Goal: Task Accomplishment & Management: Manage account settings

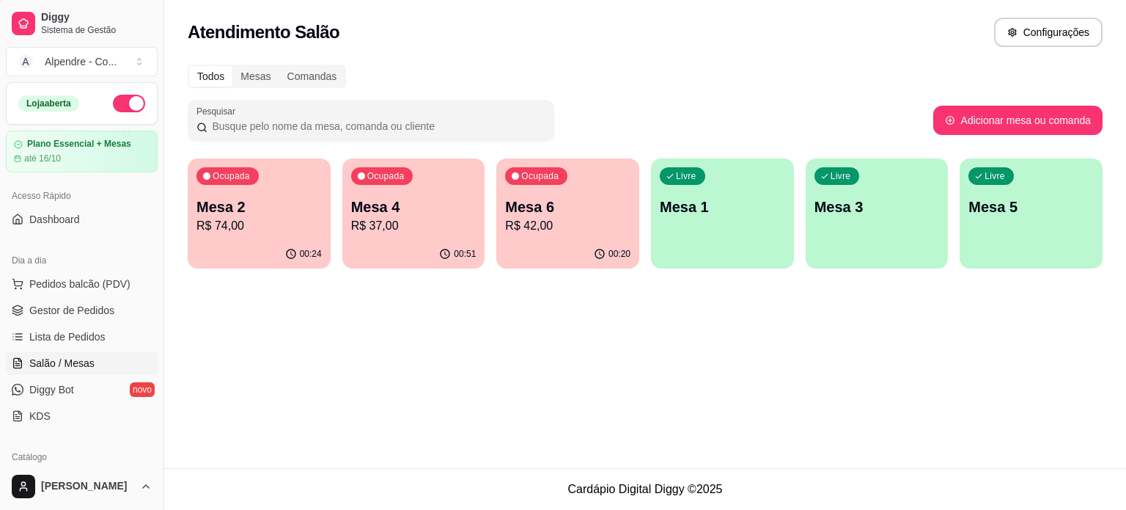
click at [286, 219] on p "R$ 74,00" at bounding box center [258, 226] width 125 height 18
click at [422, 243] on div "00:51" at bounding box center [413, 254] width 143 height 29
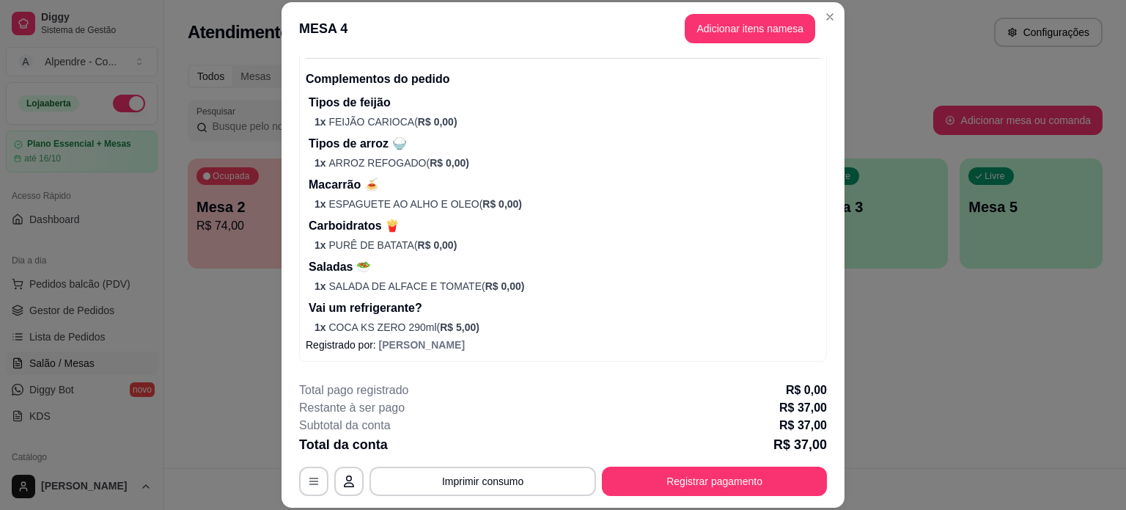
scroll to position [165, 0]
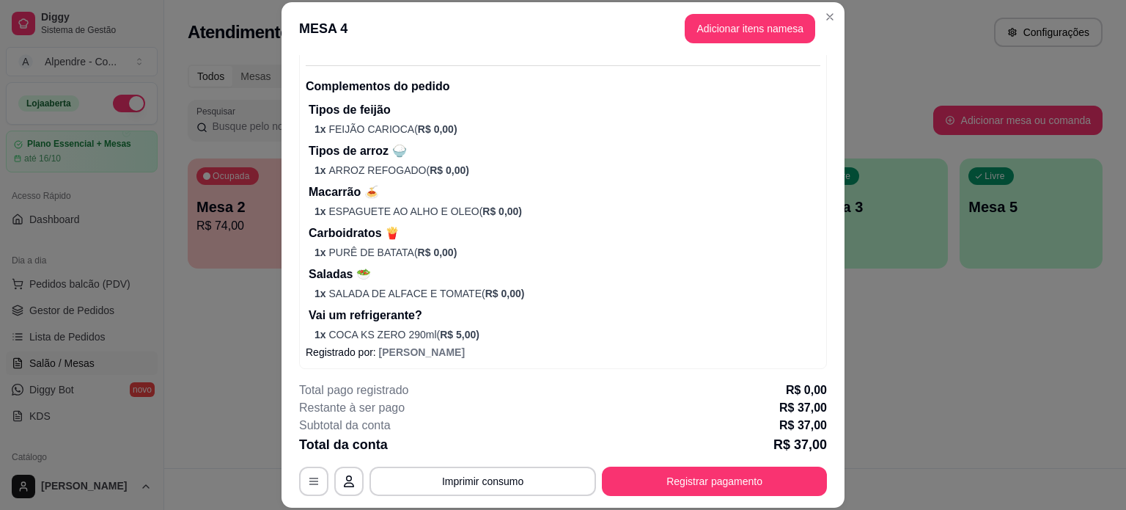
click at [440, 198] on p "Macarrão 🍝" at bounding box center [565, 192] width 512 height 18
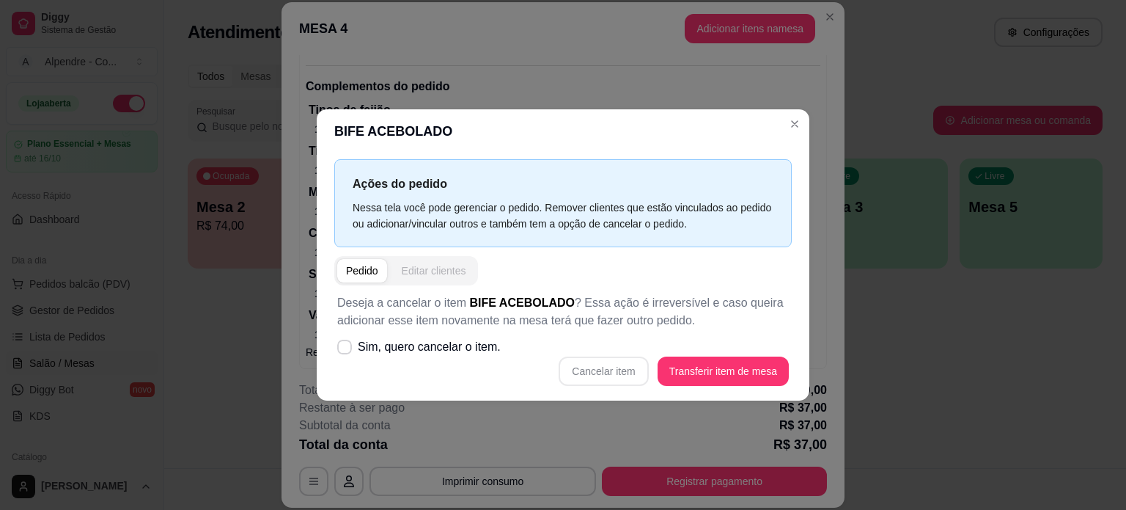
click at [426, 273] on div "Editar clientes" at bounding box center [434, 270] width 65 height 15
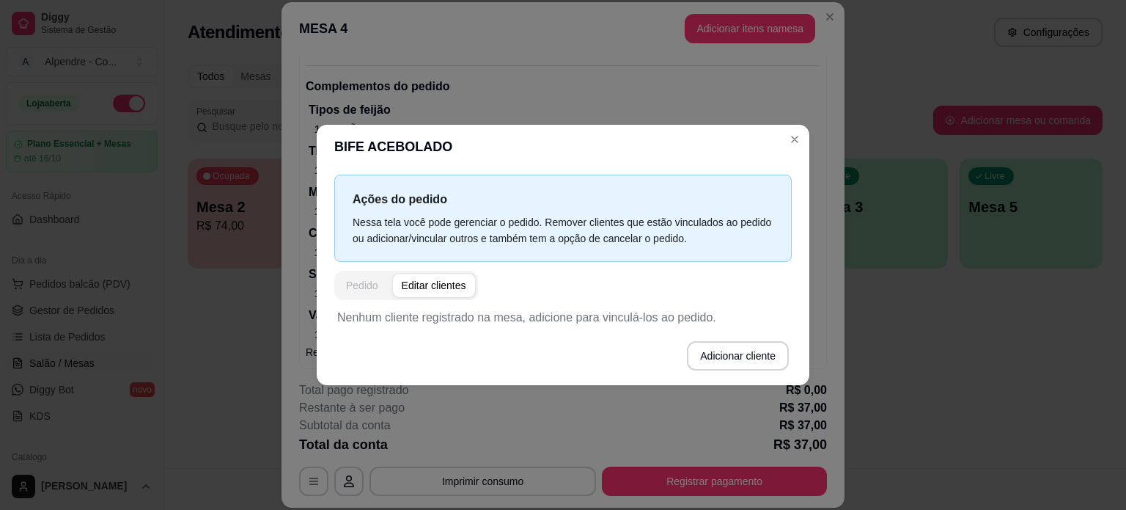
click at [369, 279] on div "Pedido" at bounding box center [362, 285] width 32 height 15
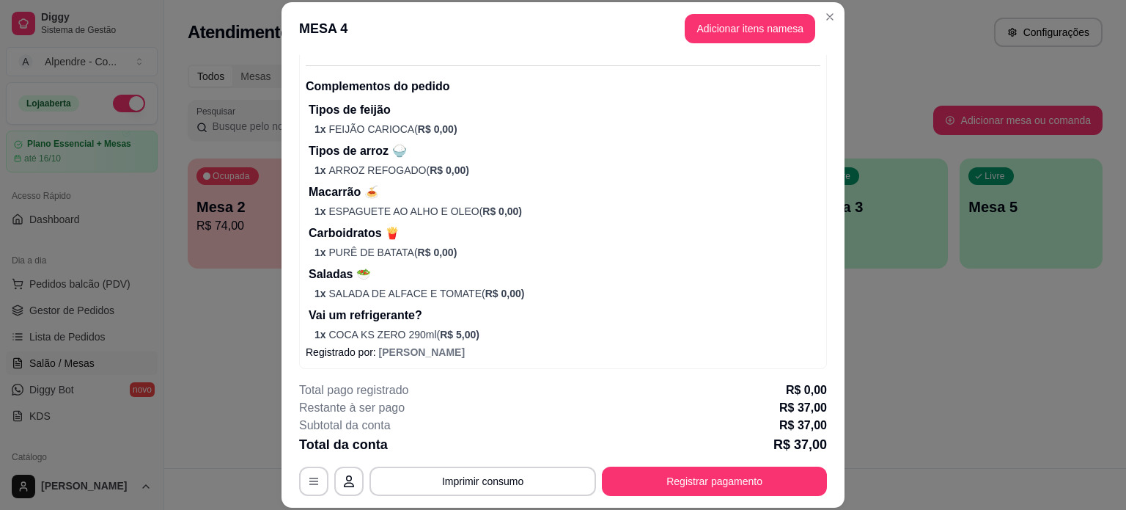
scroll to position [238, 0]
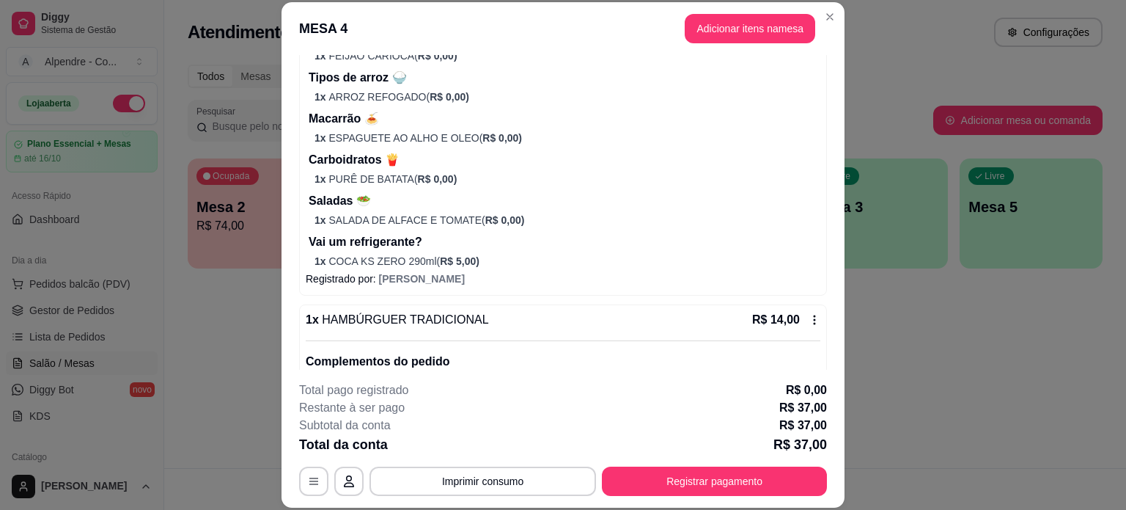
click at [401, 266] on p "1 x COCA KS ZERO 290ml ( R$ 5,00 )" at bounding box center [568, 261] width 506 height 15
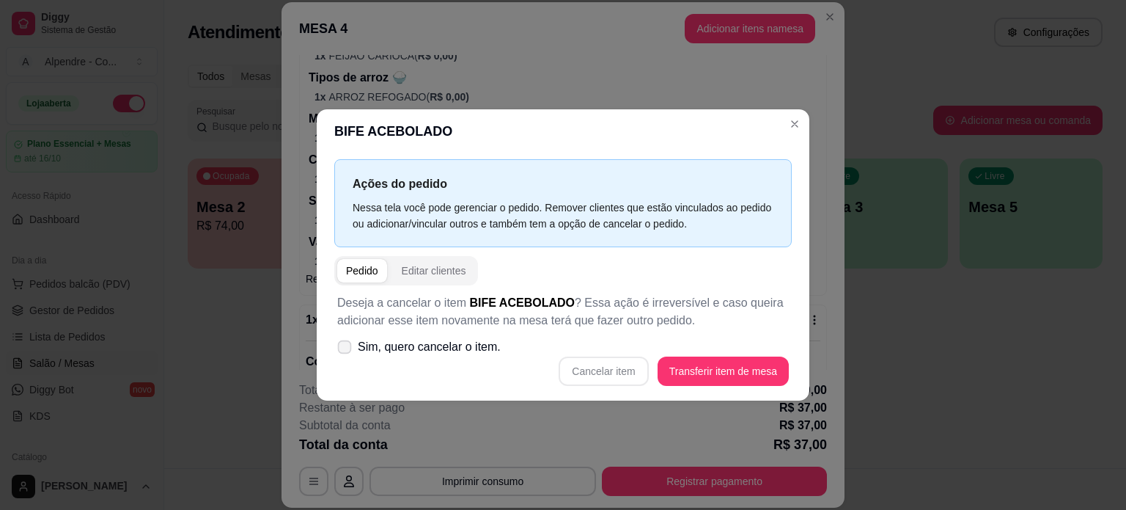
click at [379, 353] on span "Sim, quero cancelar o item." at bounding box center [429, 347] width 143 height 18
click at [346, 353] on input "Sim, quero cancelar o item." at bounding box center [342, 354] width 10 height 10
checkbox input "true"
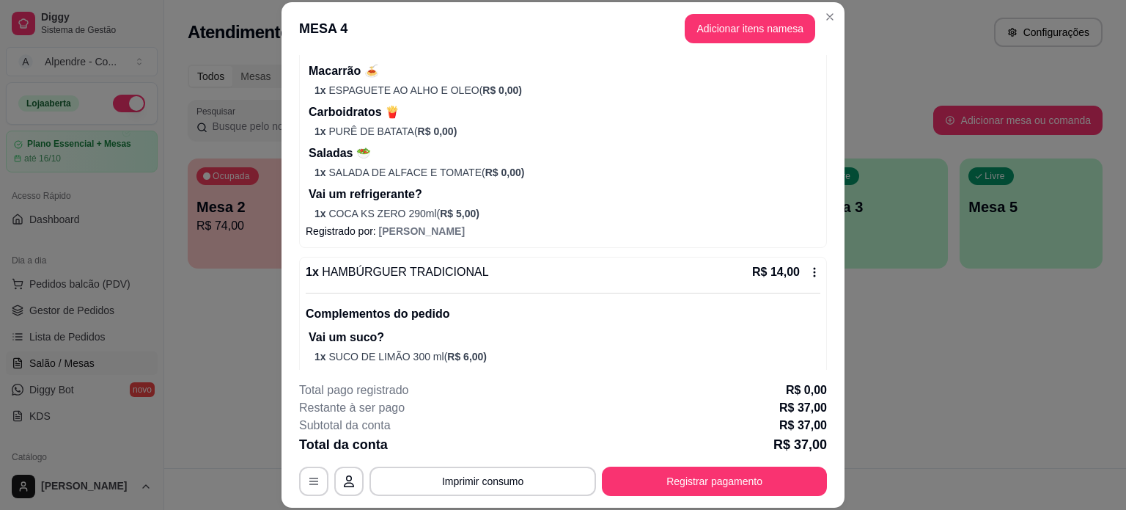
scroll to position [312, 0]
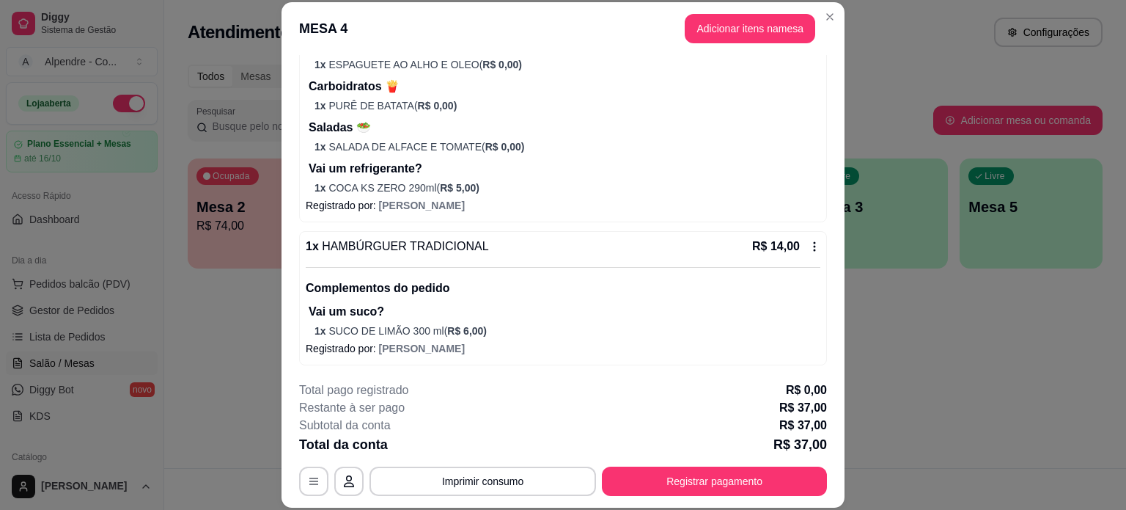
click at [403, 190] on p "1 x COCA KS ZERO 290ml ( R$ 5,00 )" at bounding box center [568, 187] width 506 height 15
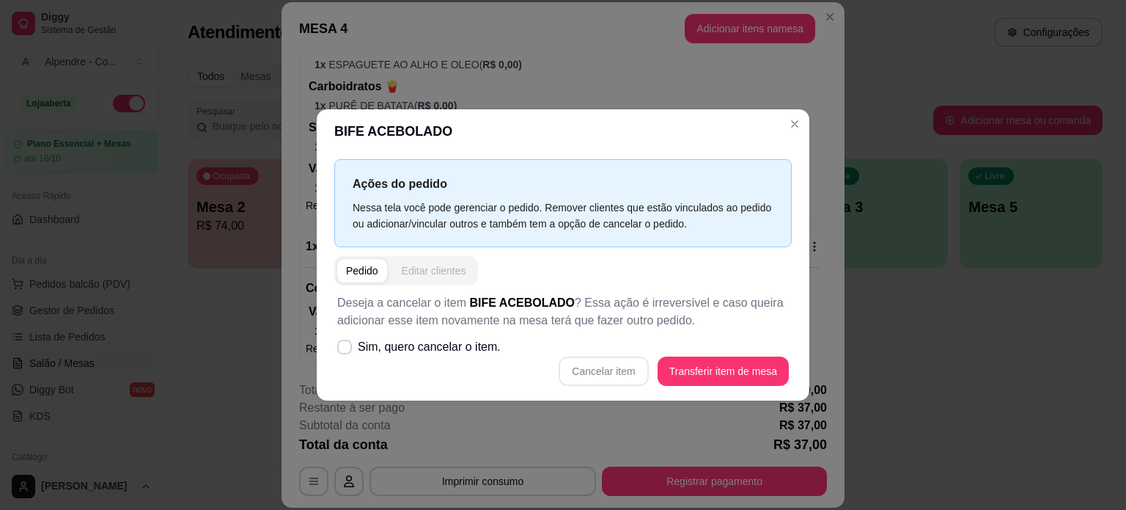
click at [425, 272] on div "Editar clientes" at bounding box center [434, 270] width 65 height 15
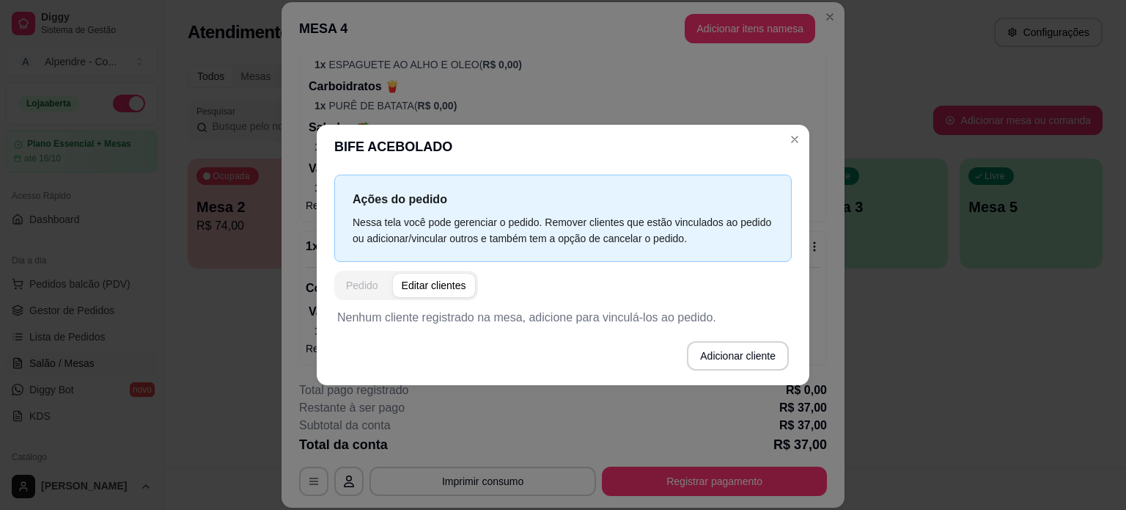
click at [361, 287] on div "Pedido" at bounding box center [362, 285] width 32 height 15
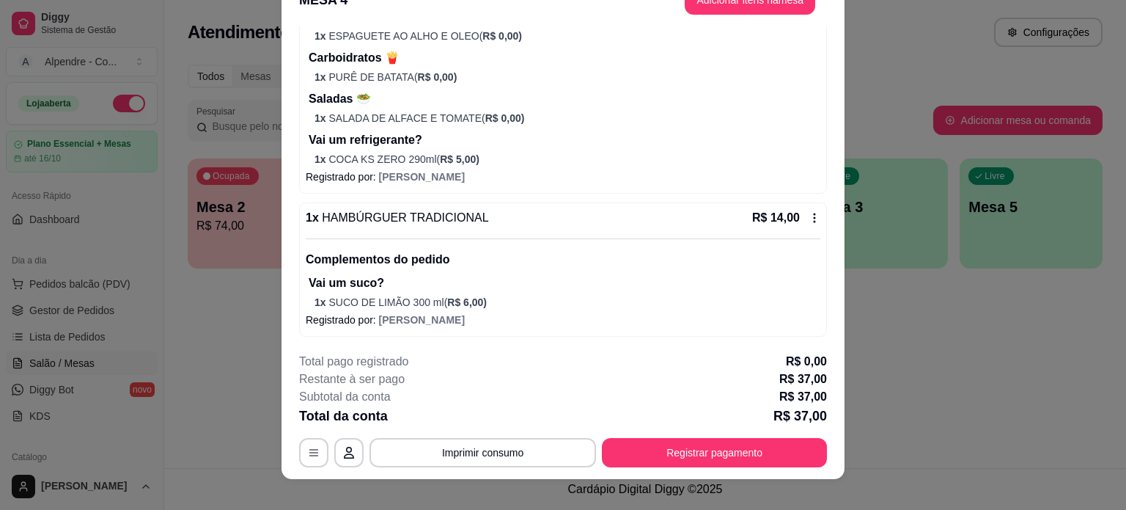
scroll to position [44, 0]
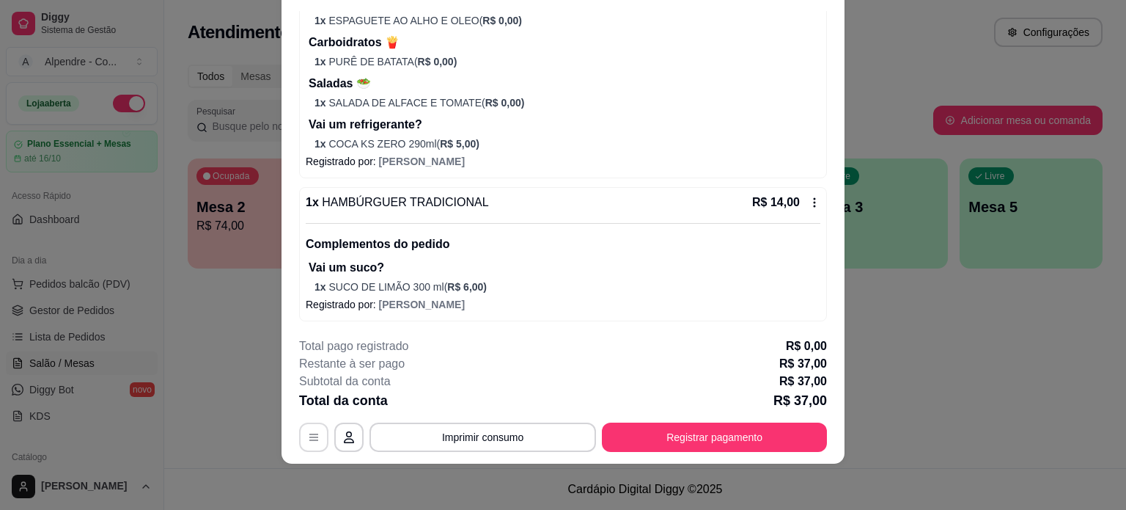
click at [309, 439] on icon "button" at bounding box center [313, 436] width 9 height 7
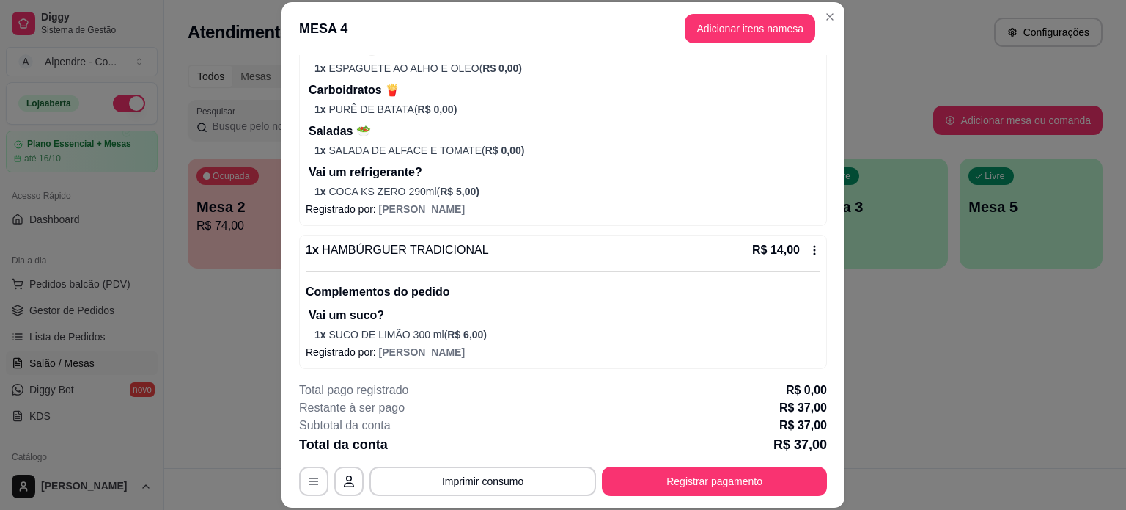
scroll to position [312, 0]
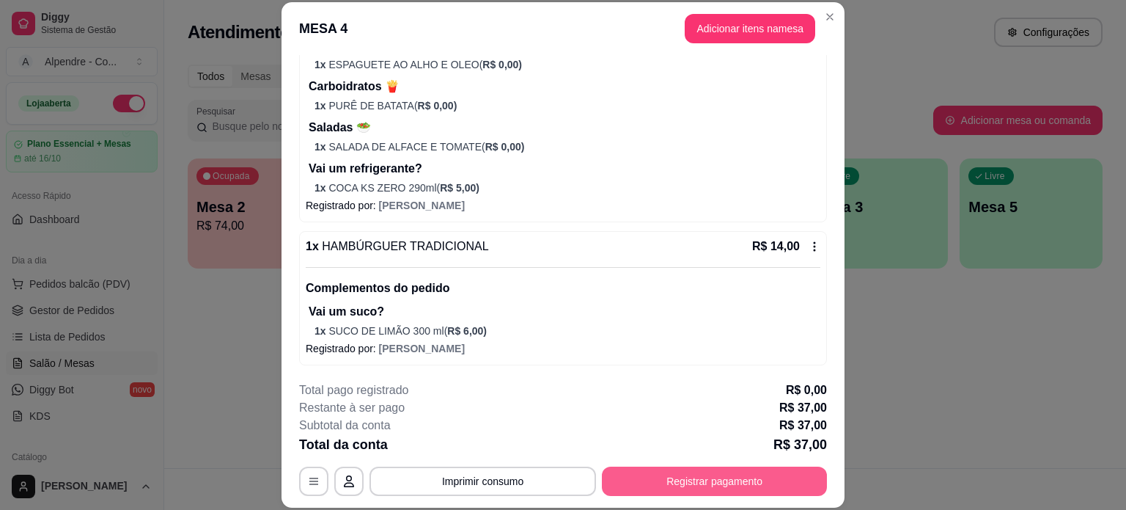
click at [698, 472] on button "Registrar pagamento" at bounding box center [714, 480] width 225 height 29
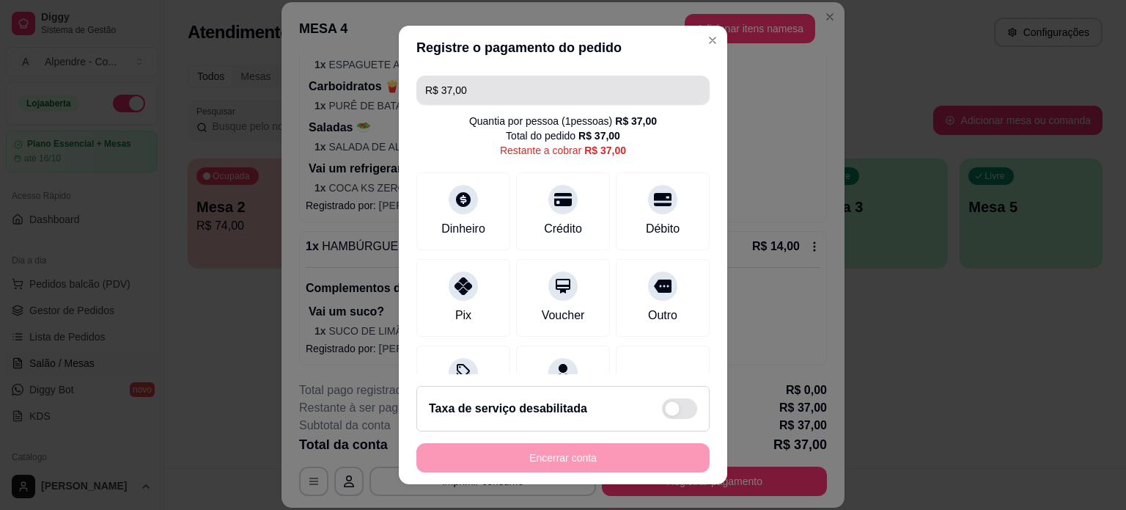
click at [521, 82] on input "R$ 37,00" at bounding box center [563, 90] width 276 height 29
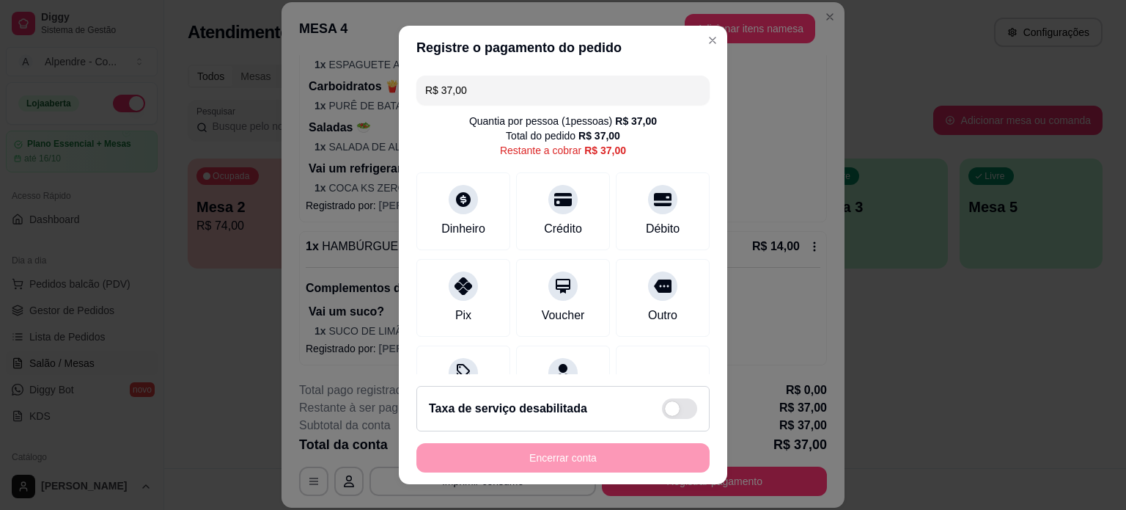
click at [521, 82] on input "R$ 37,00" at bounding box center [563, 90] width 276 height 29
type input "R$ 35,00"
click at [463, 224] on div "Dinheiro" at bounding box center [463, 227] width 48 height 19
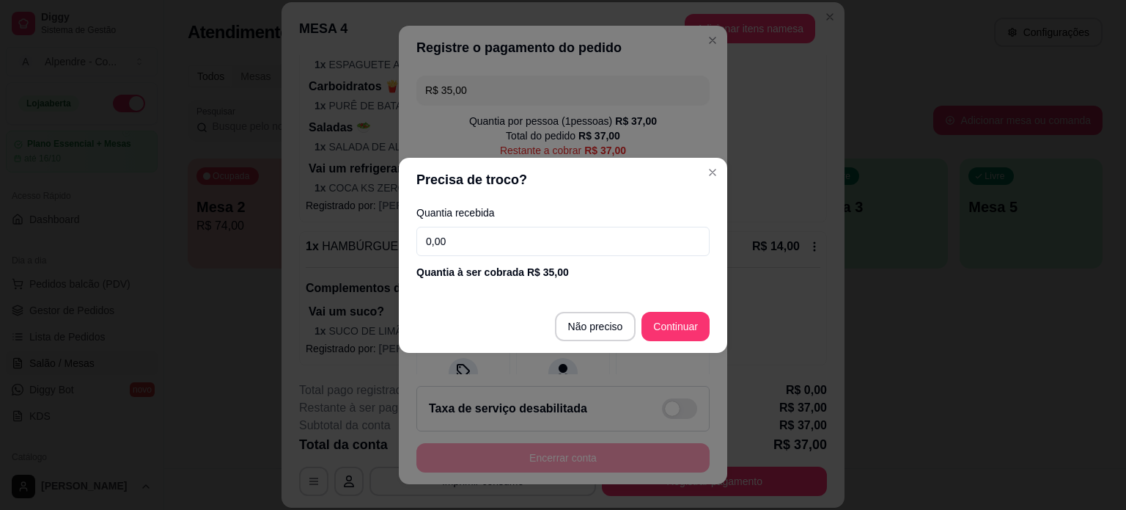
click at [525, 251] on input "0,00" at bounding box center [562, 241] width 293 height 29
type input "35,00"
click at [688, 342] on footer "Não preciso Continuar" at bounding box center [563, 326] width 328 height 53
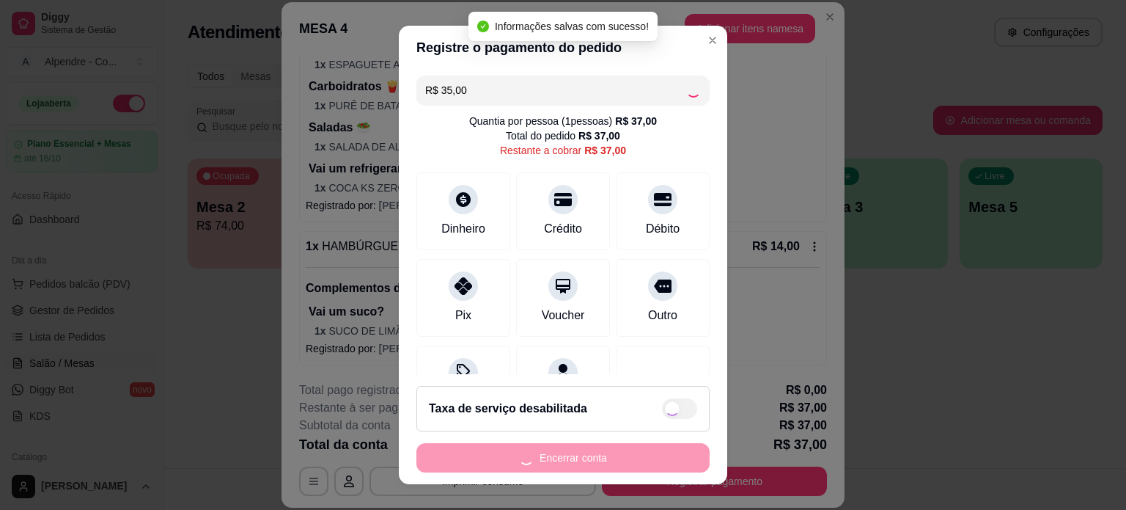
type input "R$ 2,00"
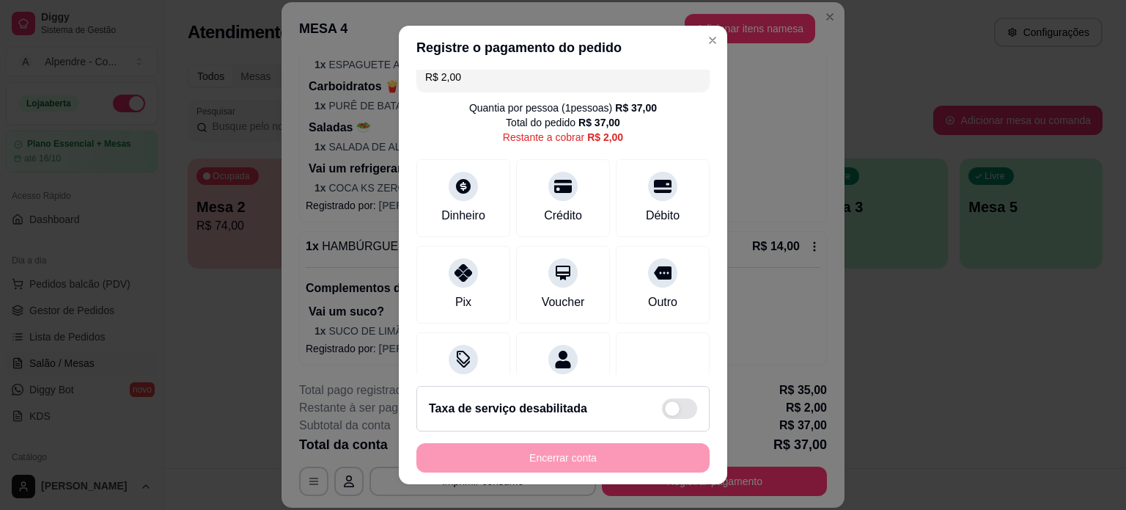
scroll to position [0, 0]
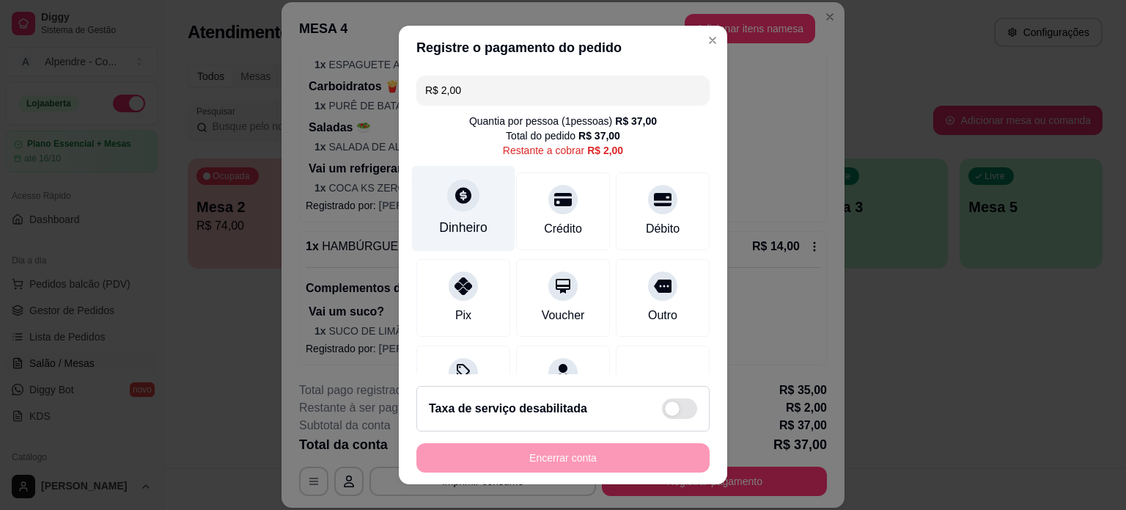
click at [471, 207] on div "Dinheiro" at bounding box center [463, 208] width 103 height 86
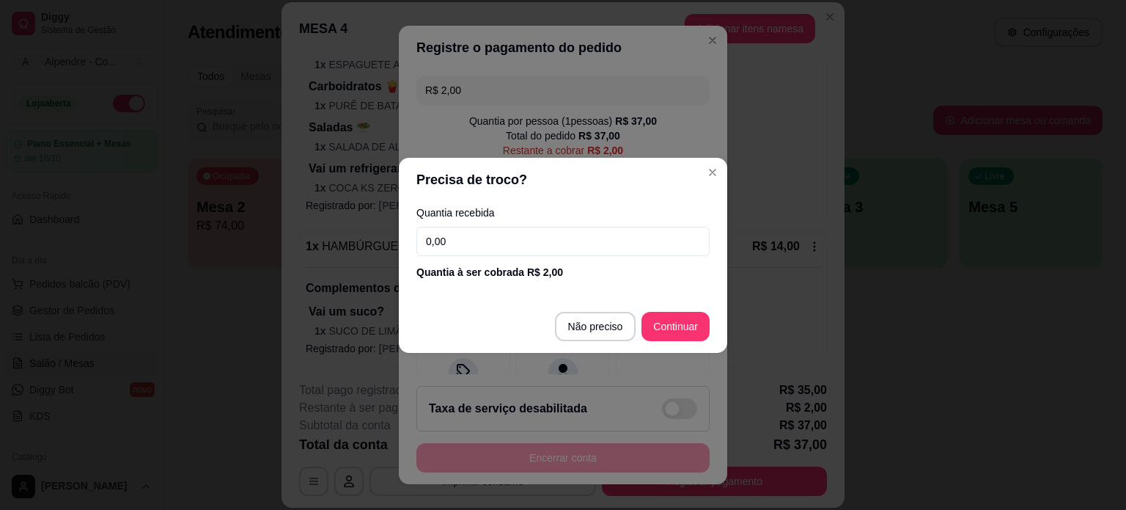
click at [603, 244] on input "0,00" at bounding box center [562, 241] width 293 height 29
type input "2,00"
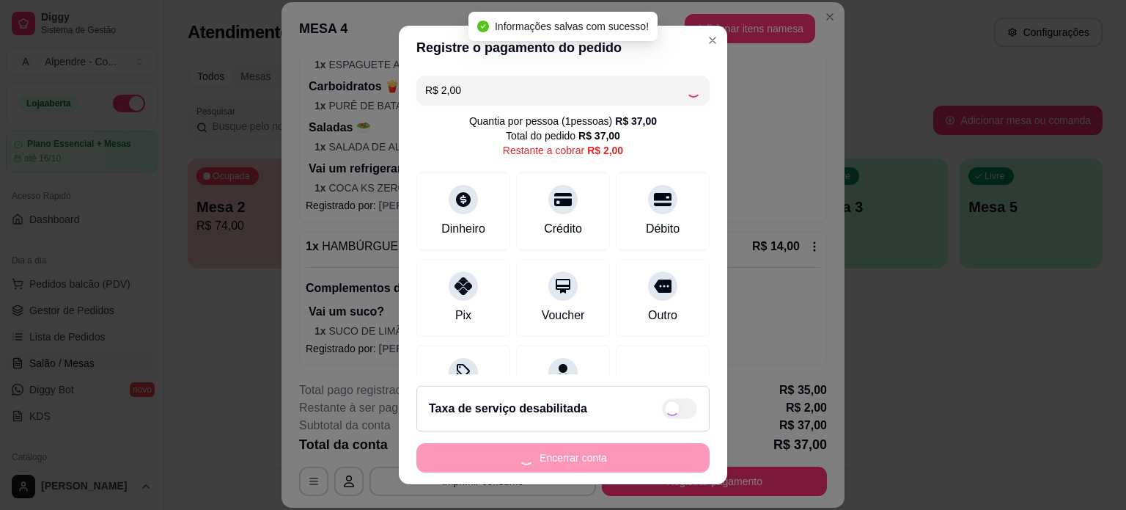
type input "R$ 0,00"
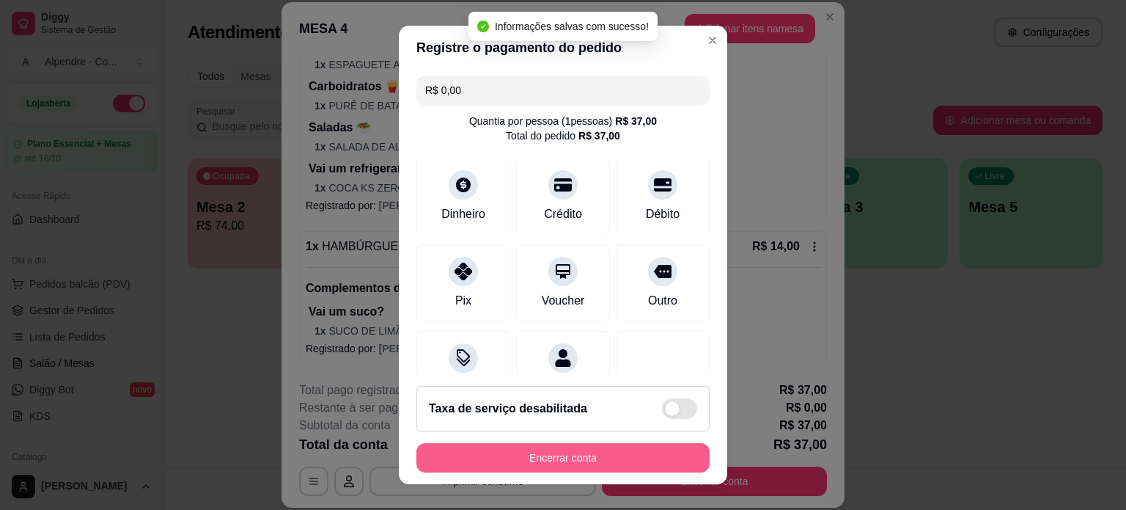
click at [587, 458] on button "Encerrar conta" at bounding box center [562, 457] width 293 height 29
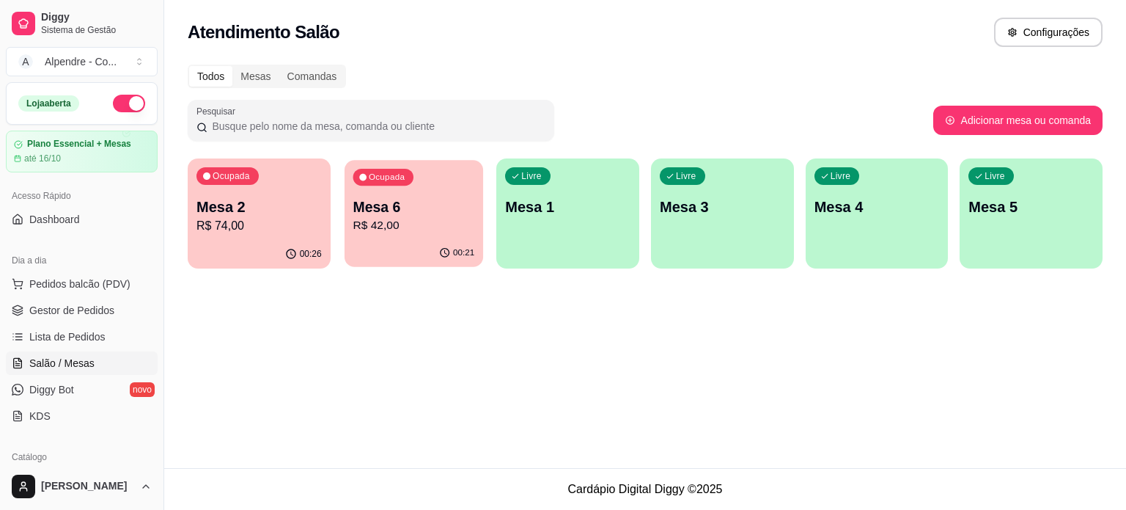
click at [441, 243] on div "00:21" at bounding box center [414, 253] width 139 height 28
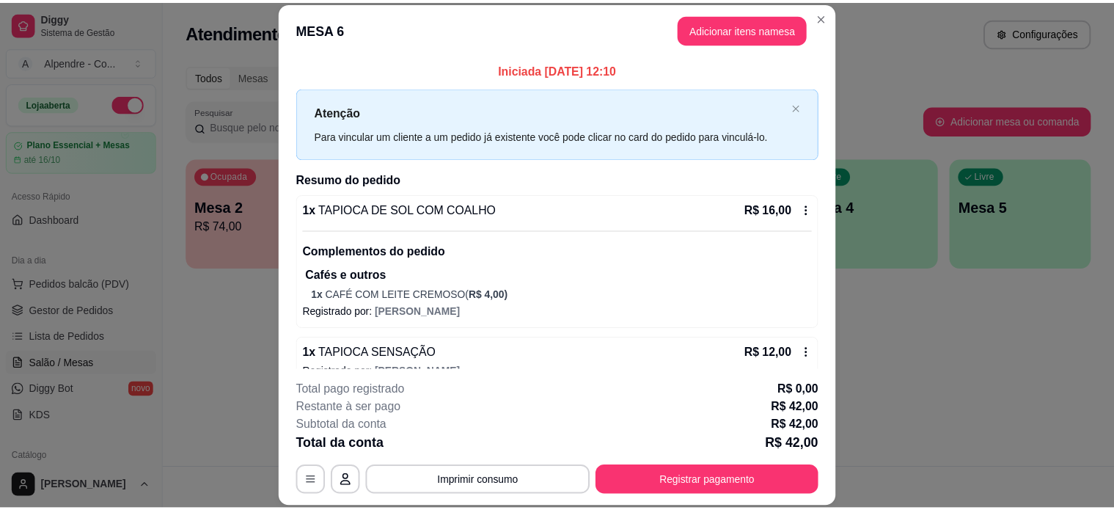
scroll to position [73, 0]
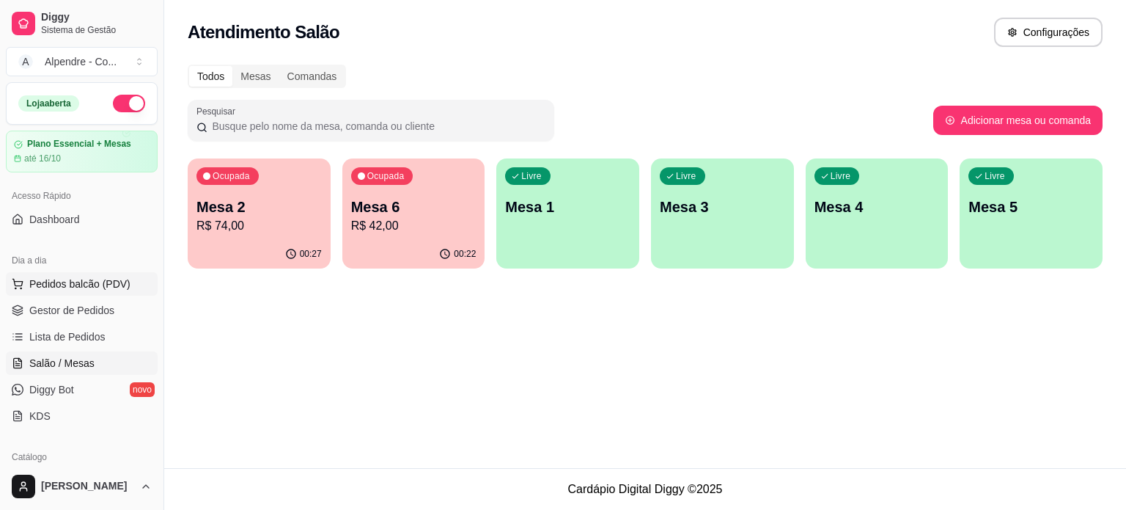
click at [67, 282] on span "Pedidos balcão (PDV)" at bounding box center [79, 283] width 101 height 15
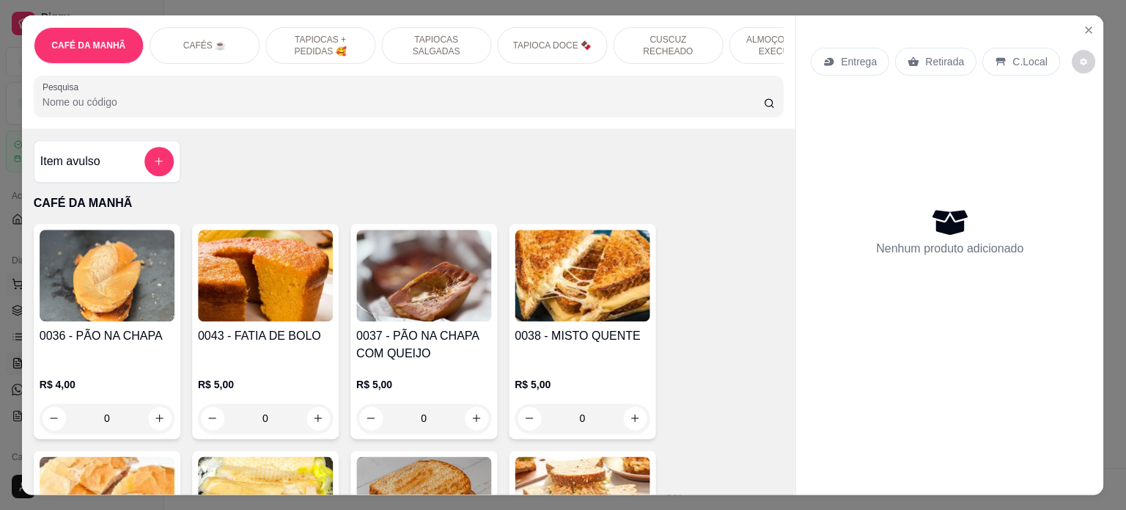
click at [62, 312] on img at bounding box center [107, 275] width 135 height 92
click at [1077, 23] on button "Close" at bounding box center [1088, 29] width 23 height 23
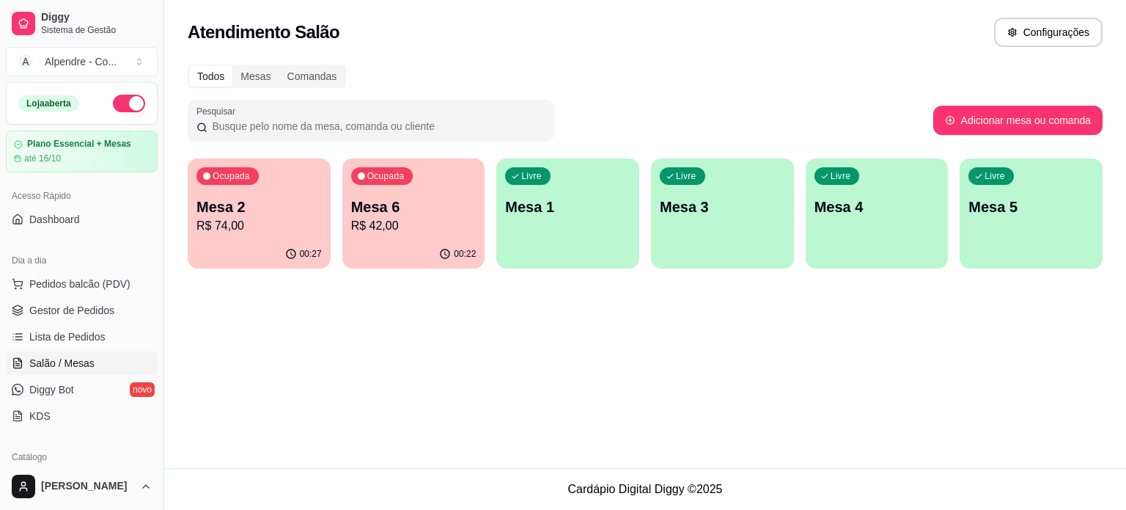
click at [78, 322] on ul "Pedidos balcão (PDV) Gestor de Pedidos Lista de Pedidos Salão / Mesas Diggy Bot…" at bounding box center [82, 349] width 152 height 155
click at [79, 318] on link "Gestor de Pedidos" at bounding box center [82, 309] width 152 height 23
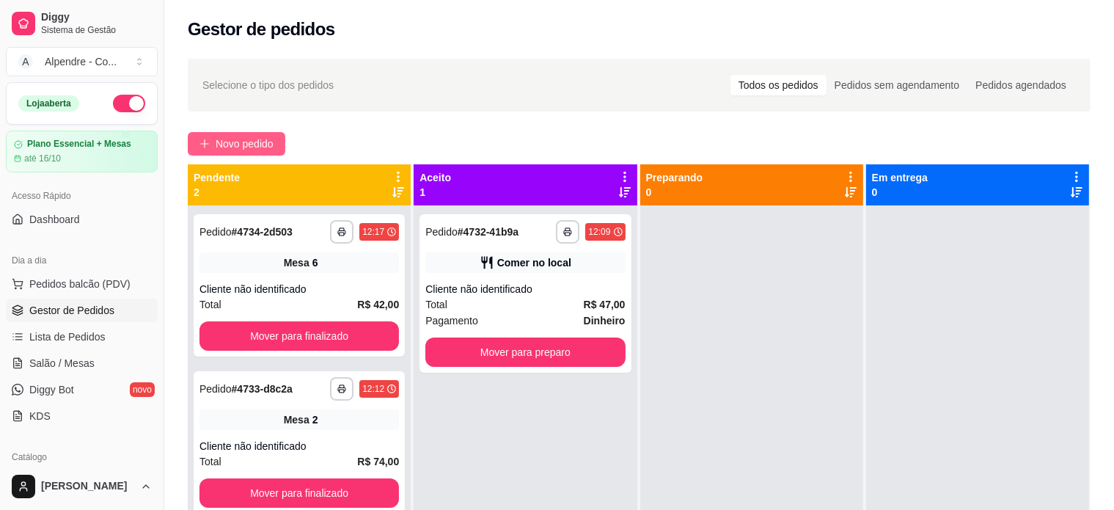
click at [254, 143] on span "Novo pedido" at bounding box center [245, 144] width 58 height 16
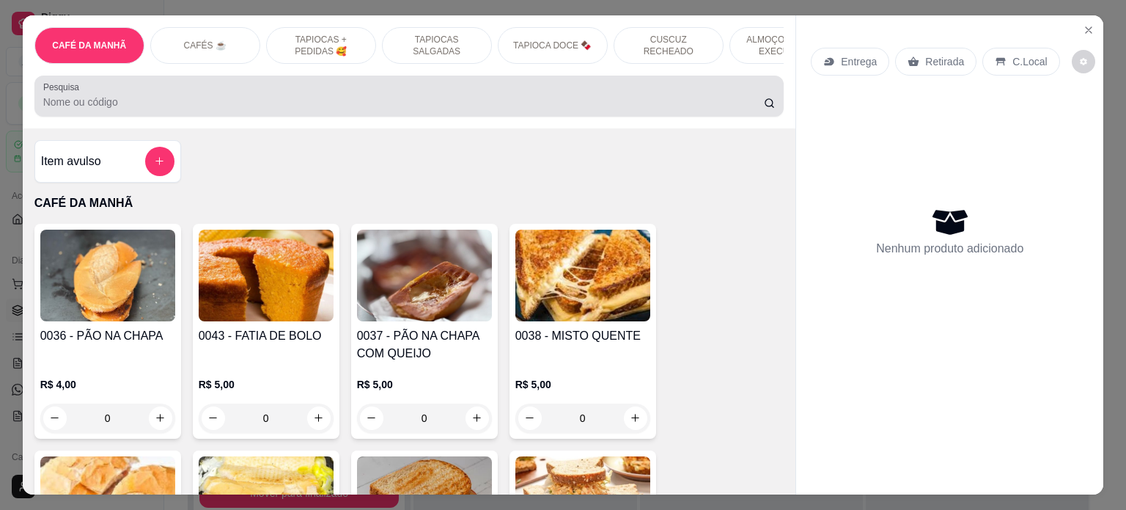
click at [344, 105] on input "Pesquisa" at bounding box center [403, 102] width 721 height 15
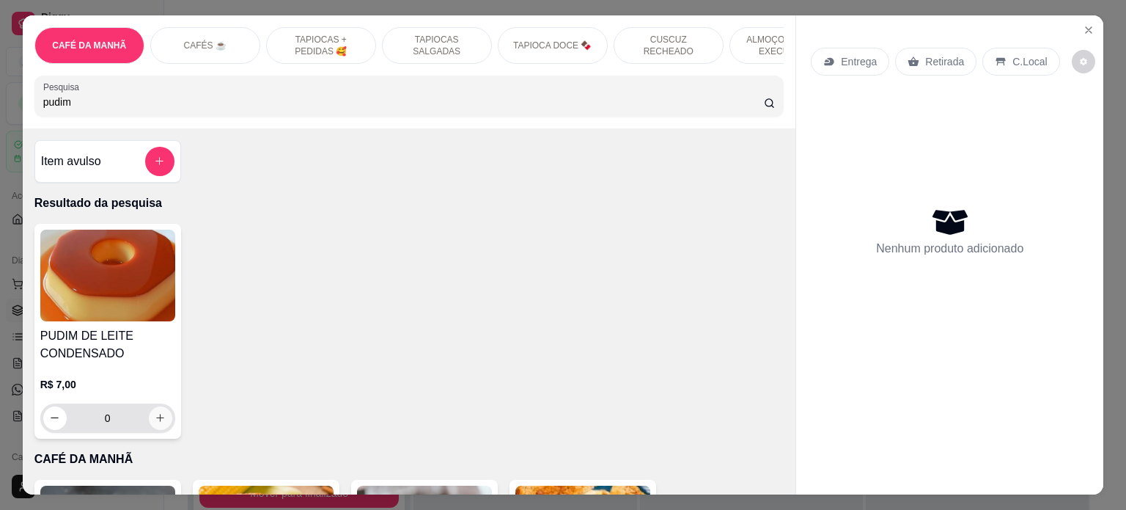
type input "pudim"
click at [158, 424] on icon "increase-product-quantity" at bounding box center [160, 418] width 11 height 11
type input "1"
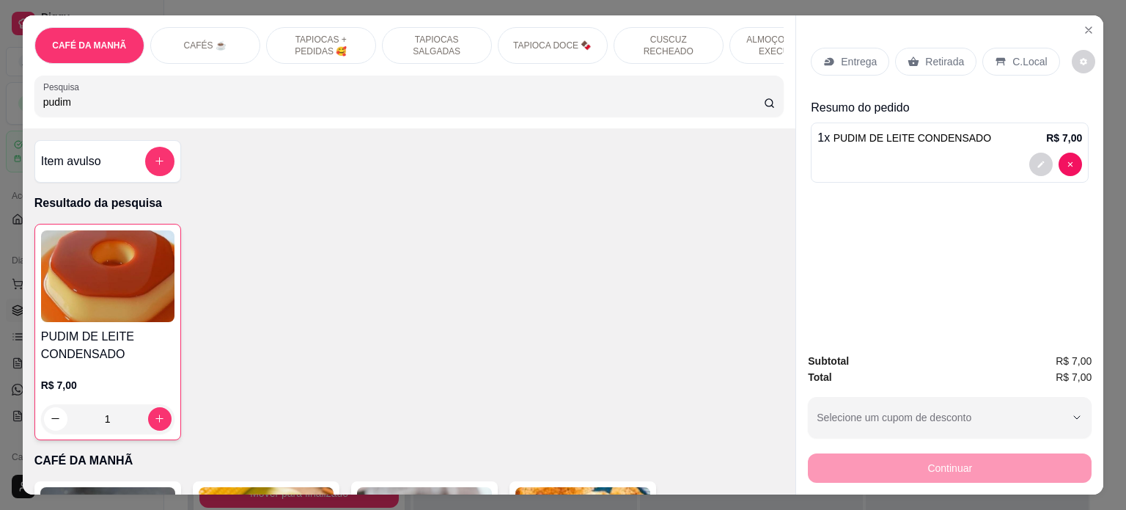
click at [312, 108] on input "pudim" at bounding box center [403, 102] width 721 height 15
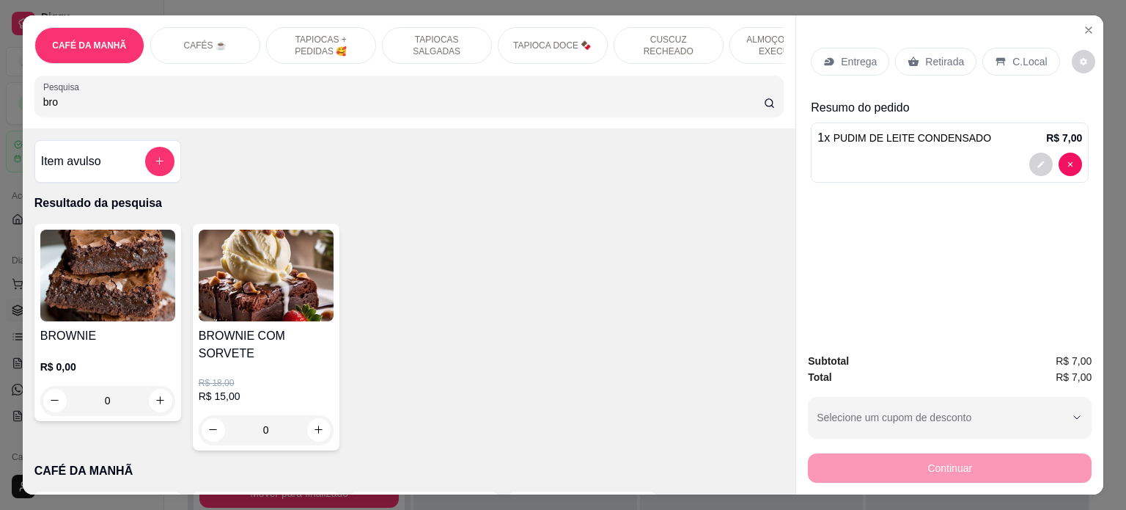
type input "bro"
click at [105, 321] on img at bounding box center [107, 275] width 135 height 92
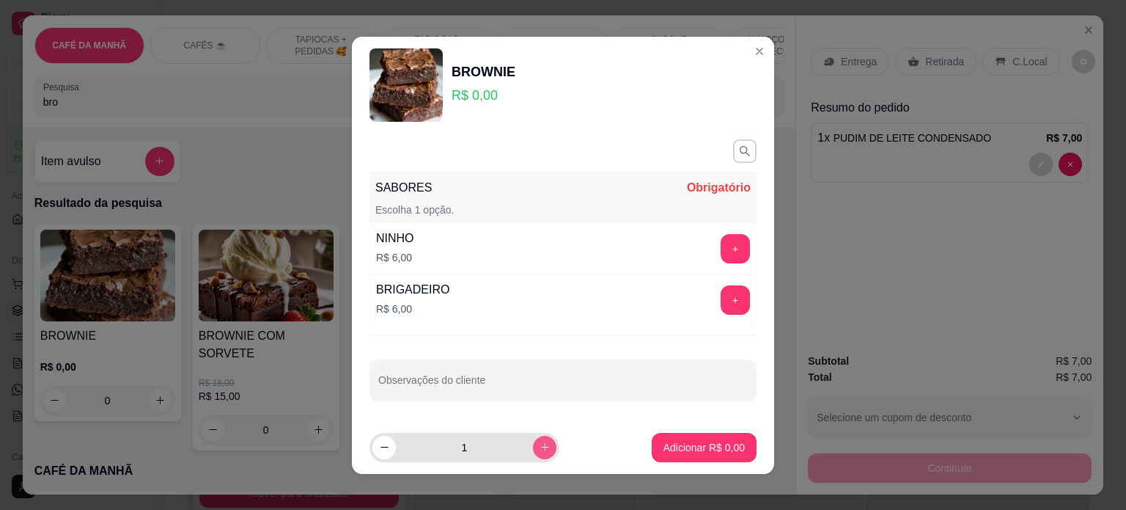
click at [540, 443] on icon "increase-product-quantity" at bounding box center [545, 446] width 11 height 11
click at [381, 447] on icon "decrease-product-quantity" at bounding box center [384, 447] width 7 height 1
type input "1"
click at [721, 260] on button "+" at bounding box center [735, 248] width 29 height 29
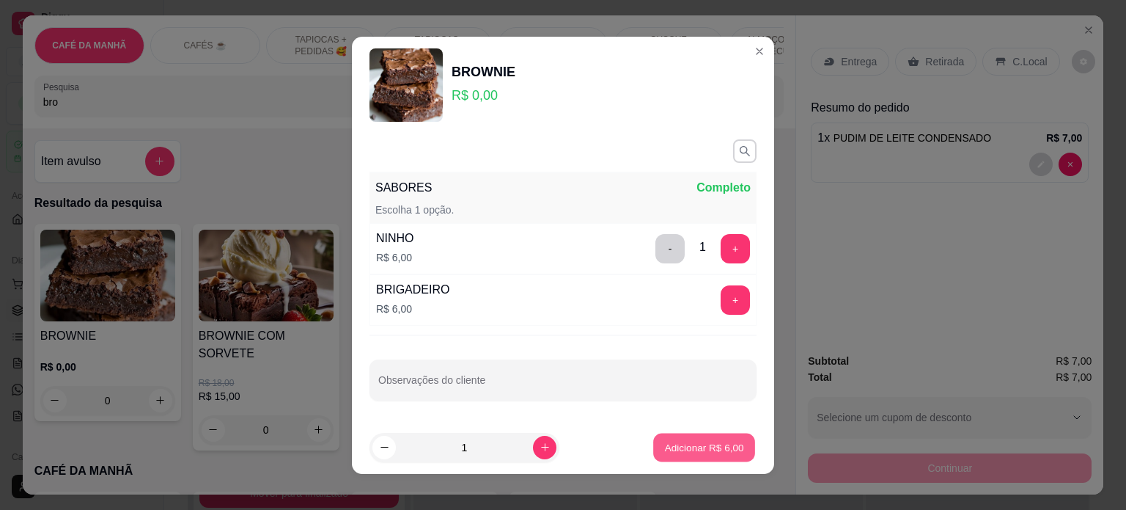
click at [684, 446] on p "Adicionar R$ 6,00" at bounding box center [703, 447] width 79 height 14
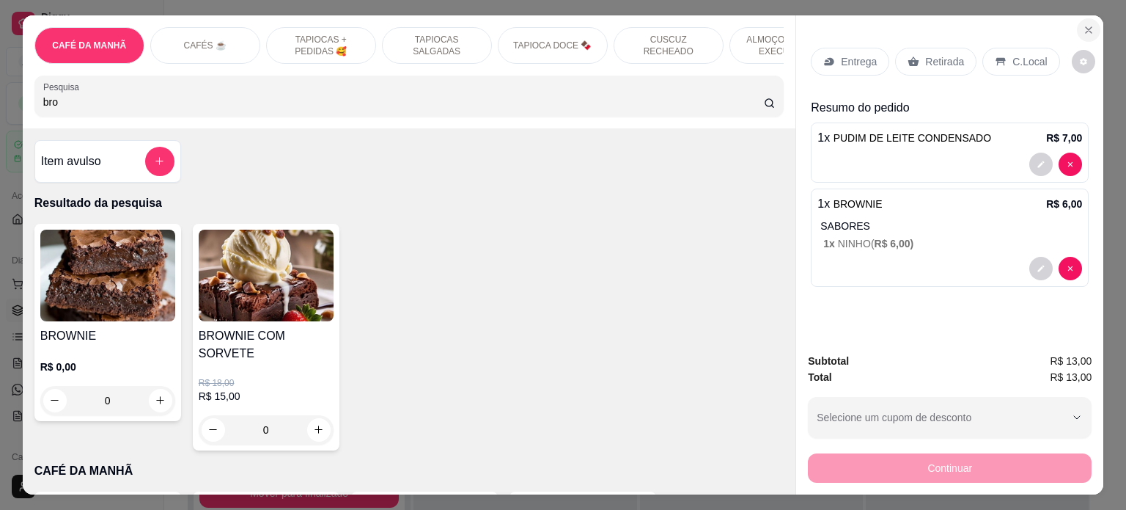
click at [1083, 26] on icon "Close" at bounding box center [1089, 30] width 12 height 12
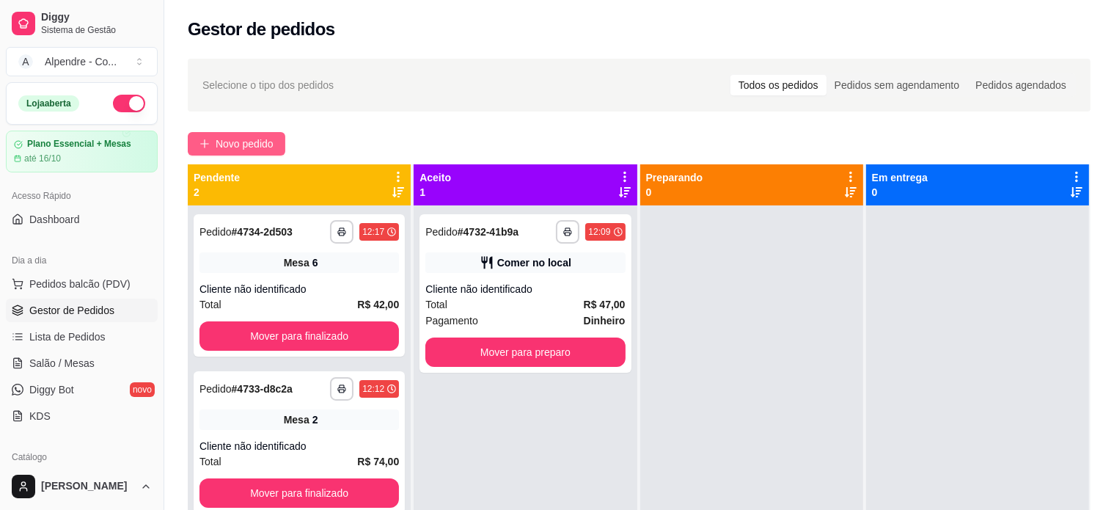
click at [257, 143] on span "Novo pedido" at bounding box center [245, 144] width 58 height 16
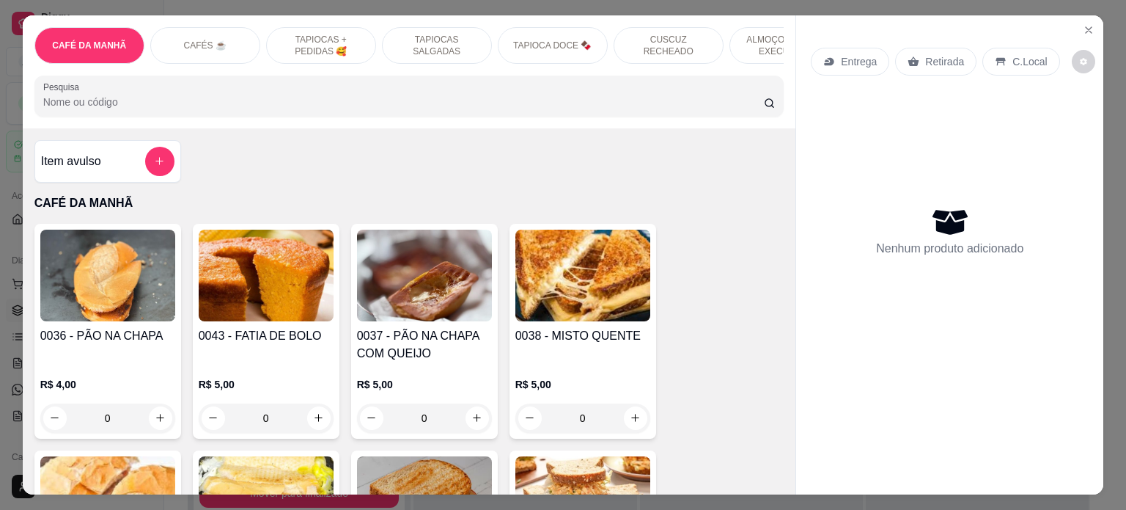
click at [320, 108] on input "Pesquisa" at bounding box center [403, 102] width 721 height 15
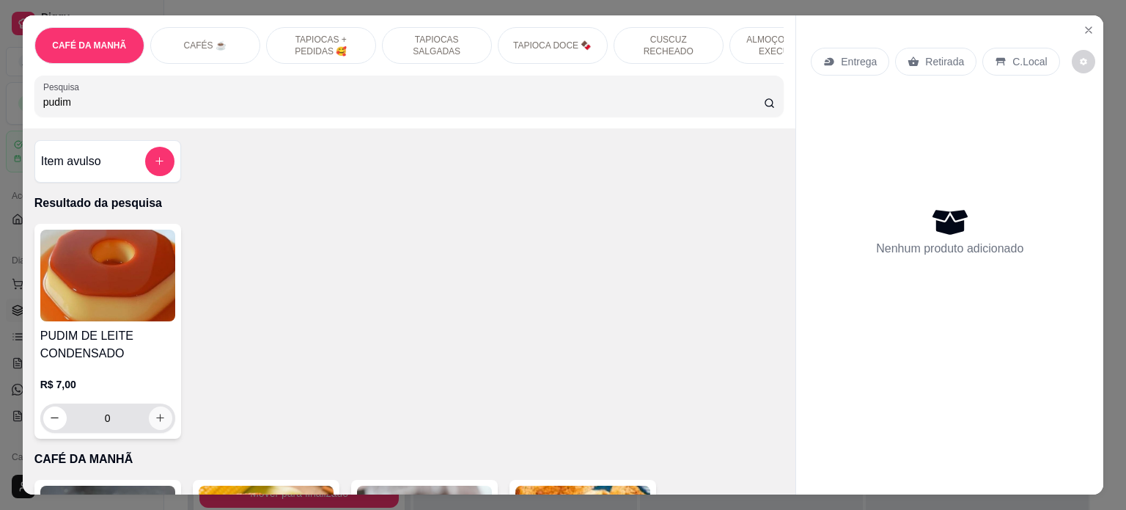
type input "pudim"
click at [164, 419] on button "increase-product-quantity" at bounding box center [160, 417] width 23 height 23
type input "1"
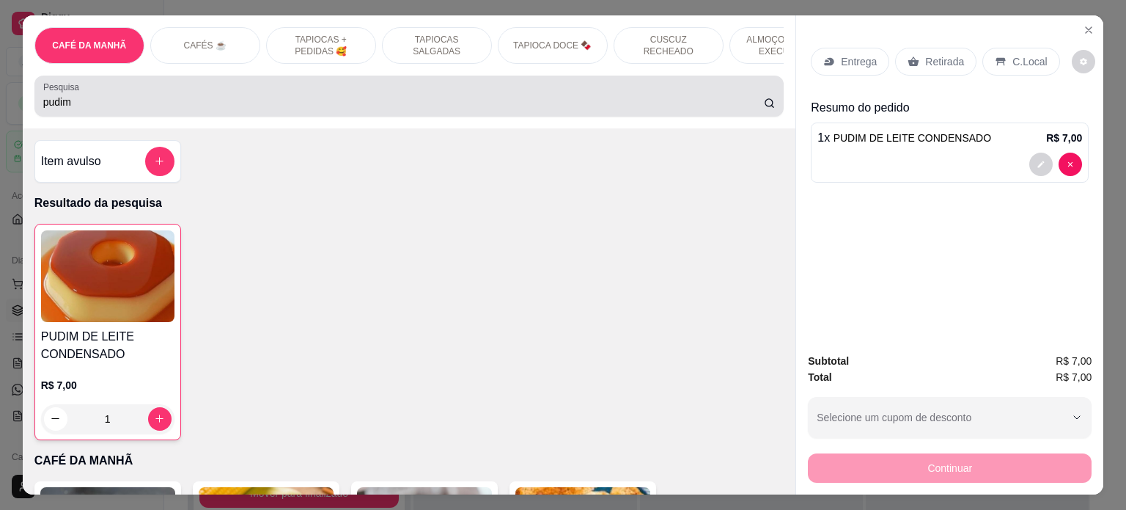
click at [215, 93] on div "pudim" at bounding box center [409, 95] width 732 height 29
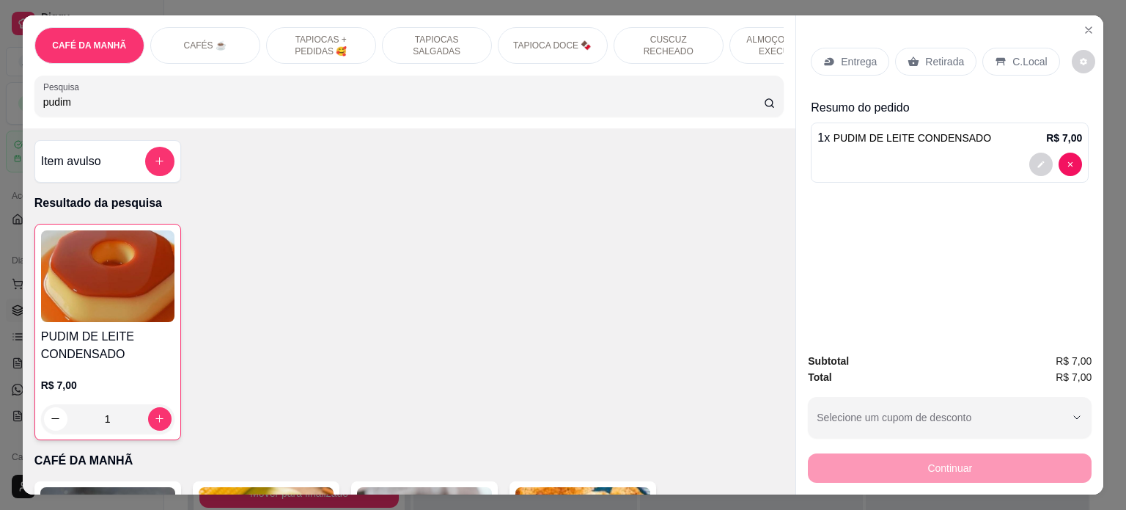
click at [215, 93] on div "pudim" at bounding box center [409, 95] width 732 height 29
type input "p"
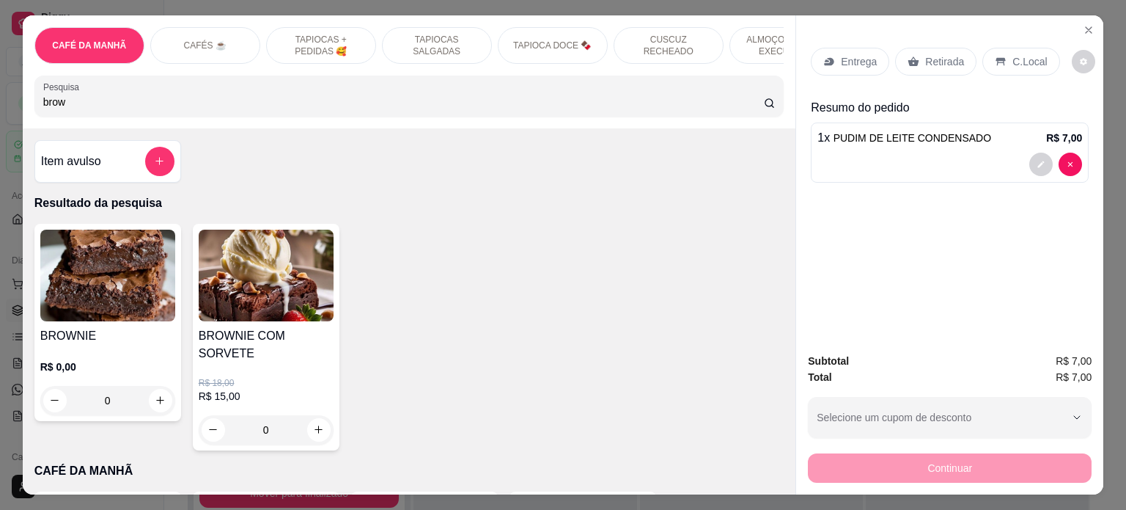
type input "brow"
click at [160, 400] on div "0" at bounding box center [107, 400] width 135 height 29
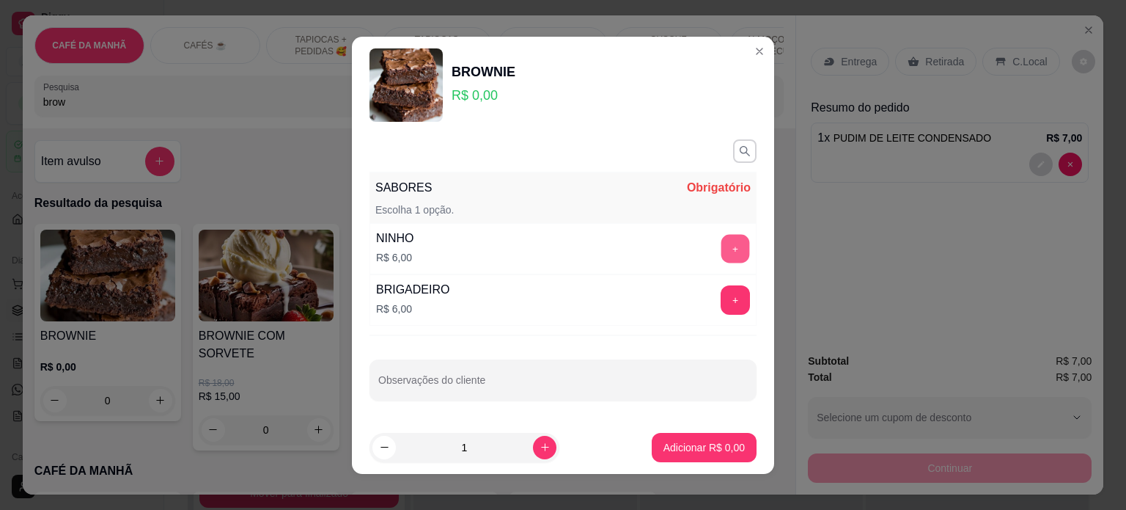
click at [727, 253] on button "+" at bounding box center [735, 248] width 29 height 29
click at [699, 438] on button "Adicionar R$ 6,00" at bounding box center [704, 447] width 105 height 29
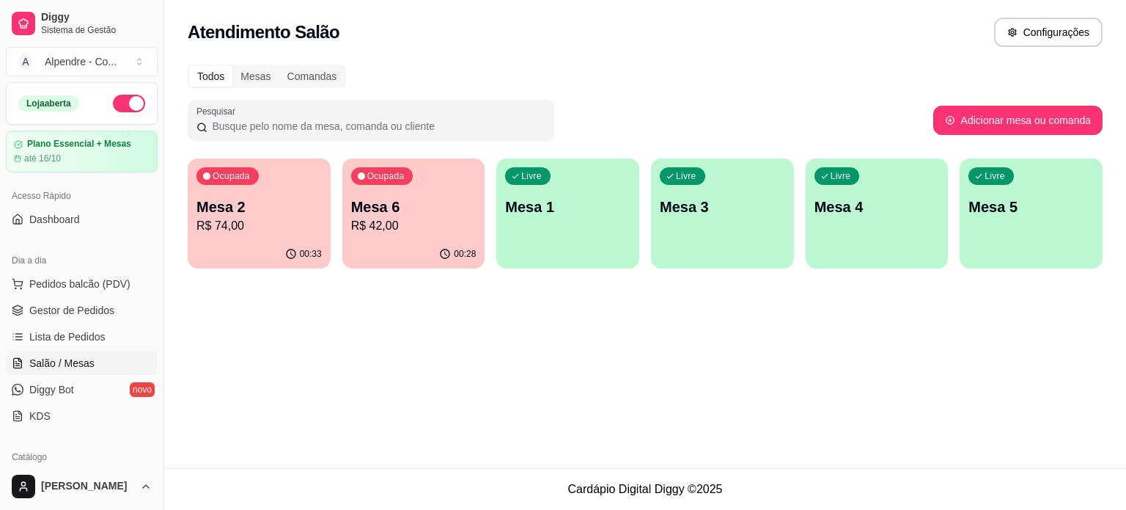
click at [227, 219] on p "R$ 74,00" at bounding box center [258, 226] width 125 height 18
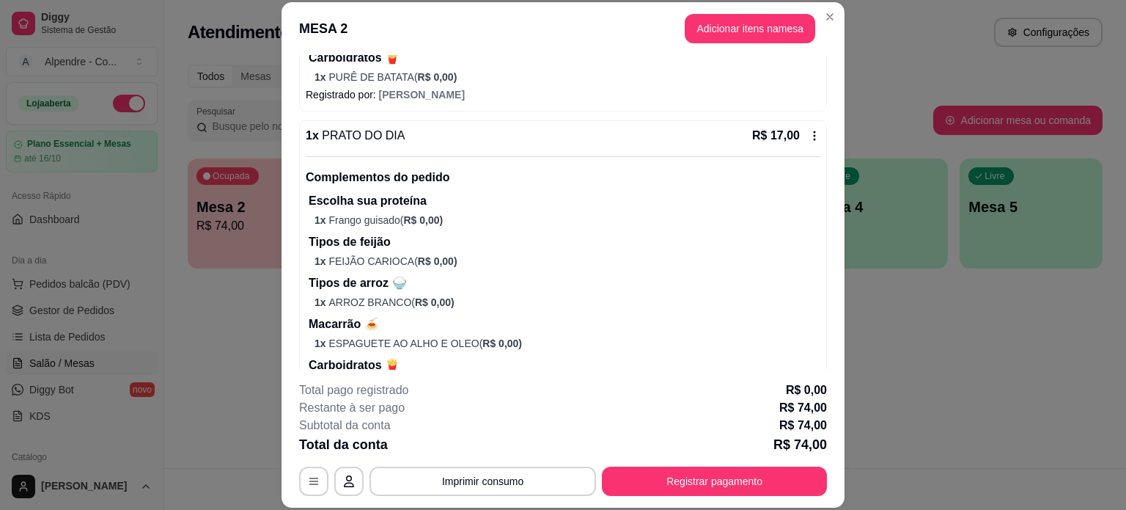
scroll to position [966, 0]
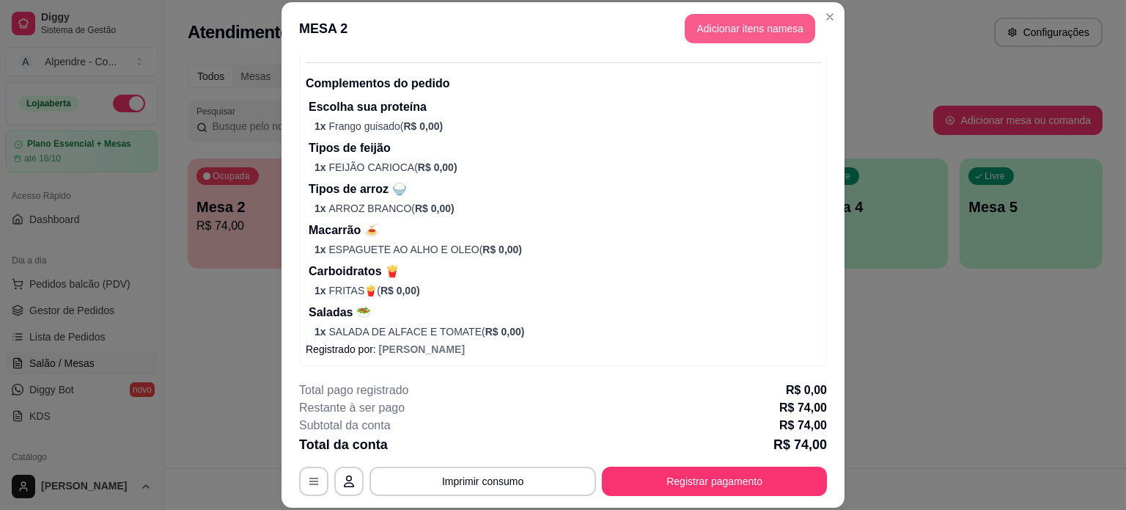
click at [744, 32] on button "Adicionar itens na mesa" at bounding box center [750, 28] width 131 height 29
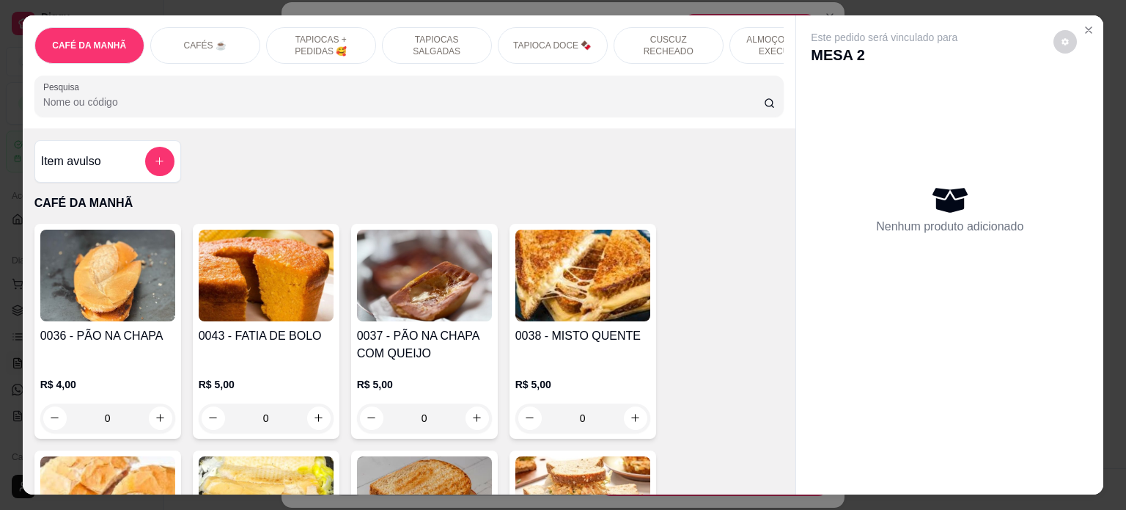
click at [379, 103] on input "Pesquisa" at bounding box center [403, 102] width 721 height 15
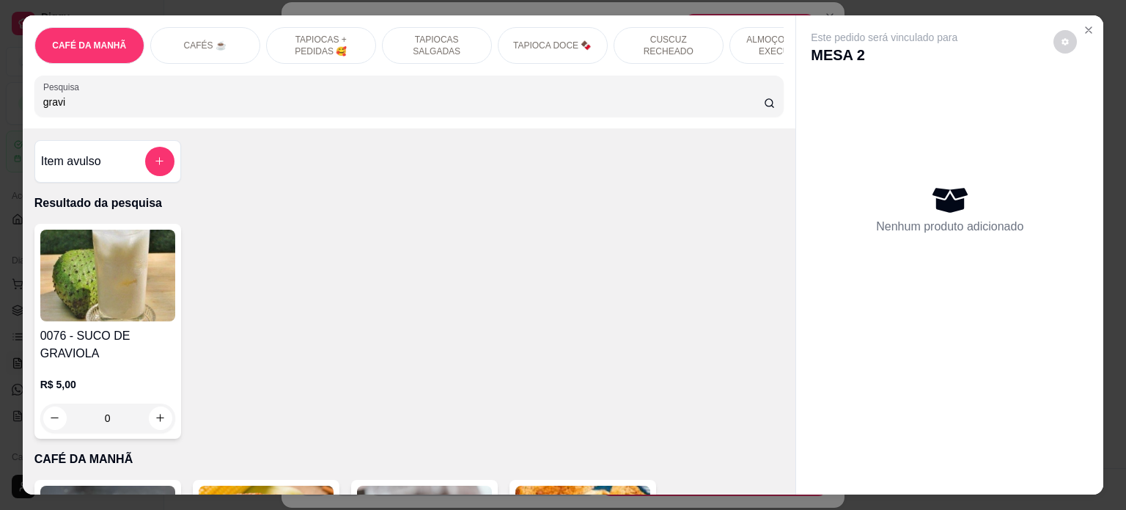
scroll to position [73, 0]
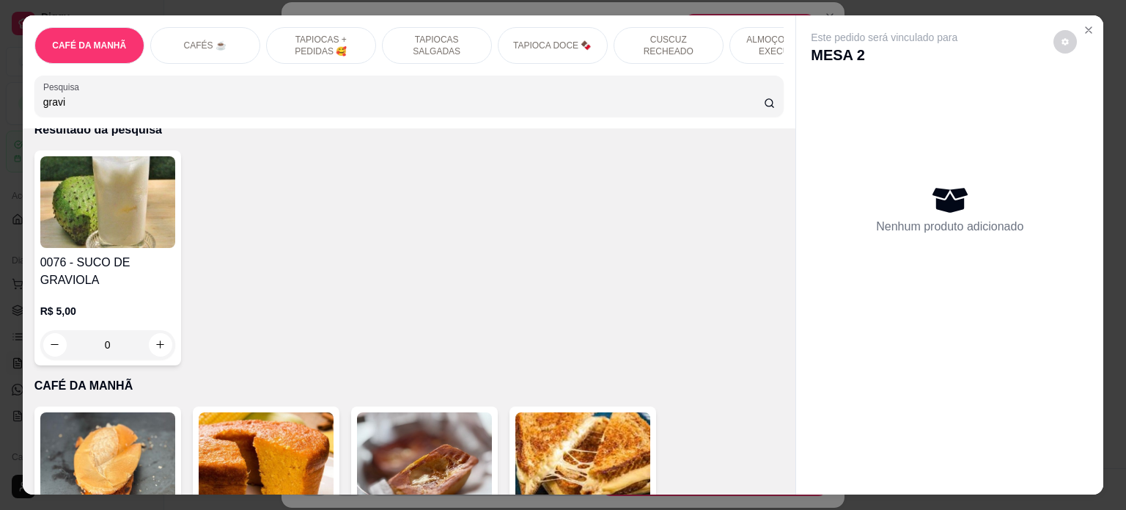
type input "gravi"
click at [152, 347] on div "0" at bounding box center [107, 344] width 135 height 29
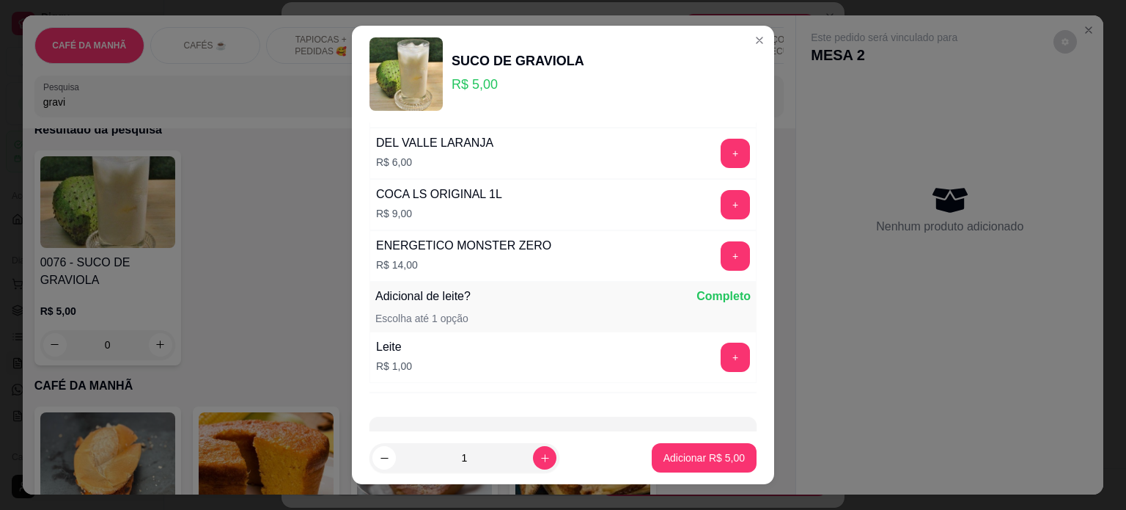
scroll to position [733, 0]
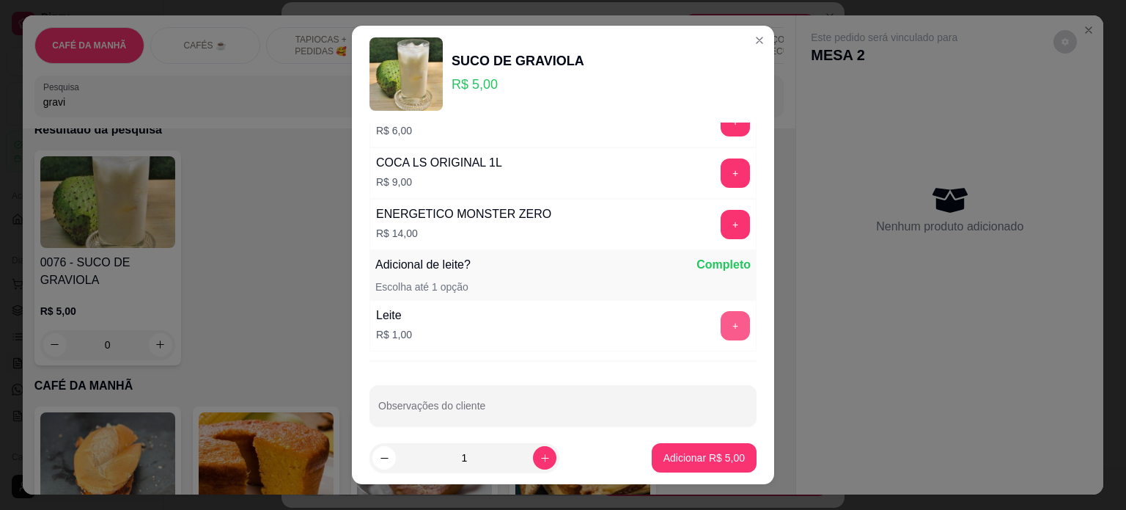
click at [721, 326] on button "+" at bounding box center [735, 325] width 29 height 29
click at [699, 455] on p "Adicionar R$ 6,00" at bounding box center [704, 457] width 81 height 15
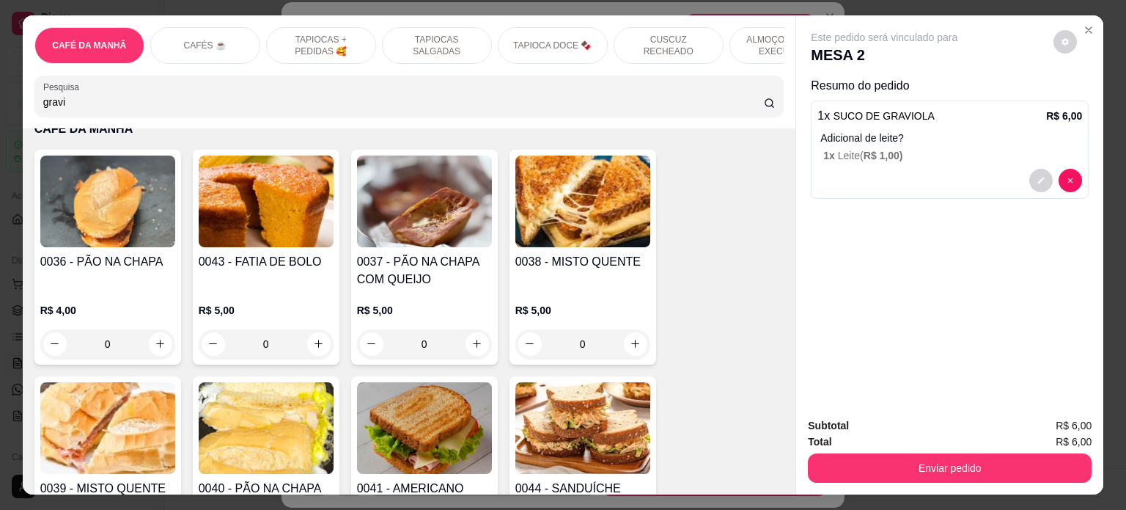
scroll to position [367, 0]
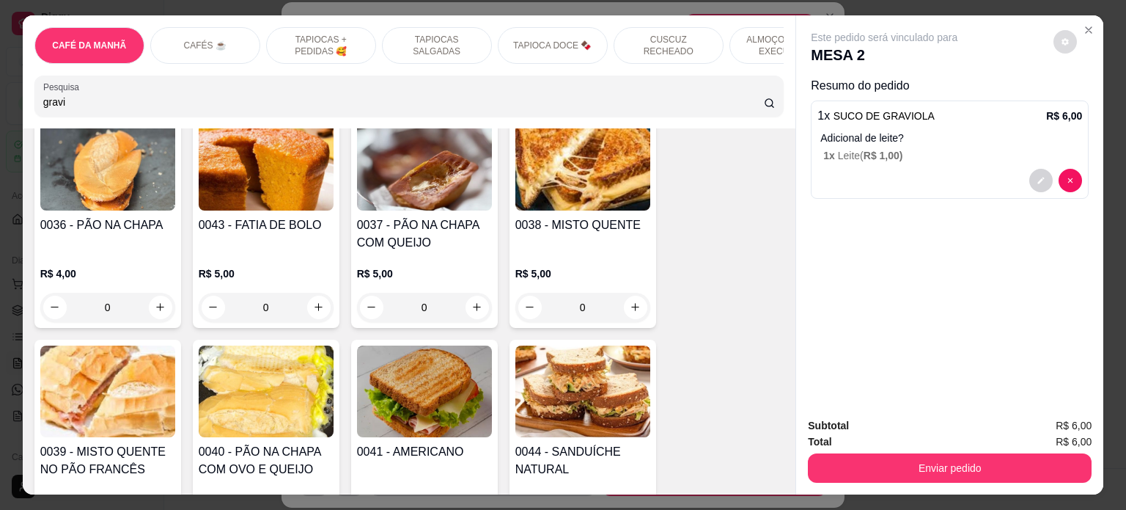
click at [1070, 38] on button "decrease-product-quantity" at bounding box center [1065, 41] width 23 height 23
click at [1079, 98] on span "Automatic updates" at bounding box center [1081, 95] width 12 height 12
click at [1079, 98] on input "Automatic updates" at bounding box center [1076, 100] width 10 height 10
click at [1079, 98] on span "Automatic updates" at bounding box center [1086, 95] width 29 height 18
click at [1079, 98] on input "Automatic updates" at bounding box center [1076, 100] width 10 height 10
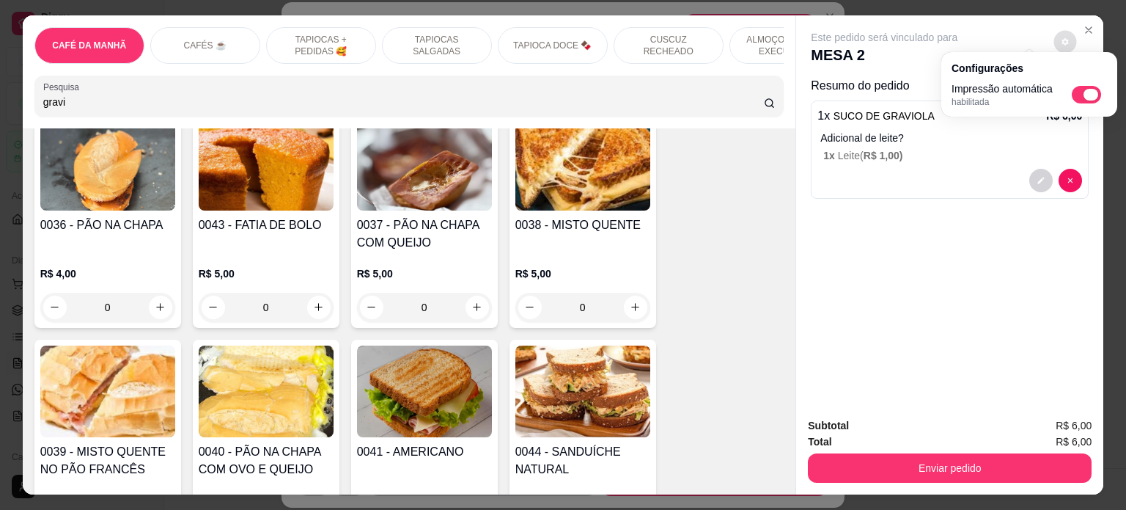
checkbox input "false"
click at [944, 299] on div "Este pedido será vinculado para MESA 2 Resumo do pedido 1 x SUCO DE GRAVIOLA R$…" at bounding box center [949, 210] width 307 height 390
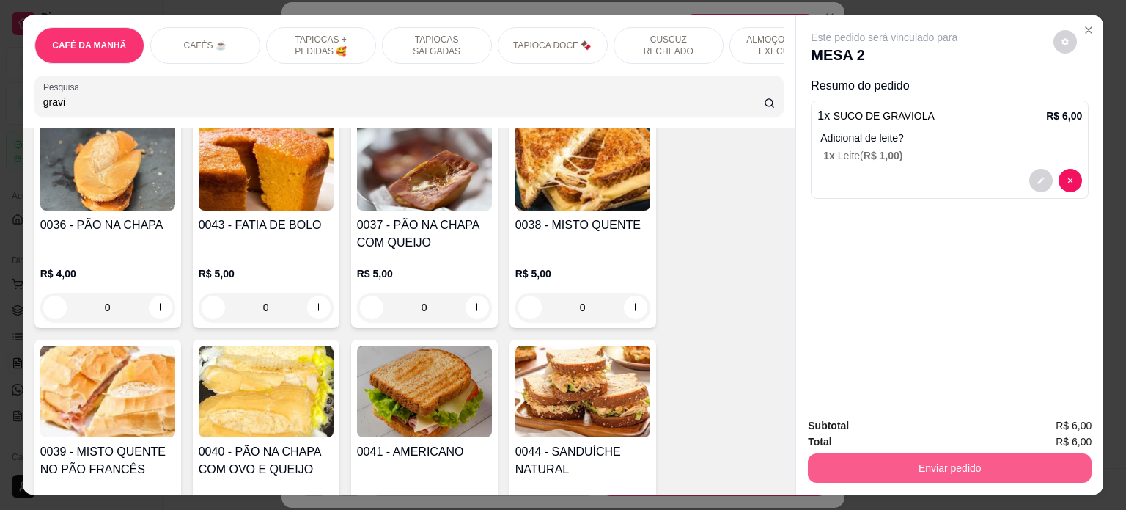
click at [956, 463] on button "Enviar pedido" at bounding box center [950, 467] width 284 height 29
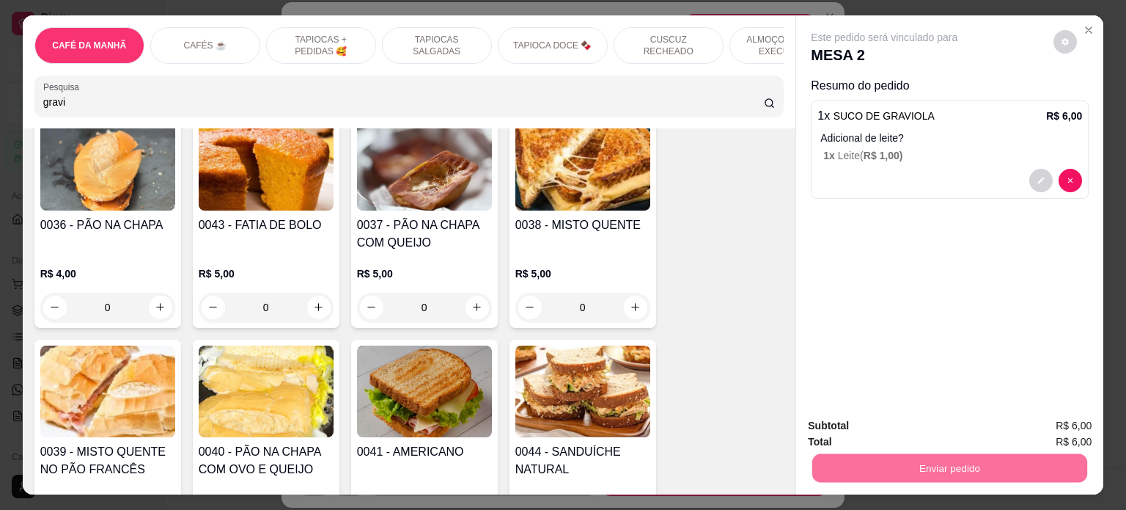
click at [1028, 427] on button "Enviar pedido" at bounding box center [1053, 426] width 83 height 28
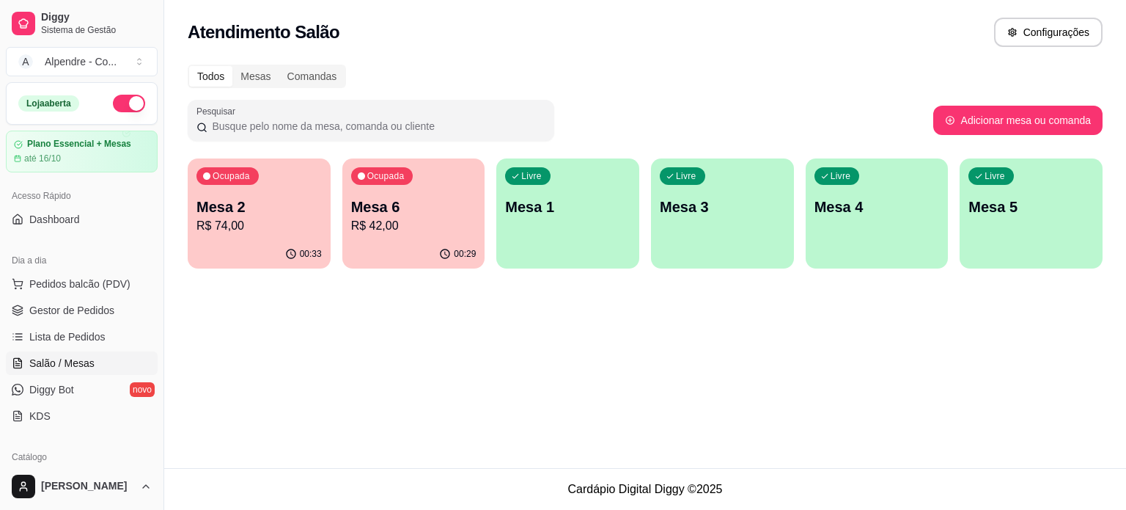
click at [279, 199] on p "Mesa 2" at bounding box center [258, 206] width 125 height 21
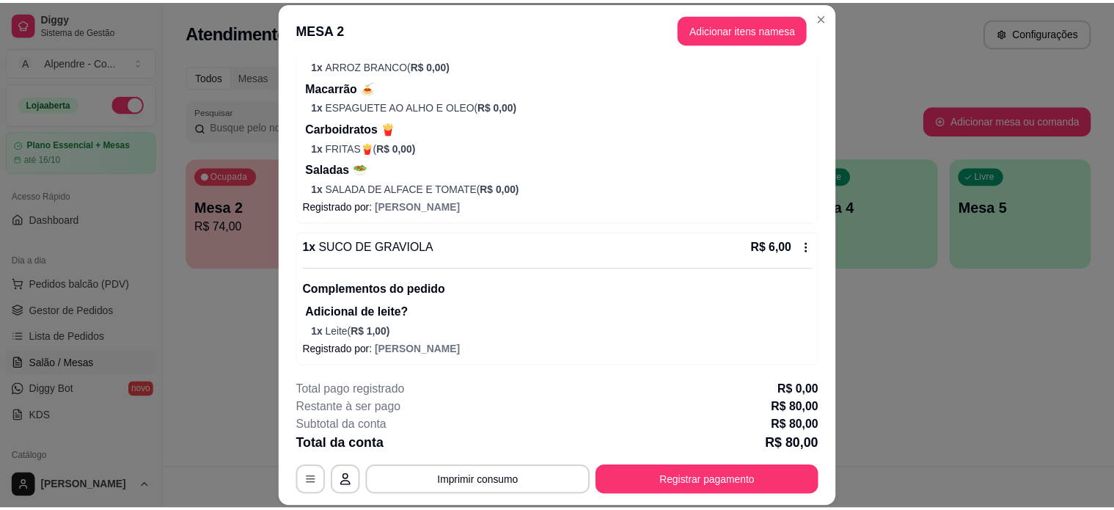
scroll to position [44, 0]
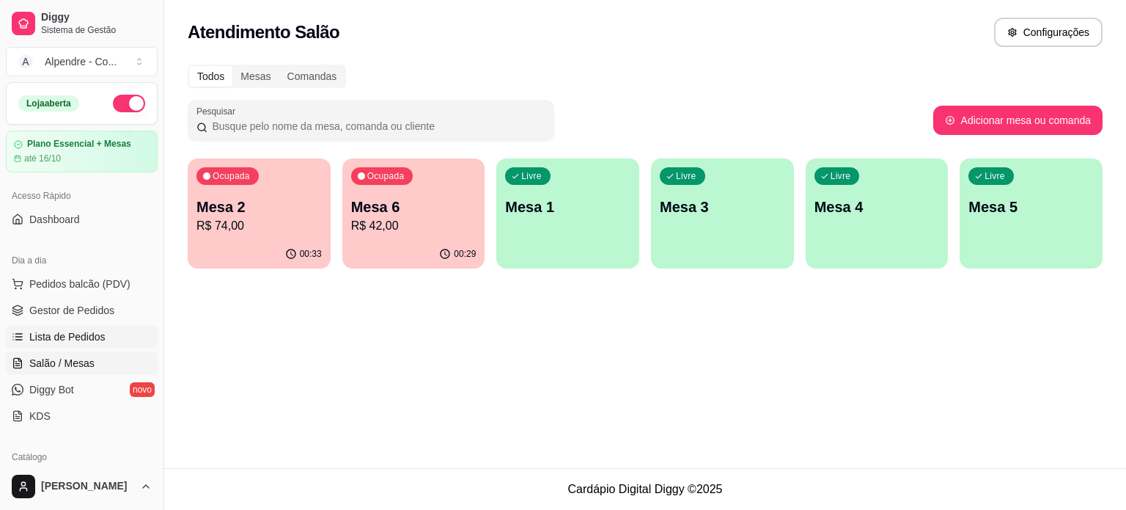
click at [91, 331] on span "Lista de Pedidos" at bounding box center [67, 336] width 76 height 15
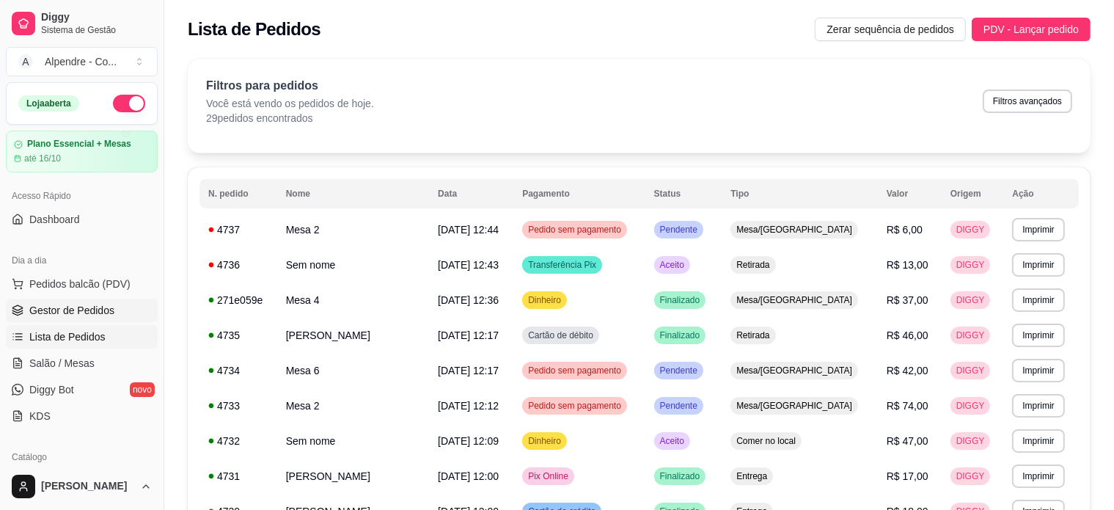
click at [52, 308] on span "Gestor de Pedidos" at bounding box center [71, 310] width 85 height 15
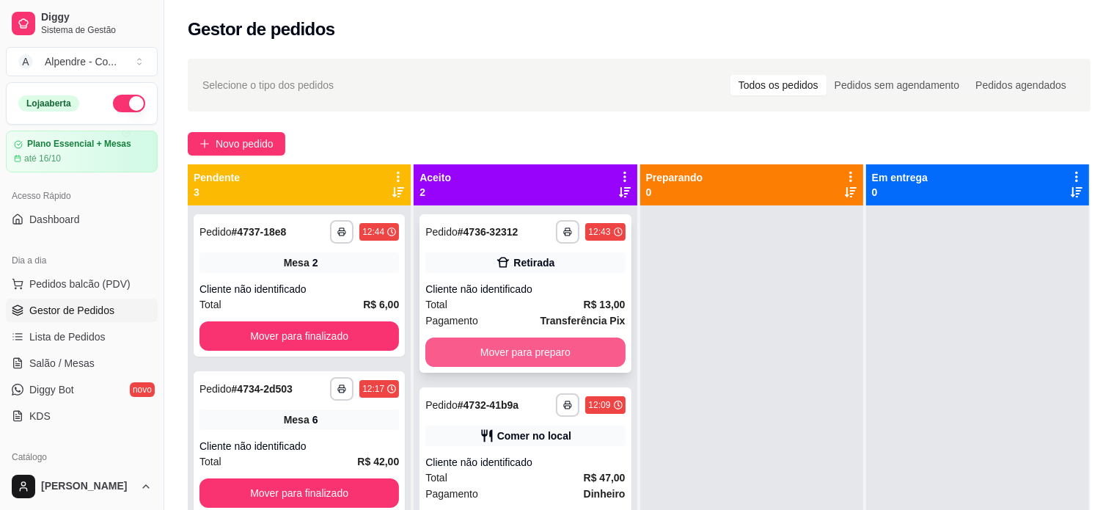
click at [523, 351] on button "Mover para preparo" at bounding box center [524, 351] width 199 height 29
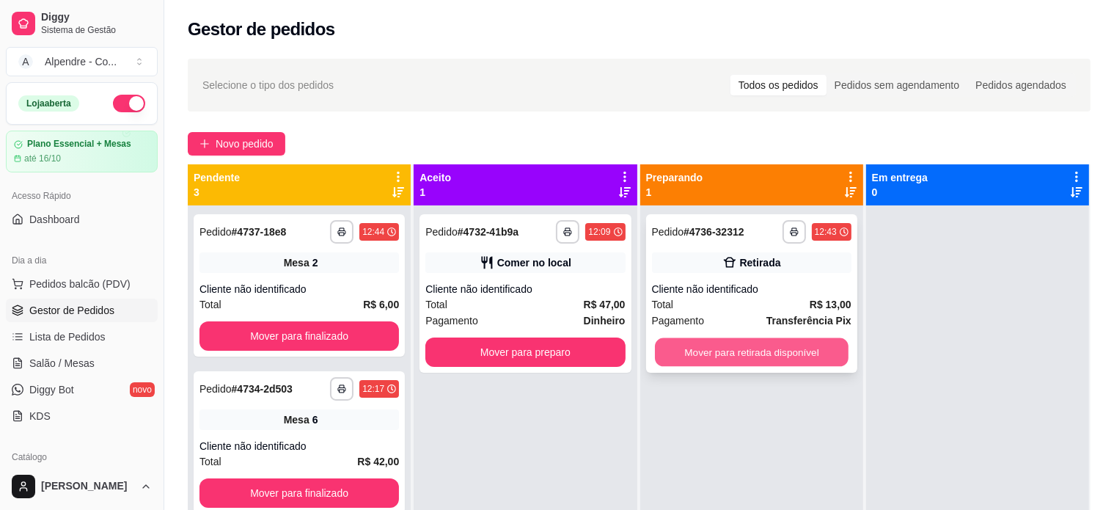
click at [741, 353] on button "Mover para retirada disponível" at bounding box center [752, 352] width 194 height 29
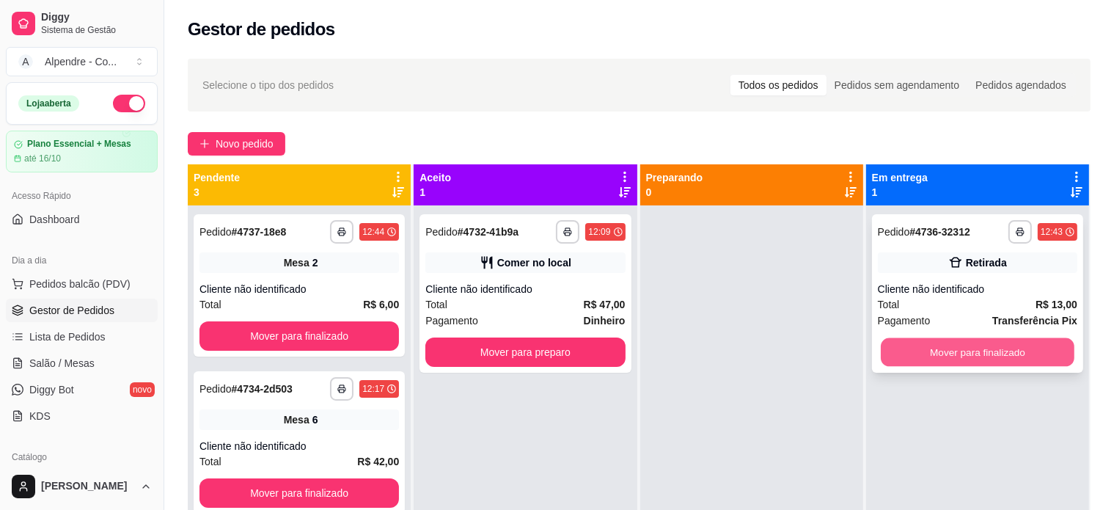
click at [925, 350] on button "Mover para finalizado" at bounding box center [978, 352] width 194 height 29
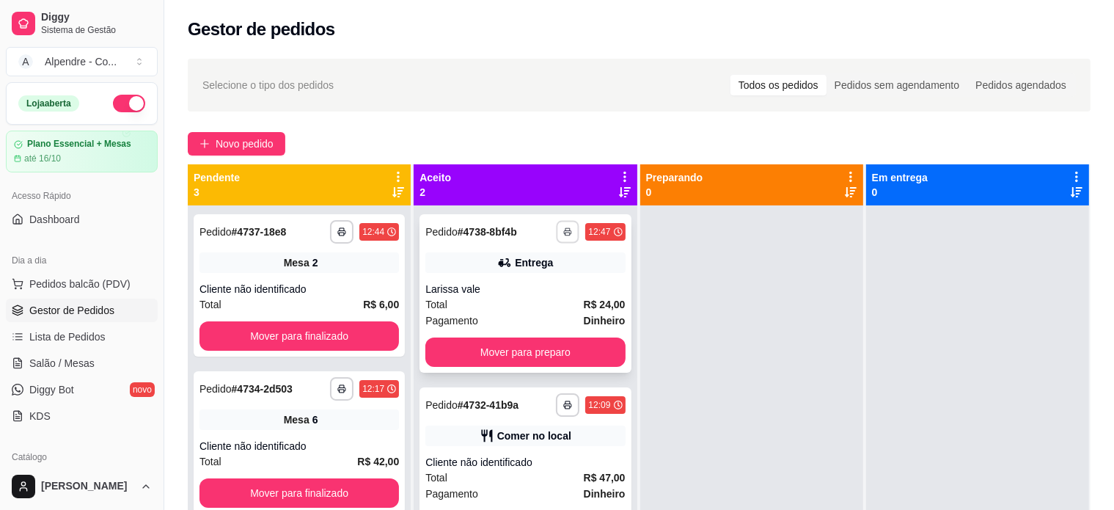
click at [556, 234] on button "button" at bounding box center [567, 231] width 23 height 23
click at [501, 291] on button "Impressora container" at bounding box center [519, 282] width 106 height 23
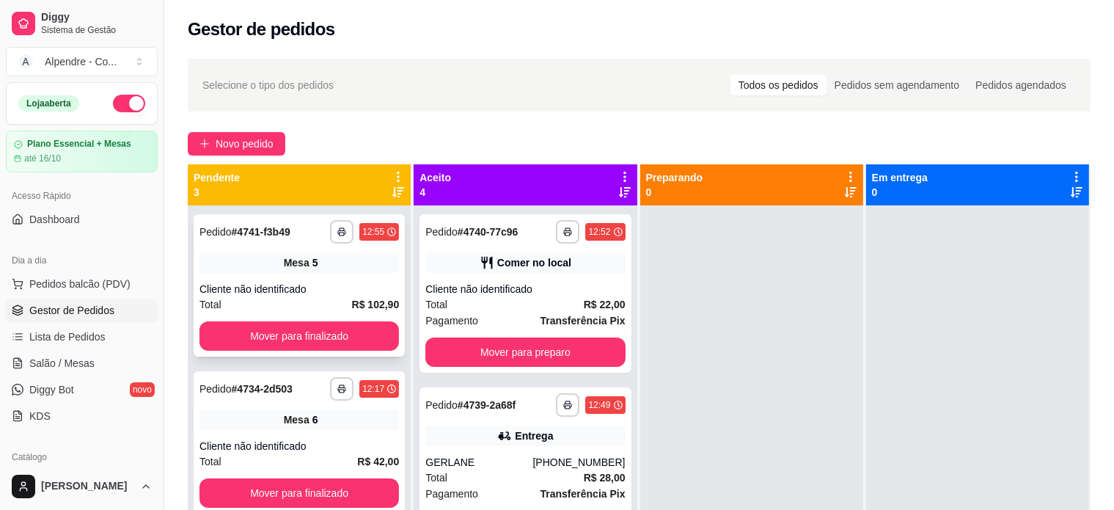
click at [311, 295] on div "Cliente não identificado" at bounding box center [298, 289] width 199 height 15
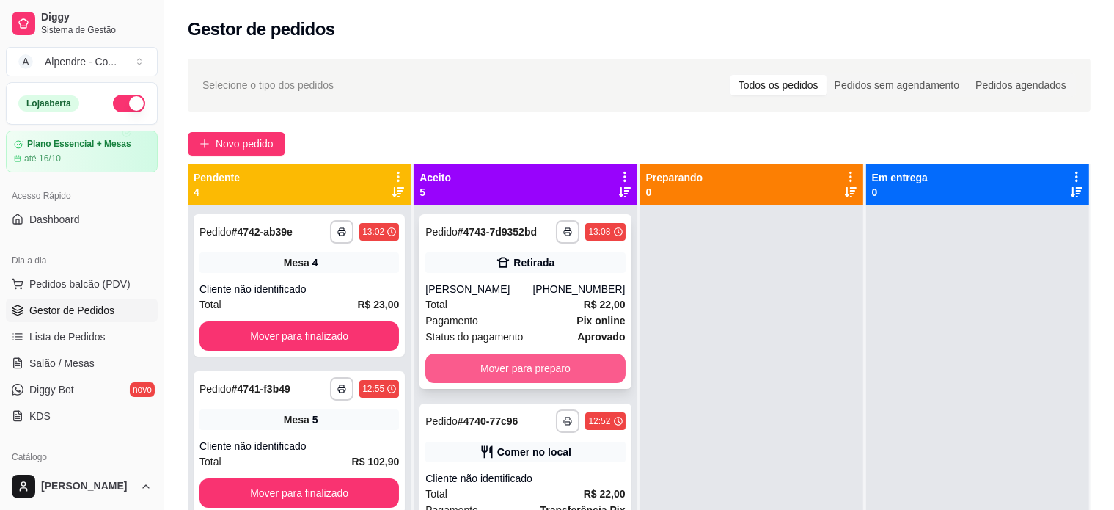
click at [512, 373] on button "Mover para preparo" at bounding box center [524, 367] width 199 height 29
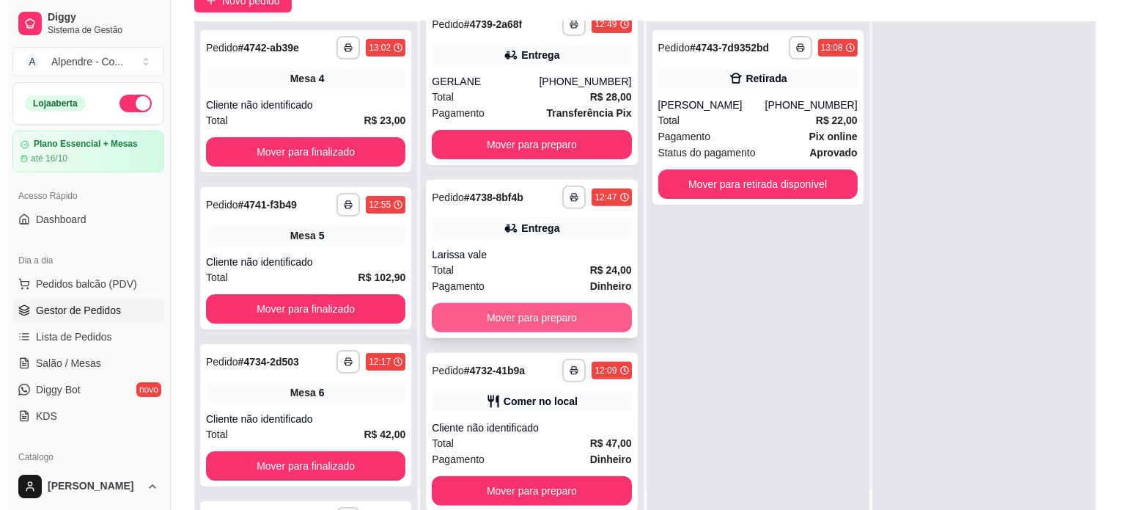
scroll to position [223, 0]
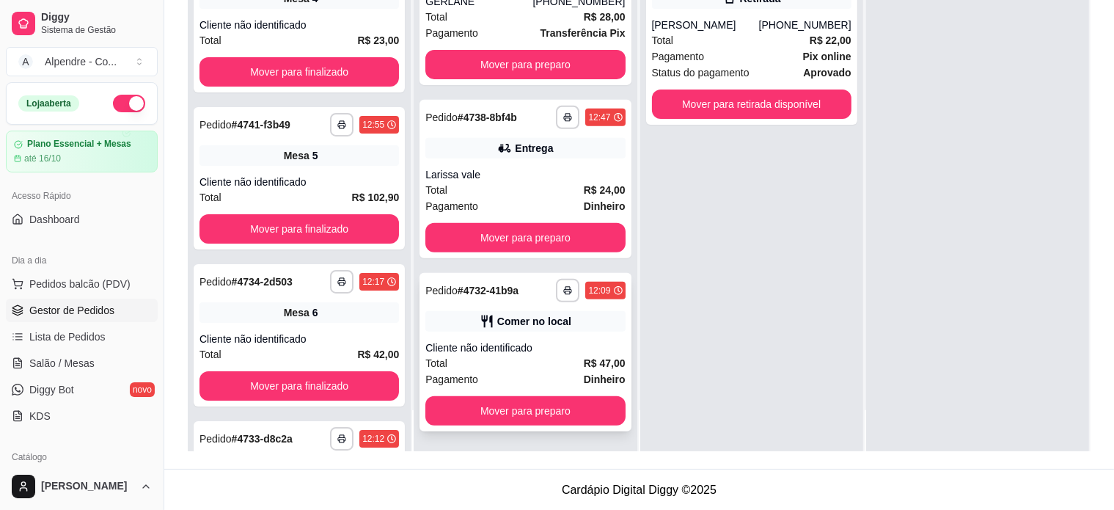
click at [514, 367] on div "Total R$ 47,00" at bounding box center [524, 363] width 199 height 16
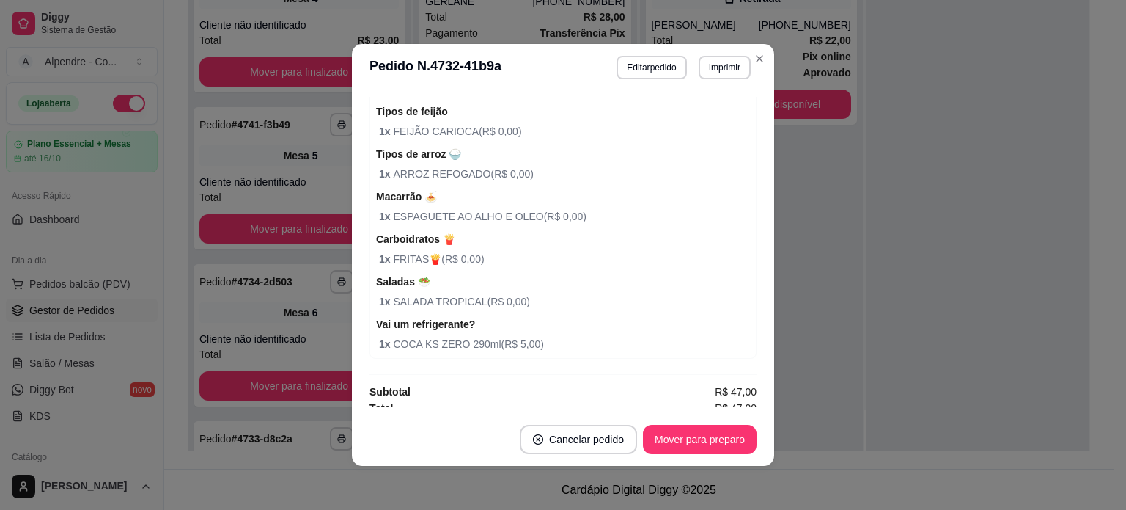
scroll to position [452, 0]
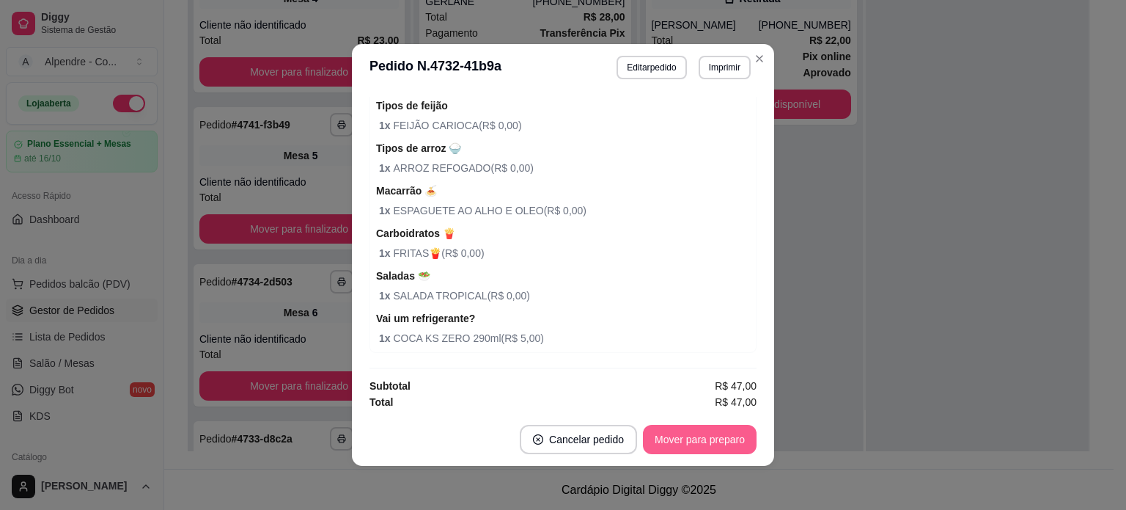
click at [713, 422] on footer "Cancelar pedido Mover para preparo" at bounding box center [563, 439] width 422 height 53
click at [716, 436] on button "Mover para preparo" at bounding box center [699, 439] width 110 height 29
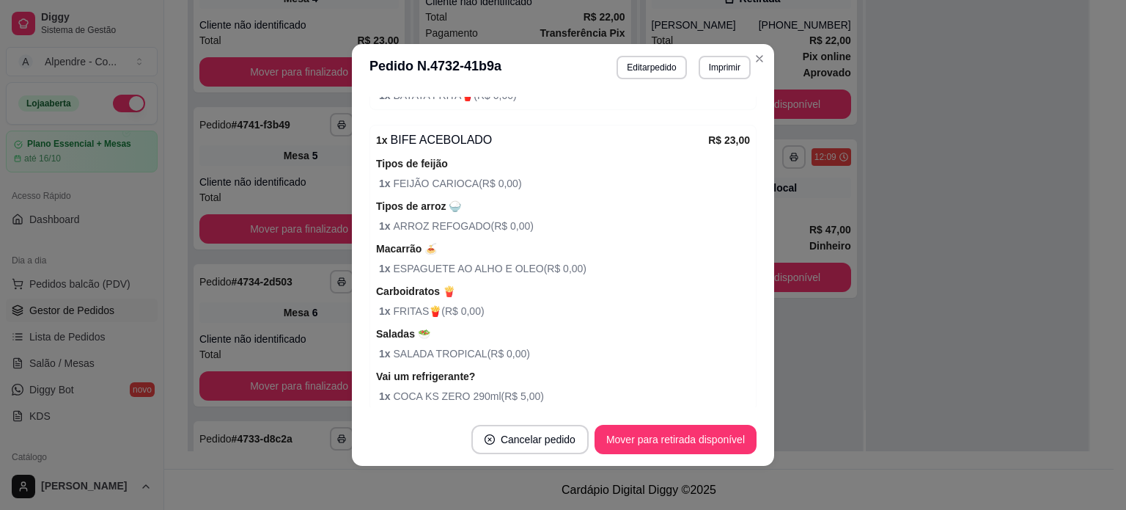
scroll to position [305, 0]
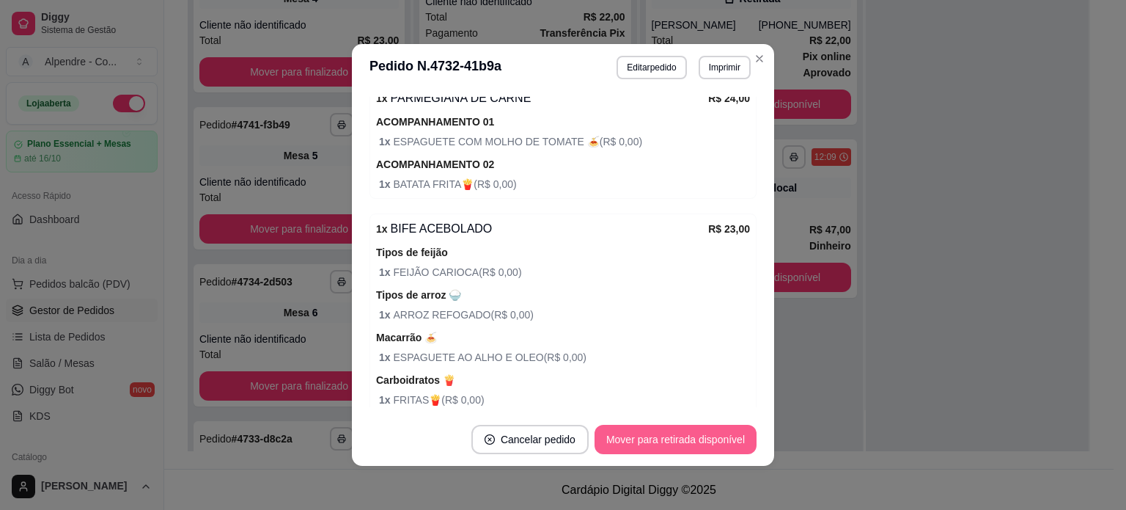
click at [699, 445] on button "Mover para retirada disponível" at bounding box center [676, 439] width 162 height 29
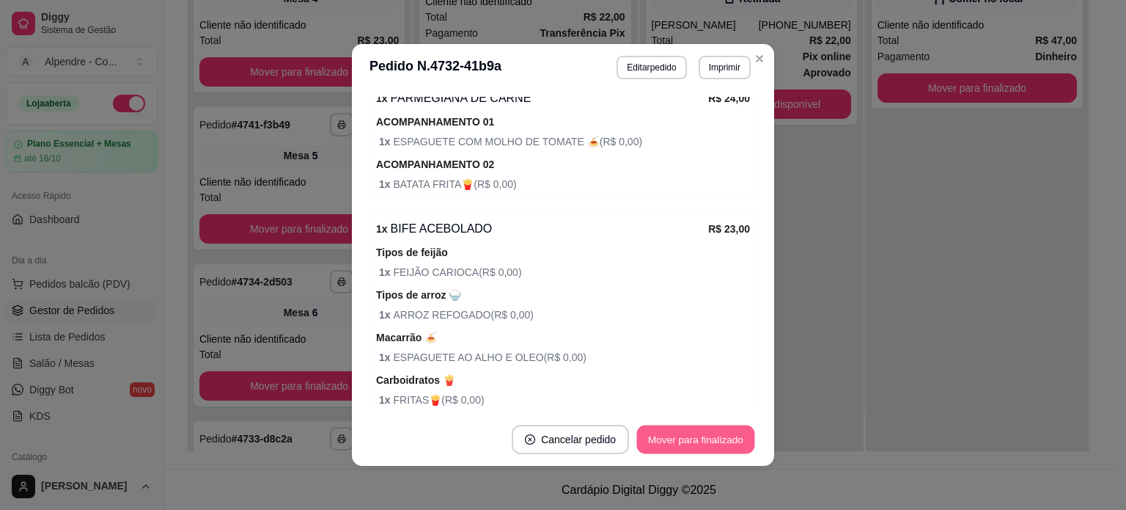
click at [704, 447] on button "Mover para finalizado" at bounding box center [696, 439] width 118 height 29
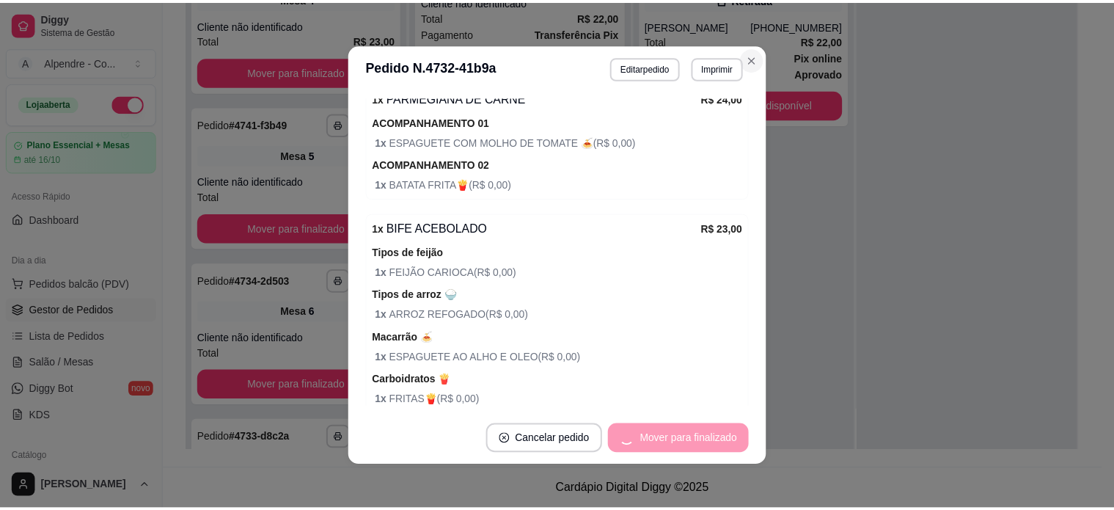
scroll to position [243, 0]
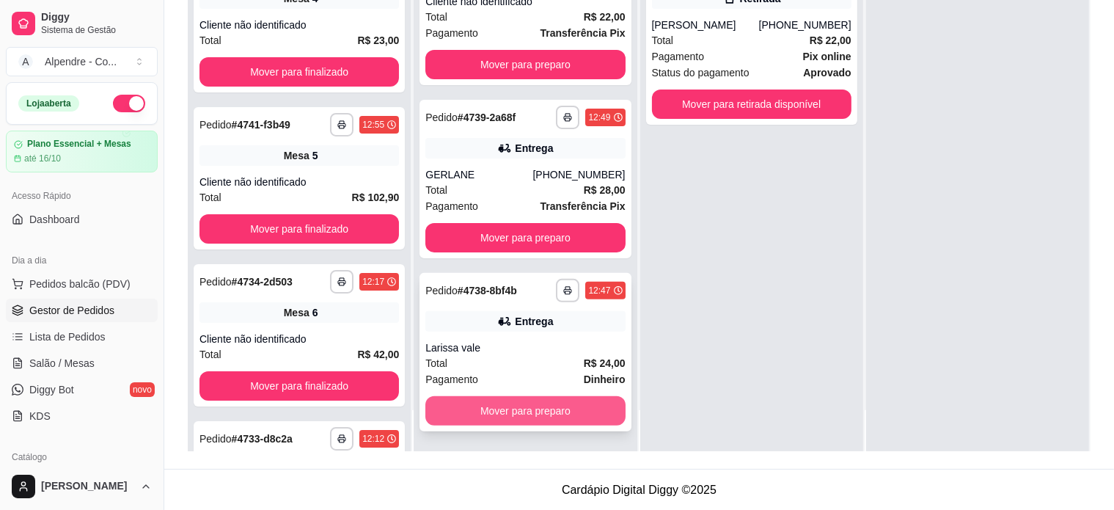
click at [529, 412] on button "Mover para preparo" at bounding box center [524, 410] width 199 height 29
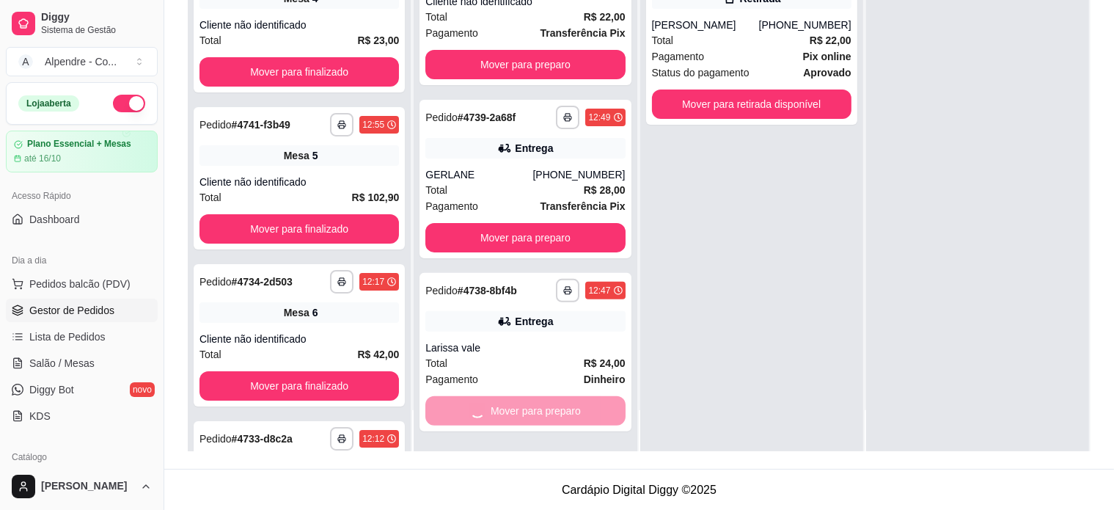
scroll to position [196, 0]
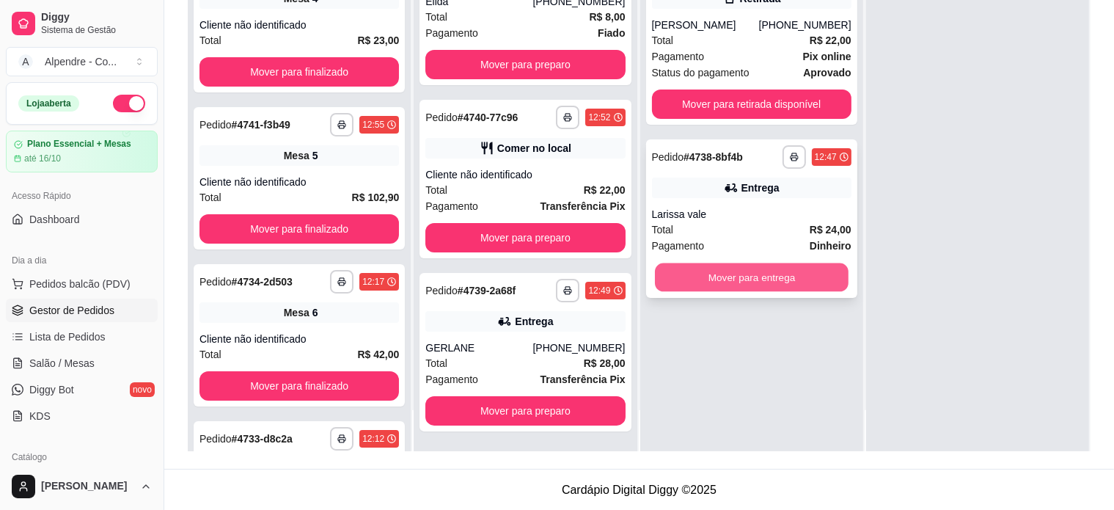
click at [752, 281] on button "Mover para entrega" at bounding box center [752, 277] width 194 height 29
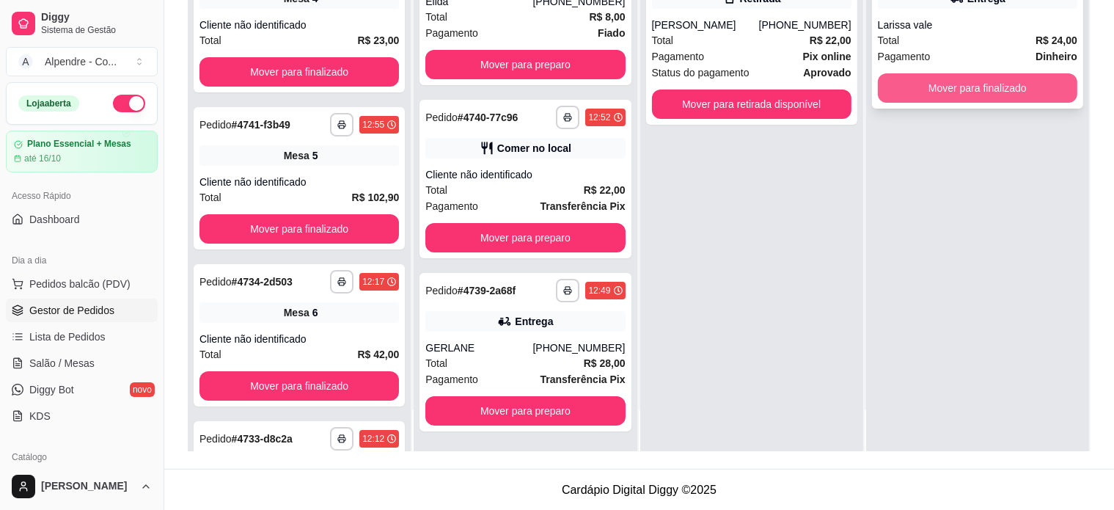
click at [985, 92] on button "Mover para finalizado" at bounding box center [977, 87] width 199 height 29
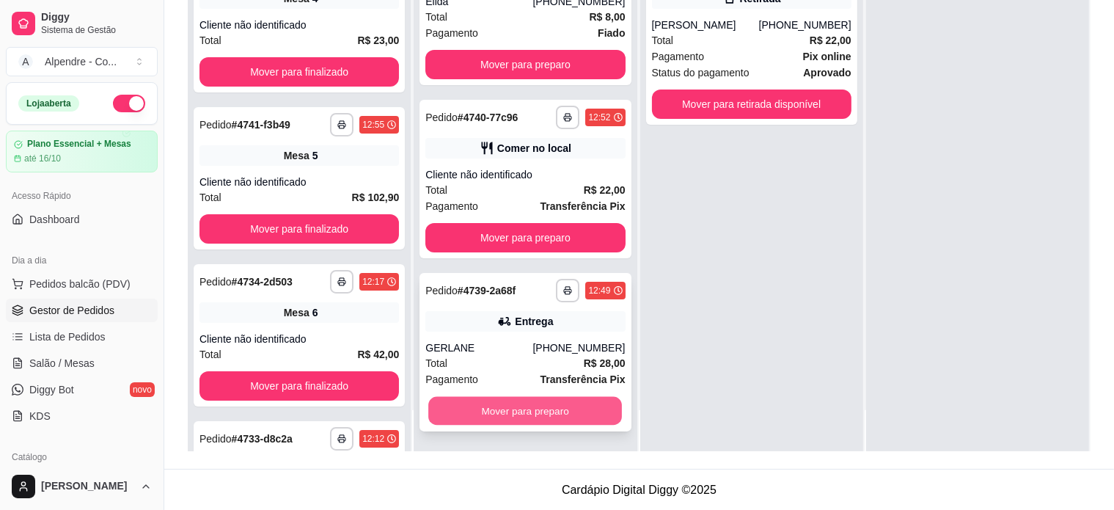
click at [515, 411] on button "Mover para preparo" at bounding box center [525, 411] width 194 height 29
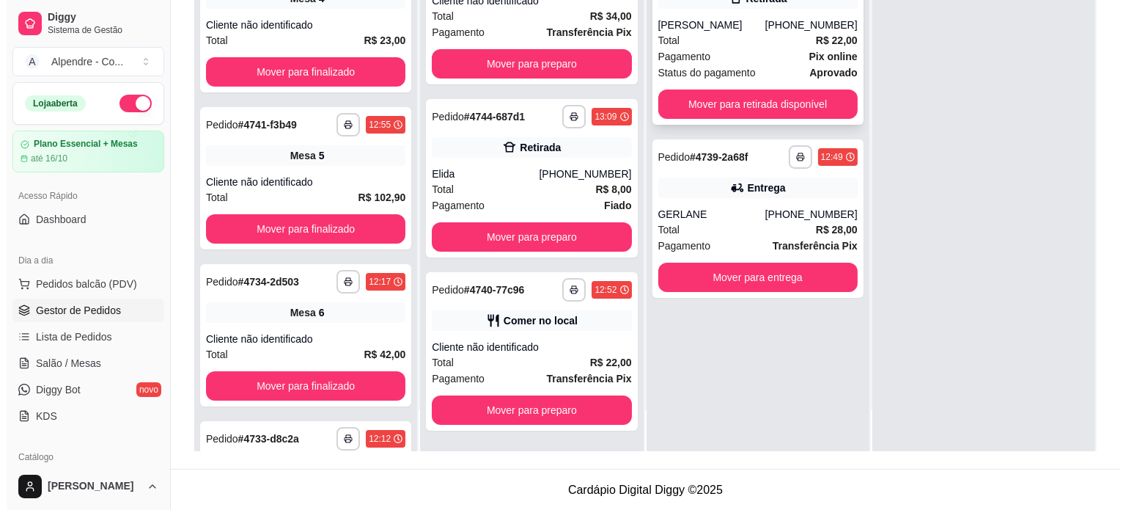
scroll to position [23, 0]
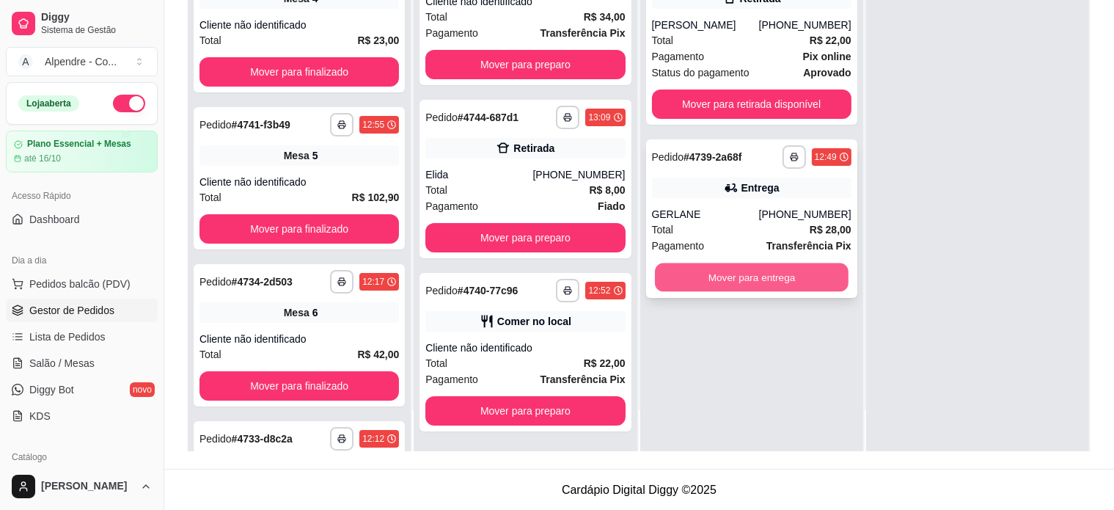
click at [738, 278] on button "Mover para entrega" at bounding box center [752, 277] width 194 height 29
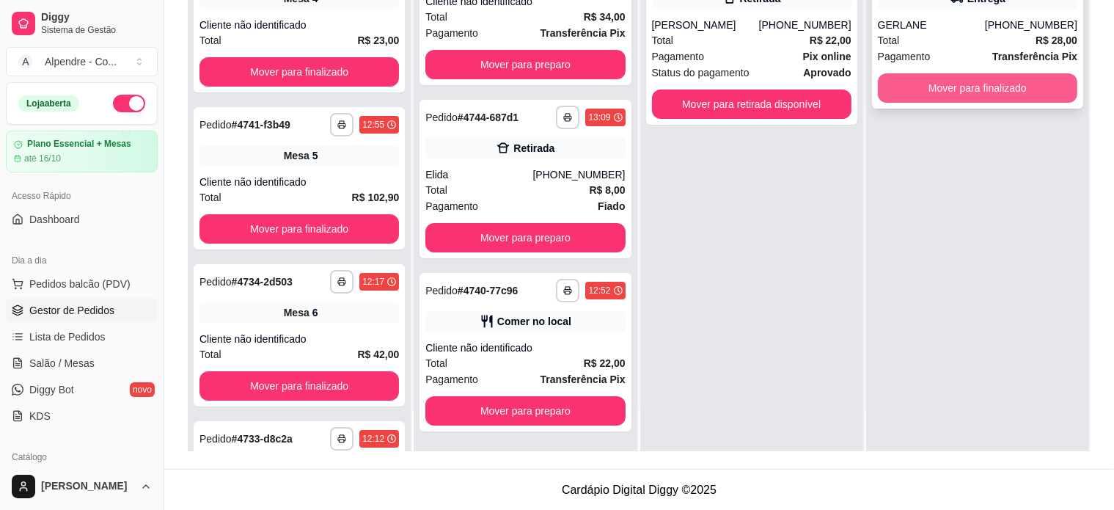
click at [953, 94] on button "Mover para finalizado" at bounding box center [977, 87] width 199 height 29
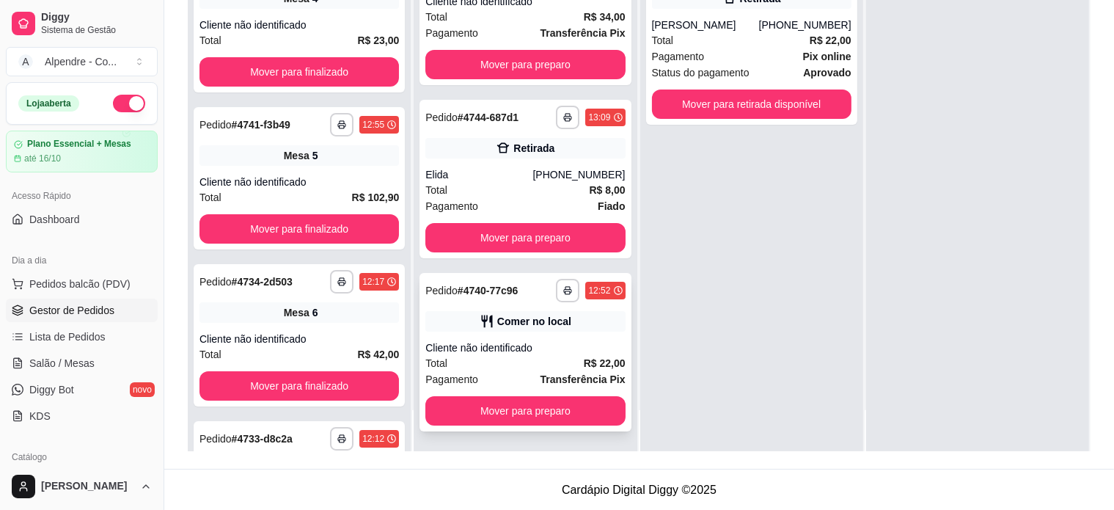
click at [482, 366] on div "Total R$ 22,00" at bounding box center [524, 363] width 199 height 16
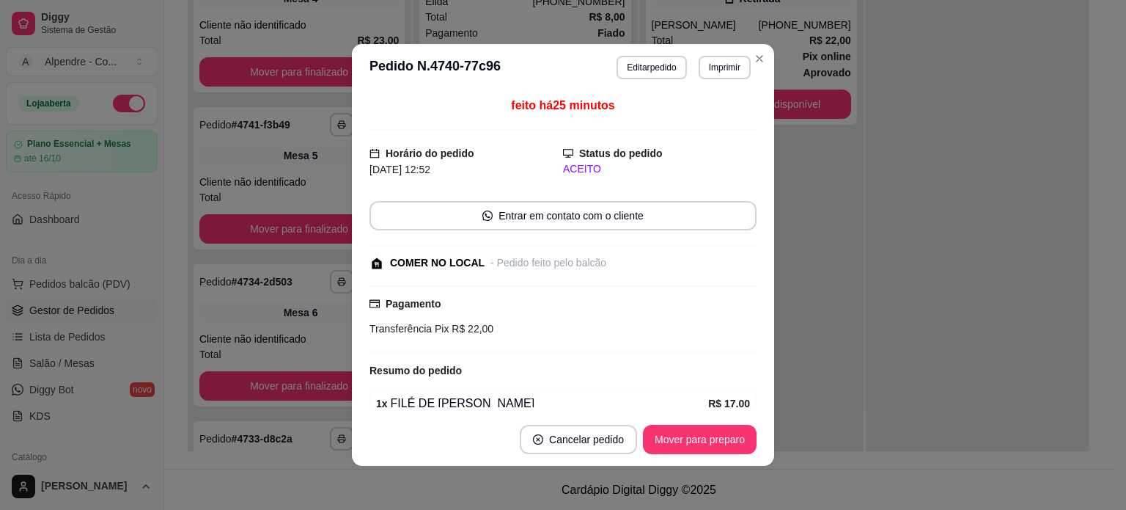
scroll to position [0, 0]
click at [691, 440] on button "Mover para preparo" at bounding box center [700, 439] width 114 height 29
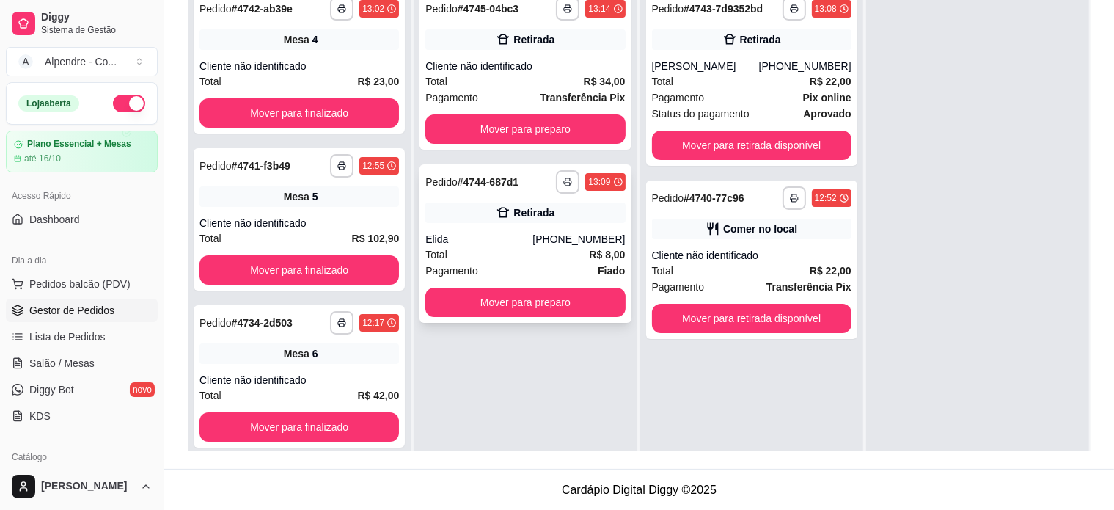
click at [531, 259] on div "Total R$ 8,00" at bounding box center [524, 254] width 199 height 16
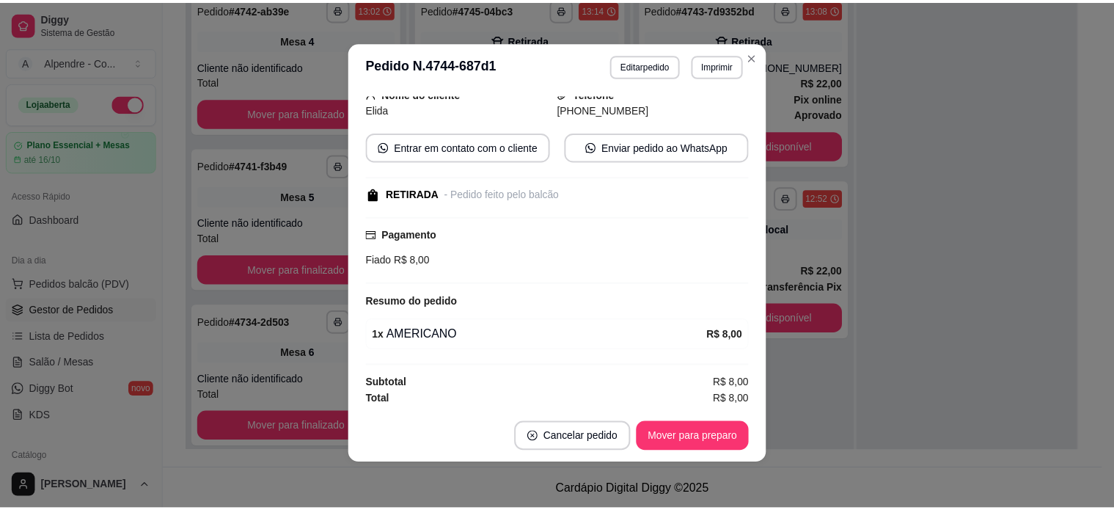
scroll to position [3, 0]
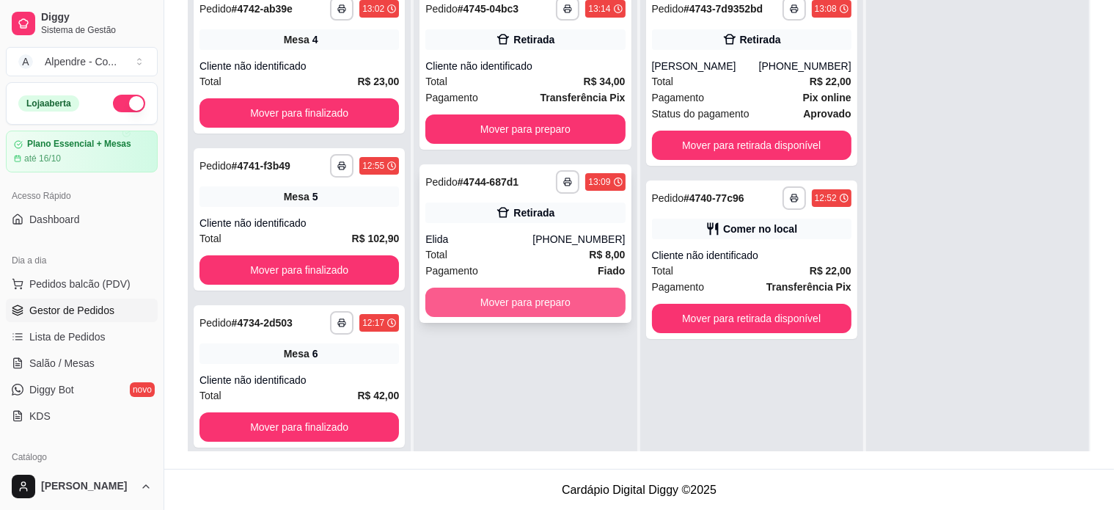
click at [579, 307] on button "Mover para preparo" at bounding box center [524, 301] width 199 height 29
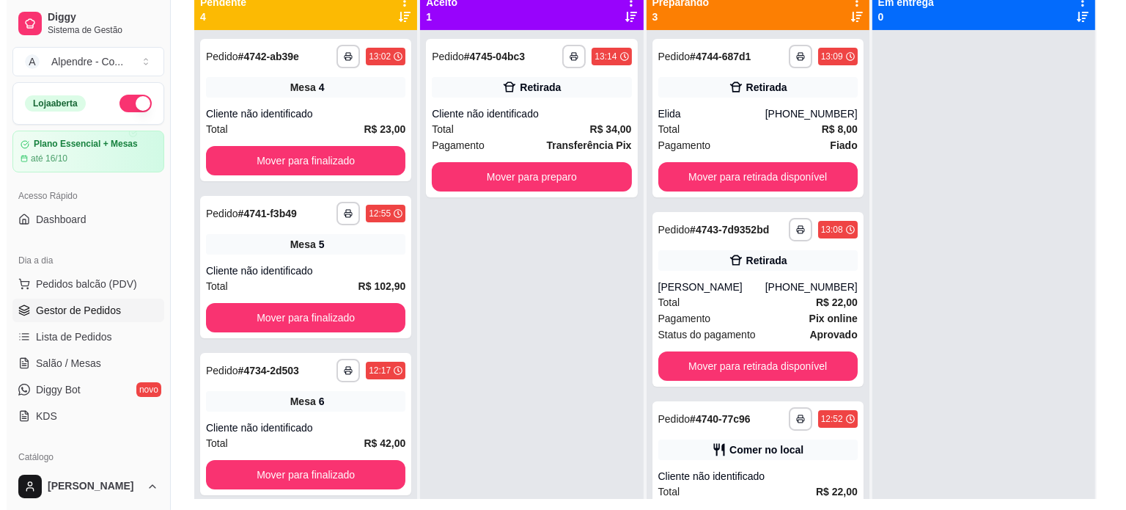
scroll to position [150, 0]
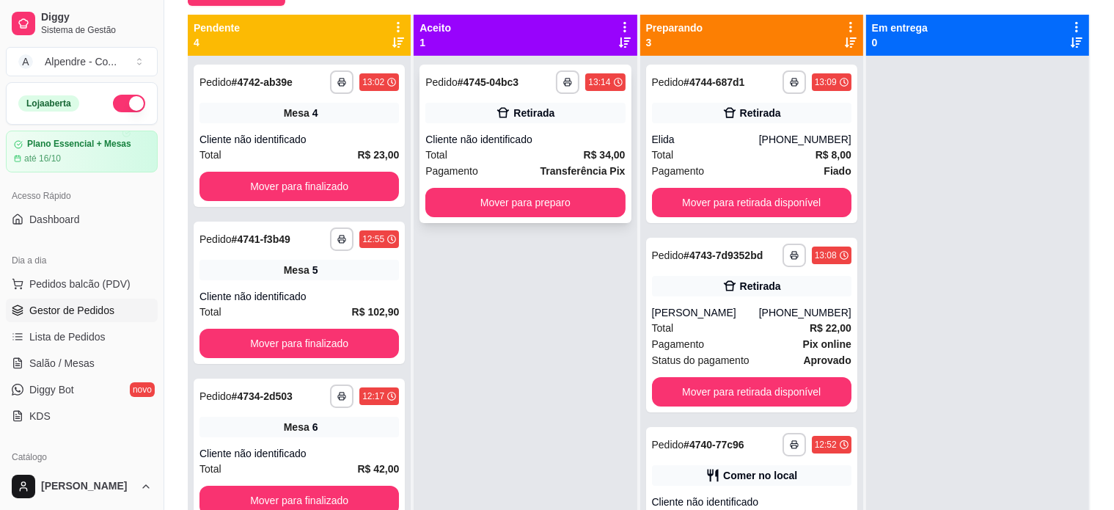
click at [505, 151] on div "Total R$ 34,00" at bounding box center [524, 155] width 199 height 16
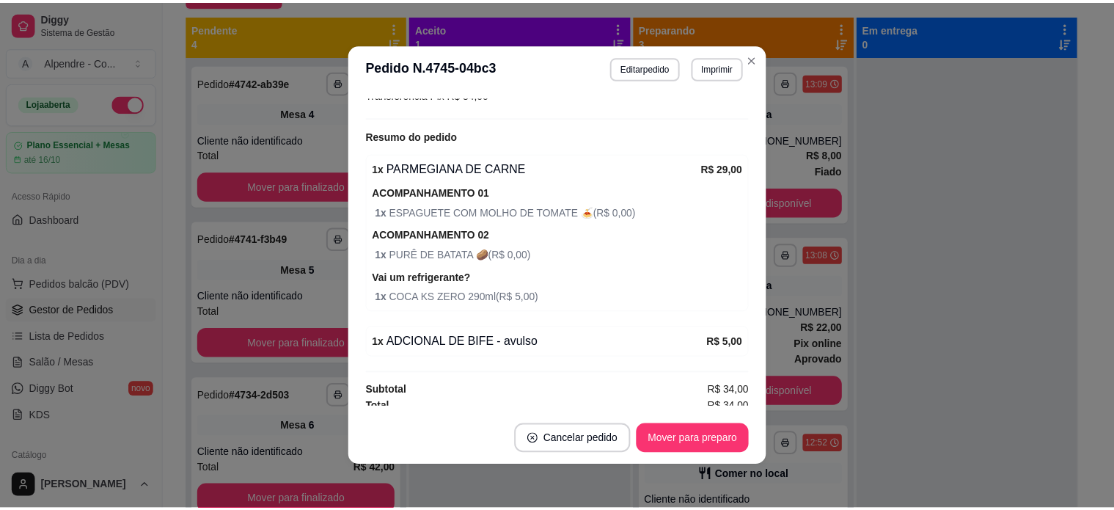
scroll to position [240, 0]
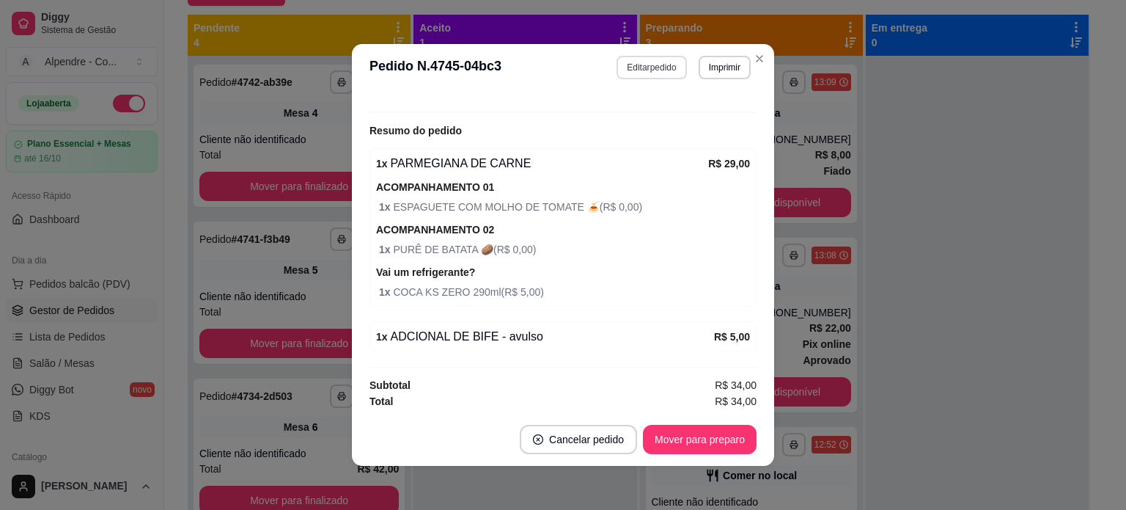
click at [664, 64] on button "Editar pedido" at bounding box center [652, 67] width 70 height 23
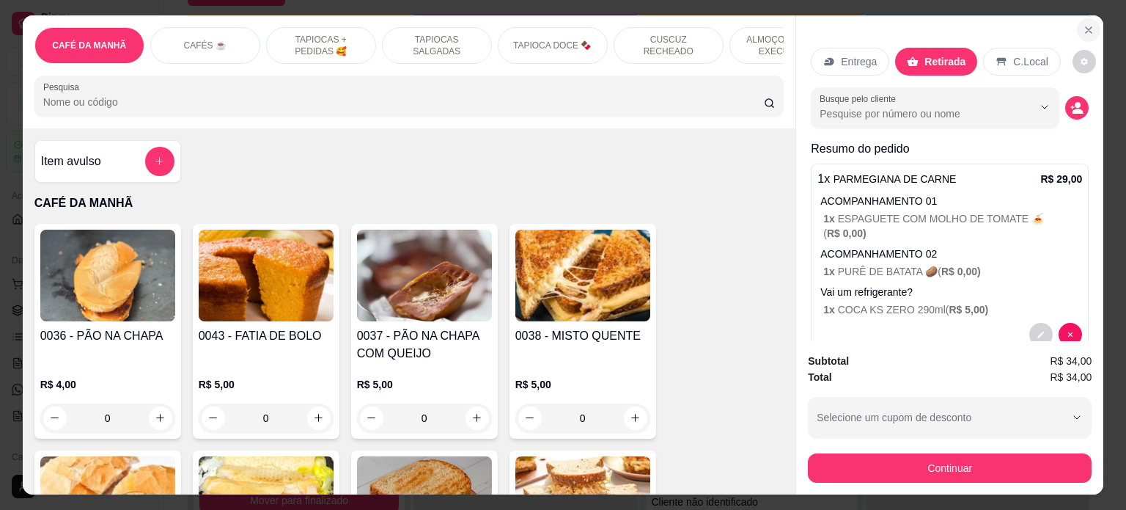
click at [1092, 20] on button "Close" at bounding box center [1088, 29] width 23 height 23
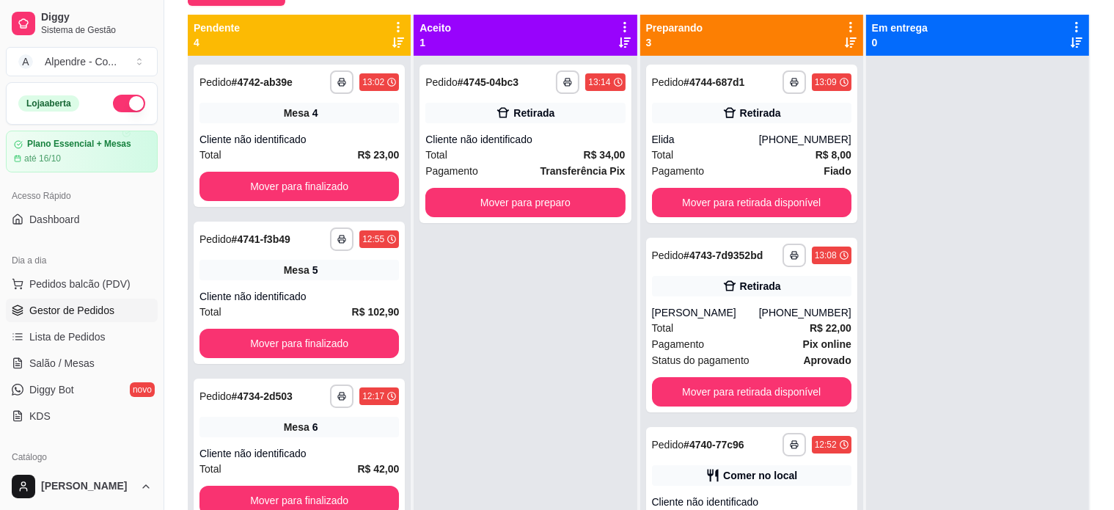
click at [532, 304] on div "**********" at bounding box center [525, 311] width 223 height 510
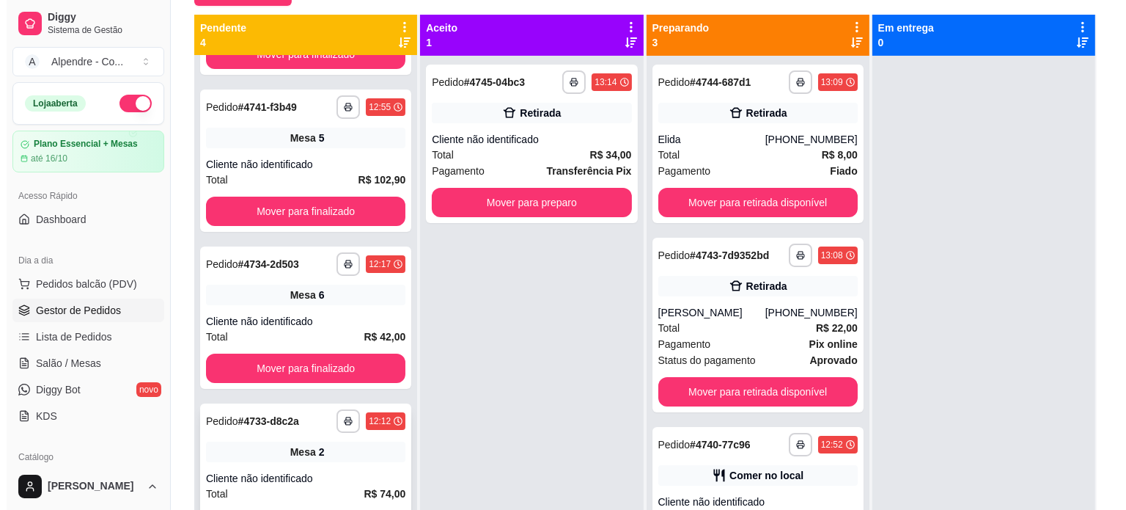
scroll to position [41, 0]
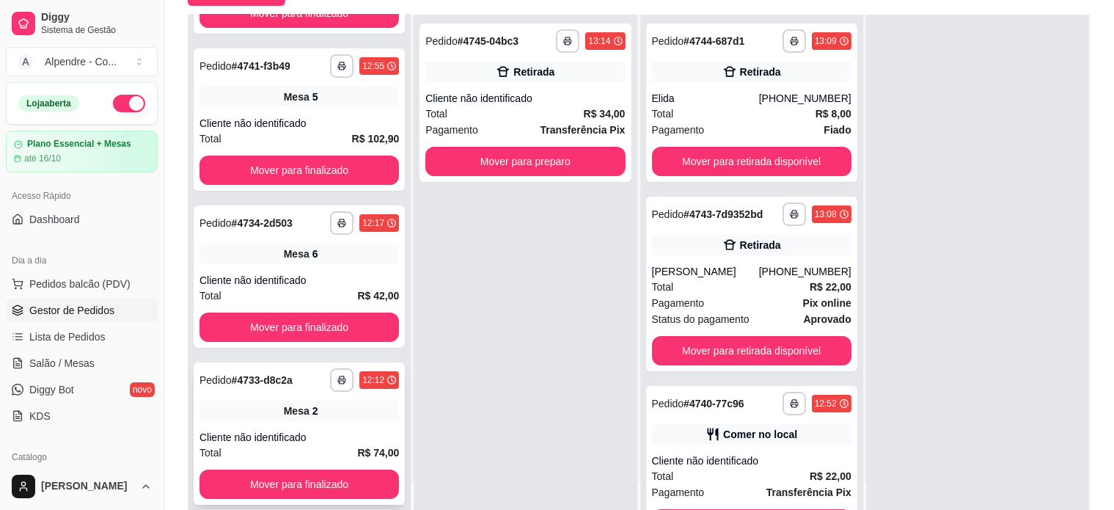
click at [348, 434] on div "Cliente não identificado" at bounding box center [298, 437] width 199 height 15
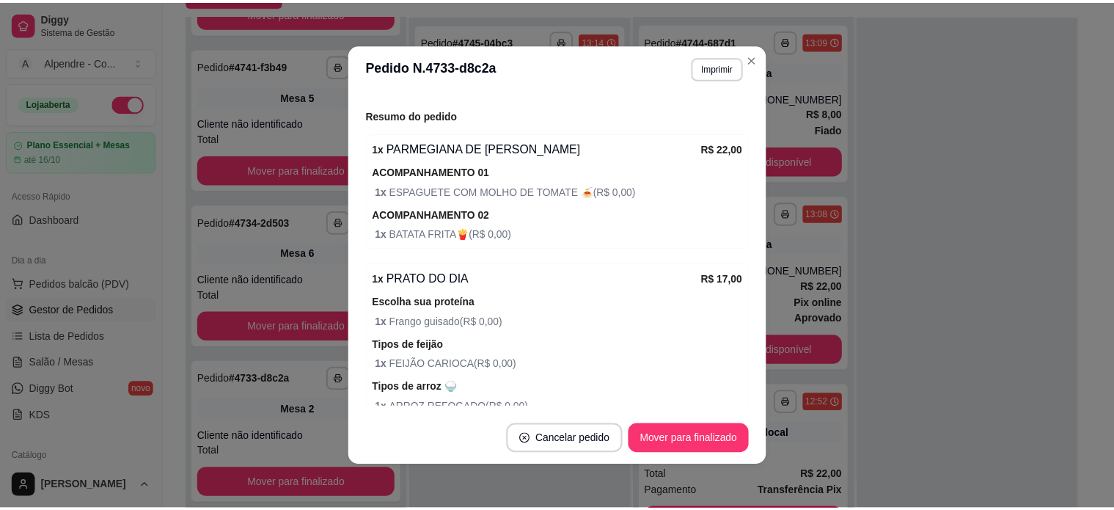
scroll to position [0, 0]
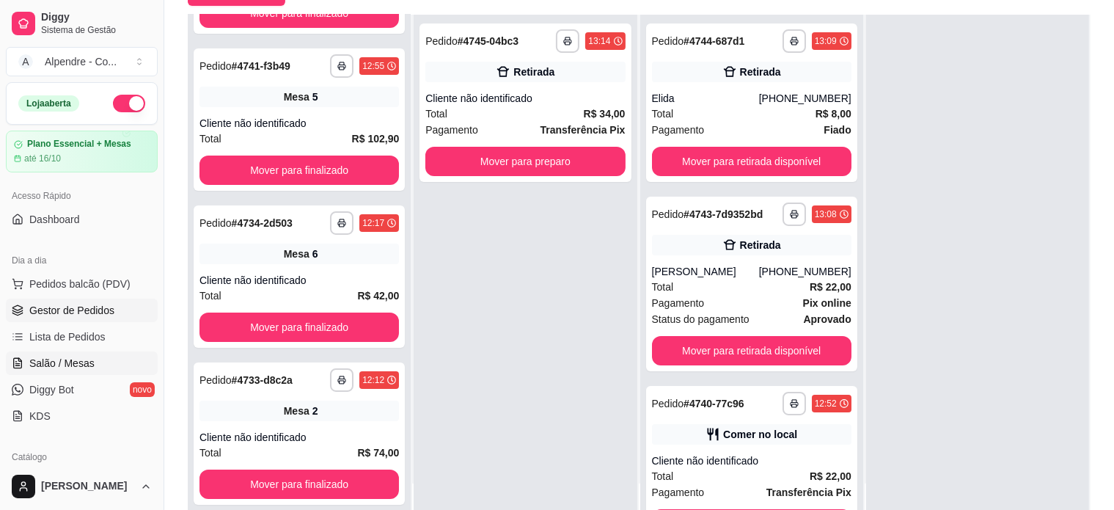
click at [56, 364] on span "Salão / Mesas" at bounding box center [61, 363] width 65 height 15
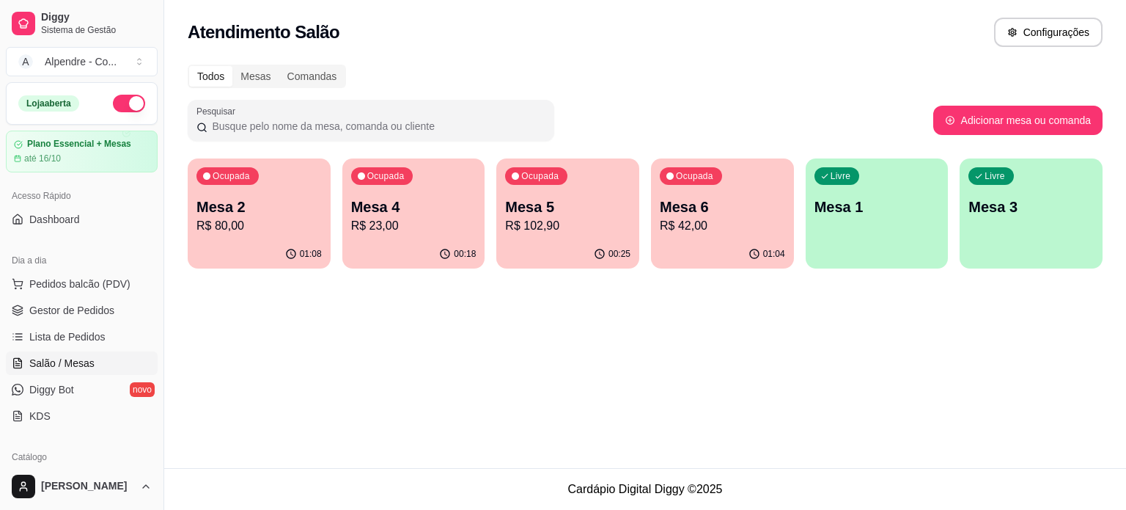
click at [266, 212] on p "Mesa 2" at bounding box center [258, 206] width 125 height 21
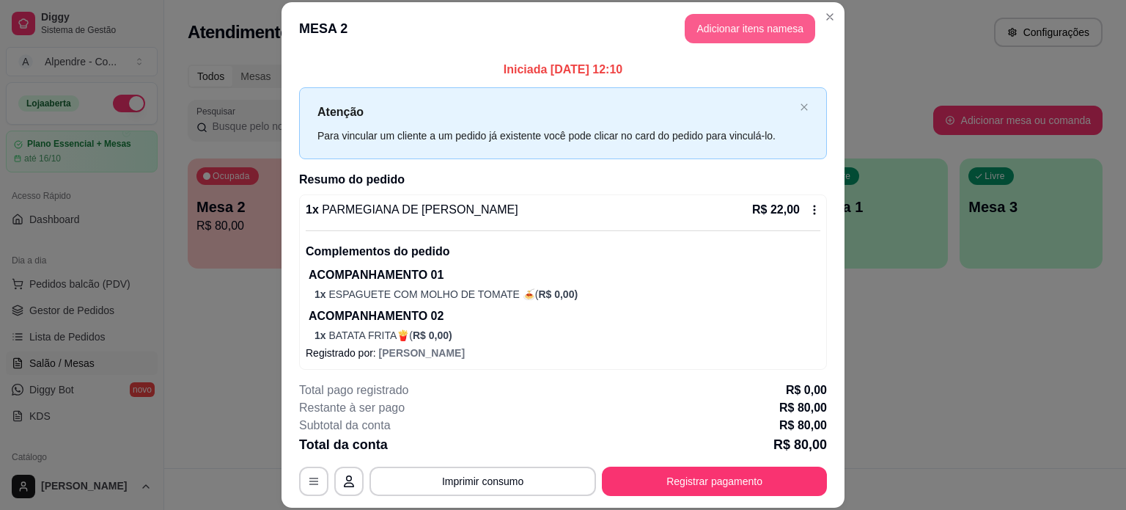
click at [719, 28] on button "Adicionar itens na mesa" at bounding box center [750, 28] width 131 height 29
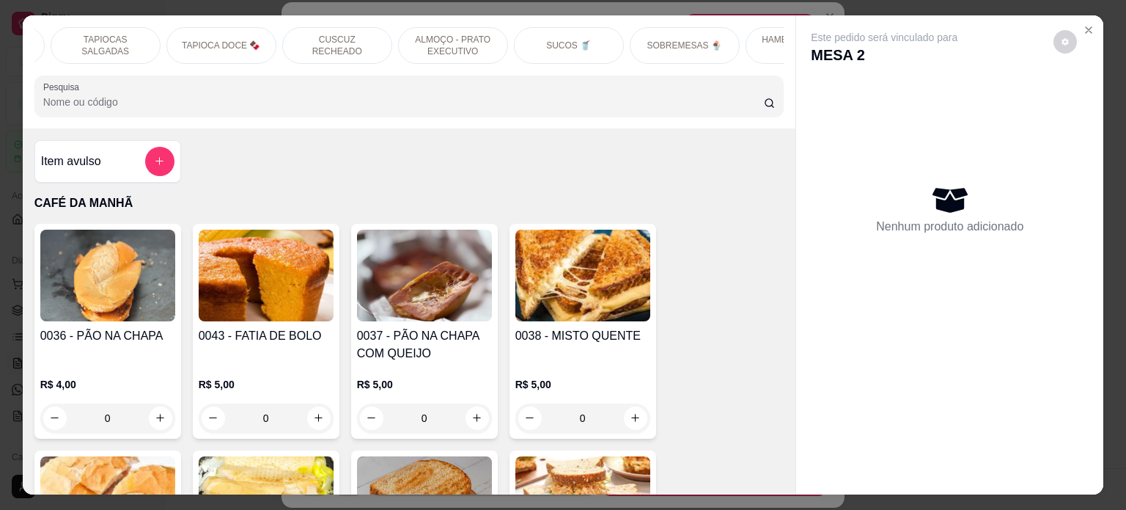
scroll to position [0, 415]
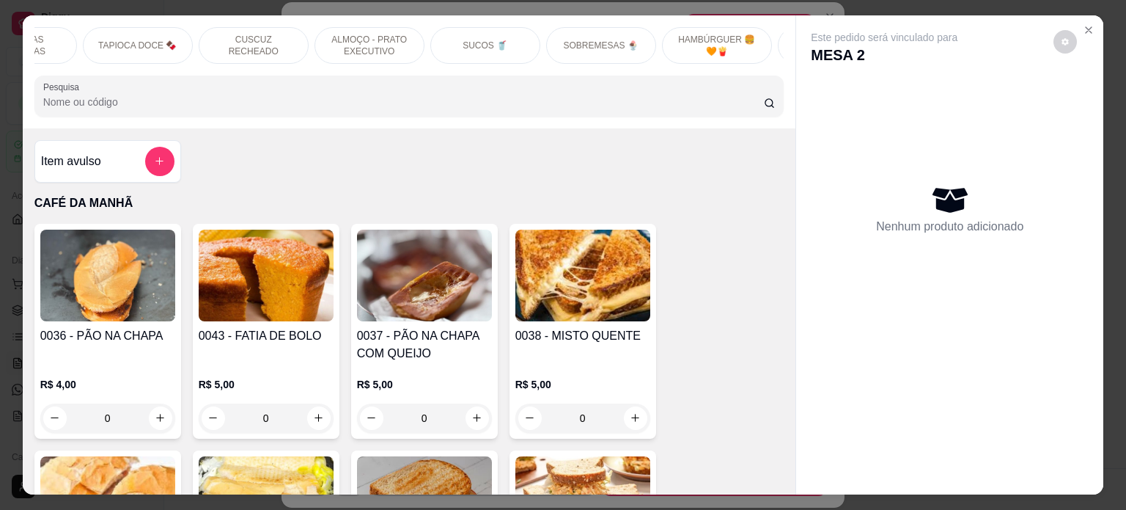
click at [478, 40] on p "SUCOS 🥤" at bounding box center [485, 46] width 45 height 12
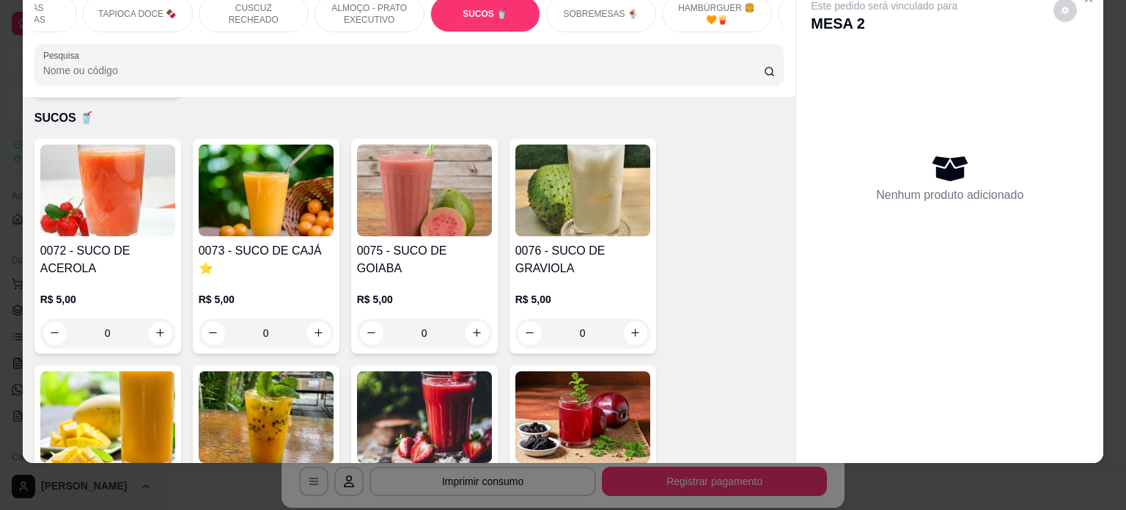
click at [636, 323] on div "0" at bounding box center [582, 332] width 135 height 29
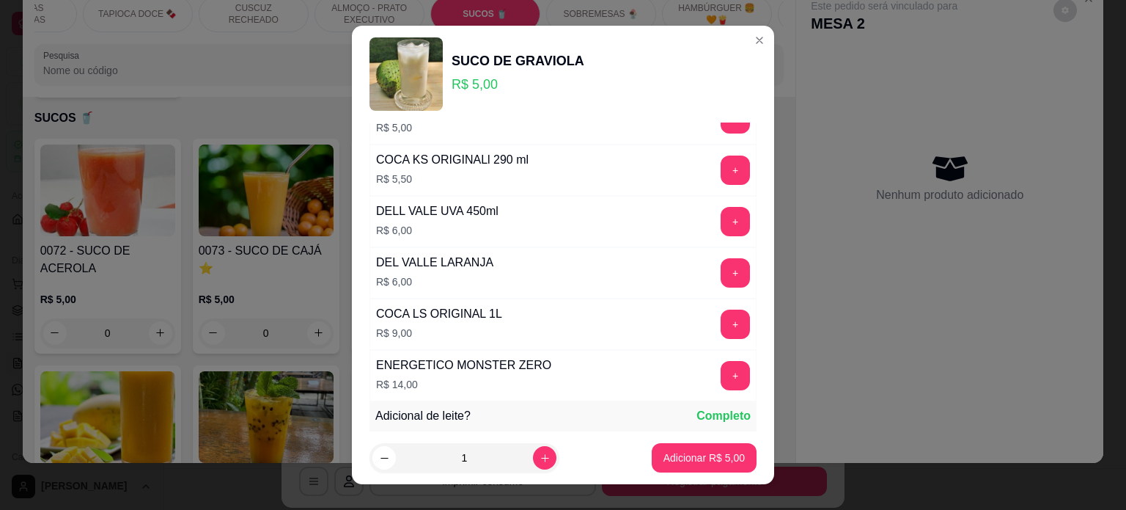
scroll to position [660, 0]
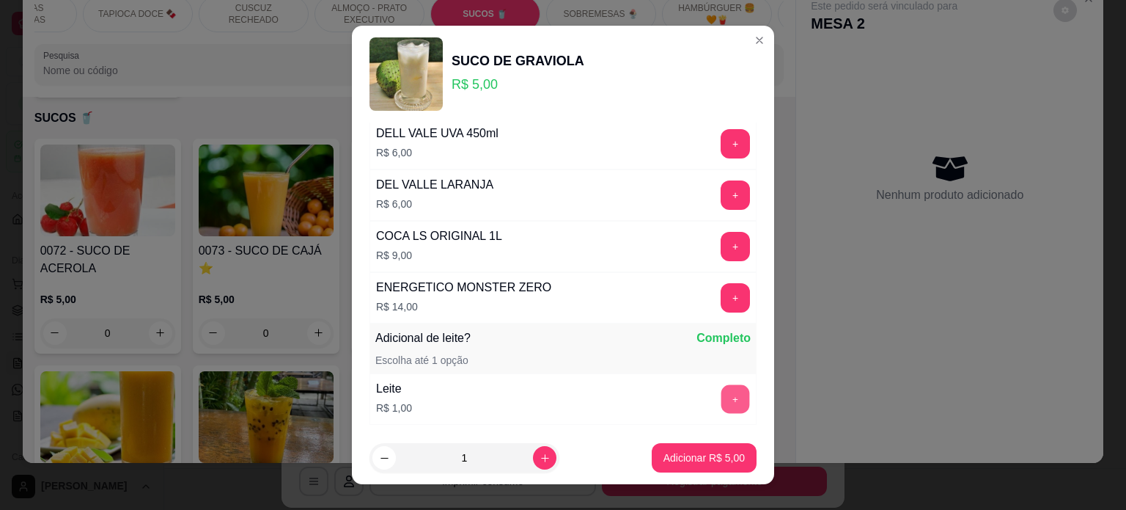
click at [721, 388] on button "+" at bounding box center [735, 398] width 29 height 29
click at [696, 454] on p "Adicionar R$ 6,00" at bounding box center [704, 457] width 81 height 15
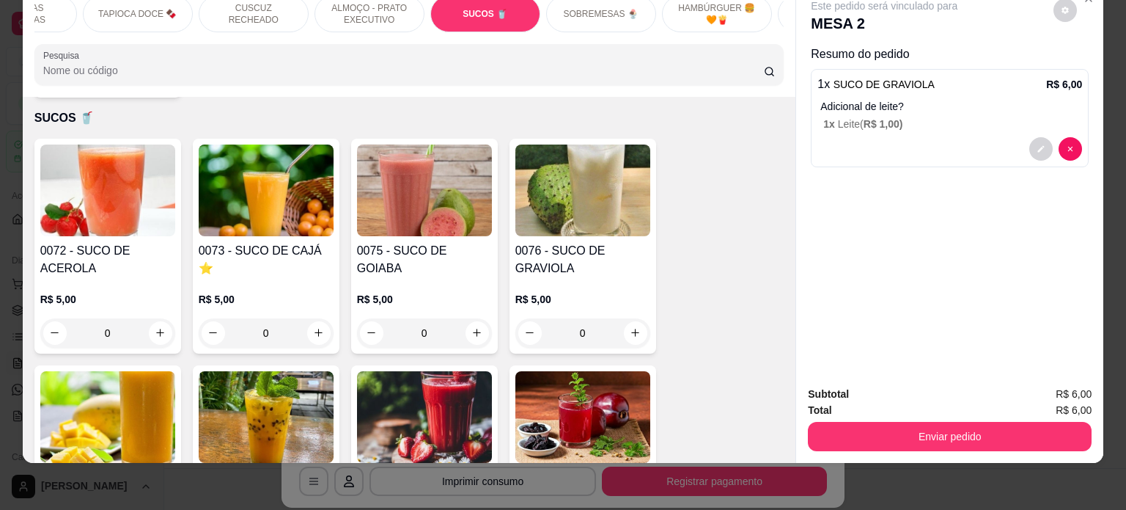
scroll to position [3485, 0]
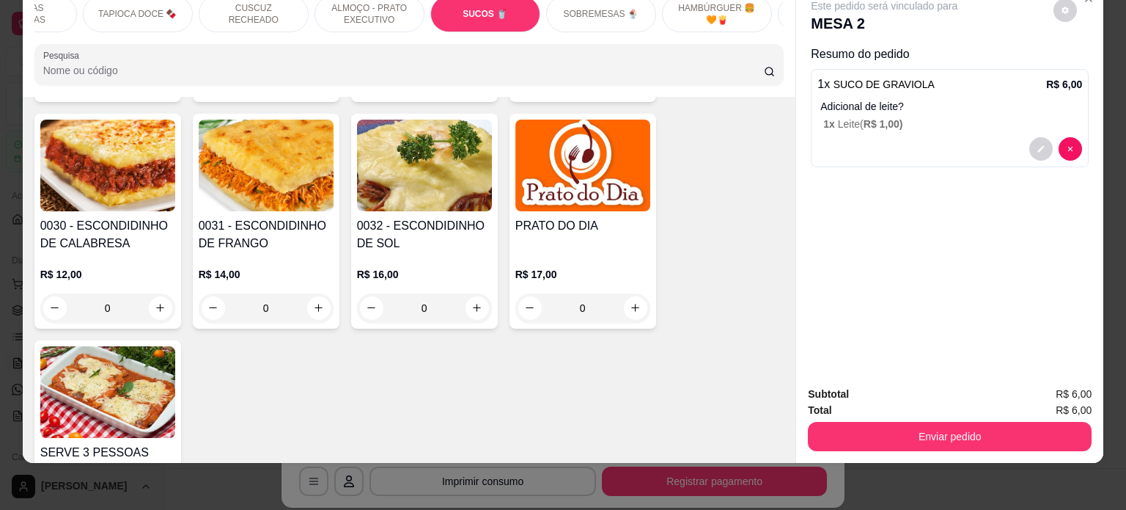
click at [620, 10] on div "SOBREMESAS 🍨" at bounding box center [601, 14] width 110 height 37
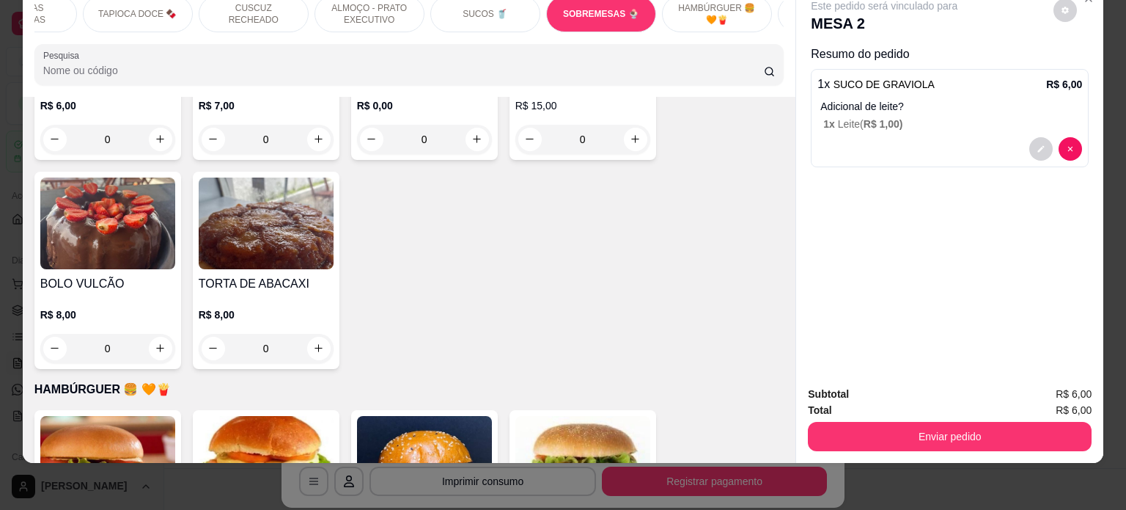
scroll to position [4836, 0]
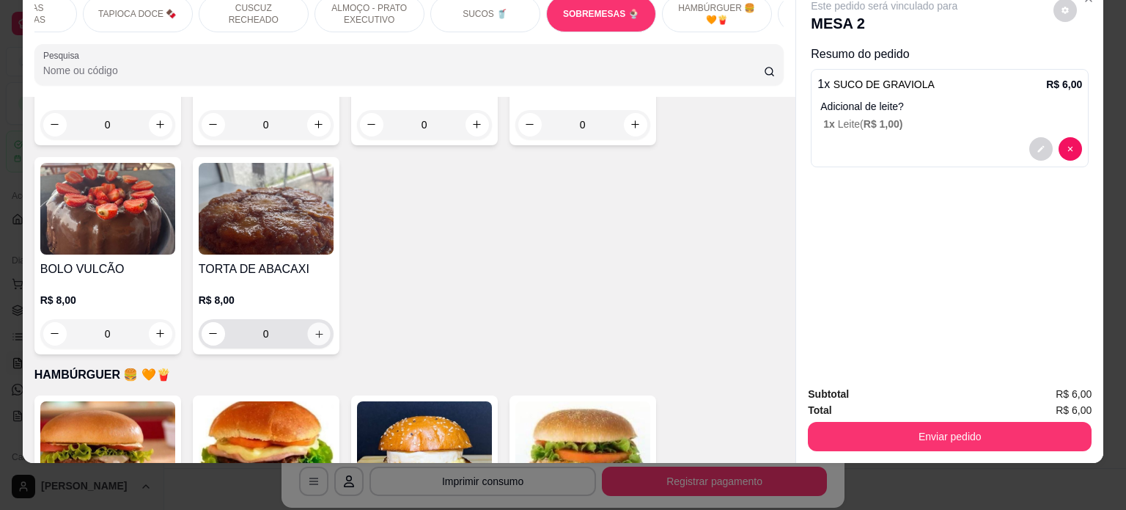
click at [313, 328] on icon "increase-product-quantity" at bounding box center [318, 333] width 11 height 11
type input "1"
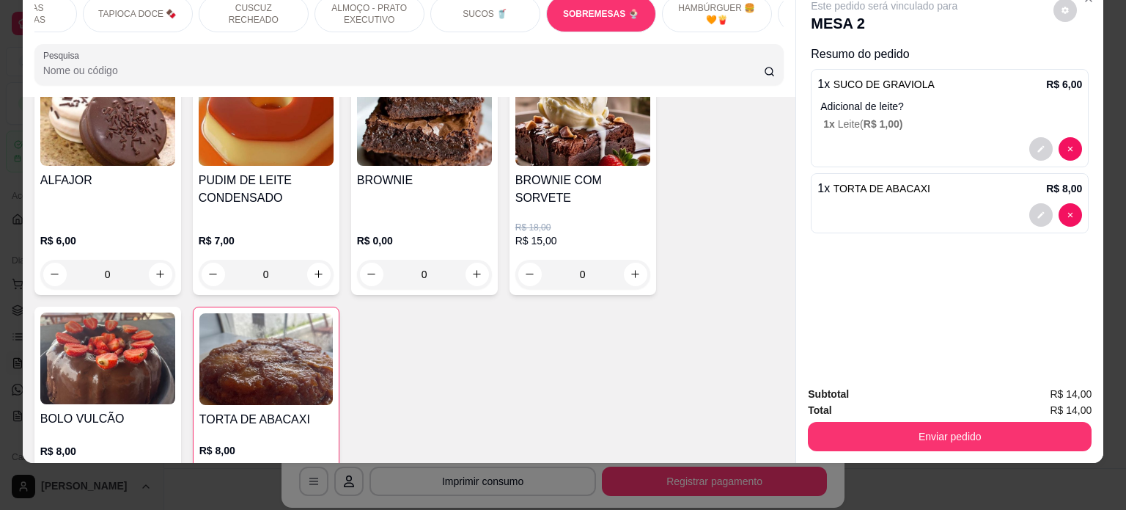
scroll to position [4616, 0]
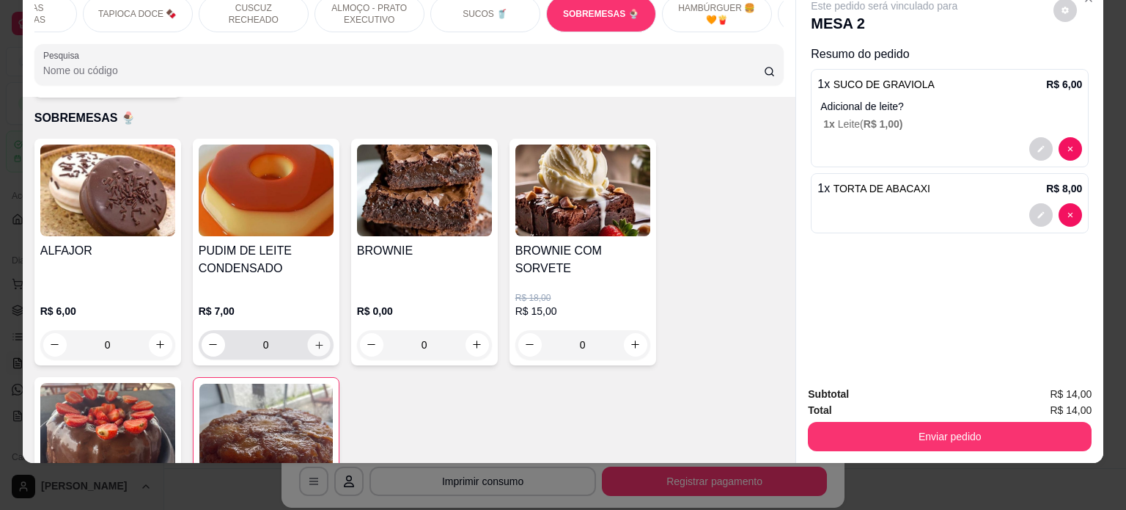
click at [322, 333] on button "increase-product-quantity" at bounding box center [318, 344] width 23 height 23
type input "1"
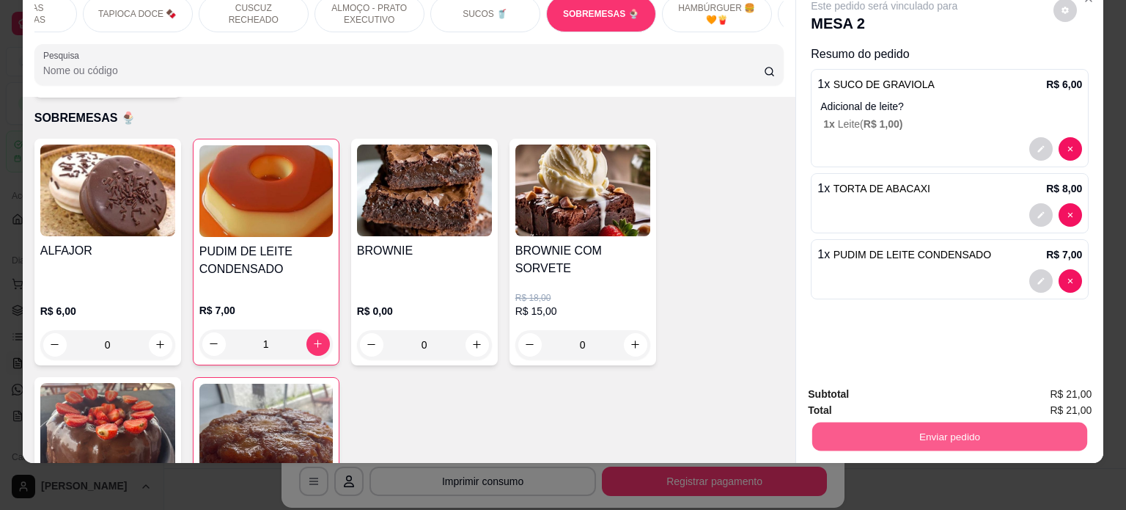
click at [916, 422] on button "Enviar pedido" at bounding box center [949, 436] width 275 height 29
click at [1045, 392] on button "Enviar pedido" at bounding box center [1053, 389] width 83 height 28
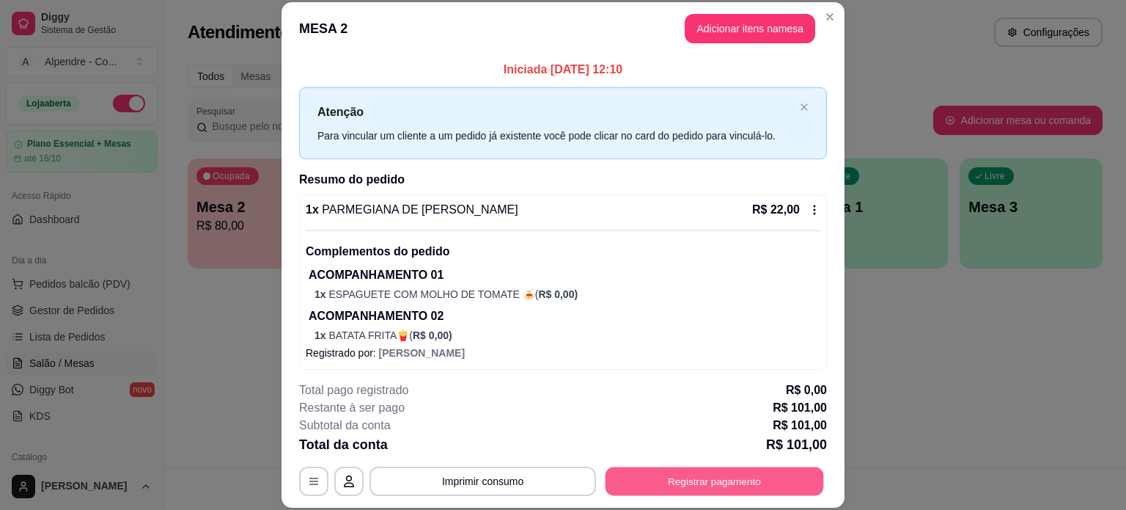
click at [658, 480] on button "Registrar pagamento" at bounding box center [715, 480] width 218 height 29
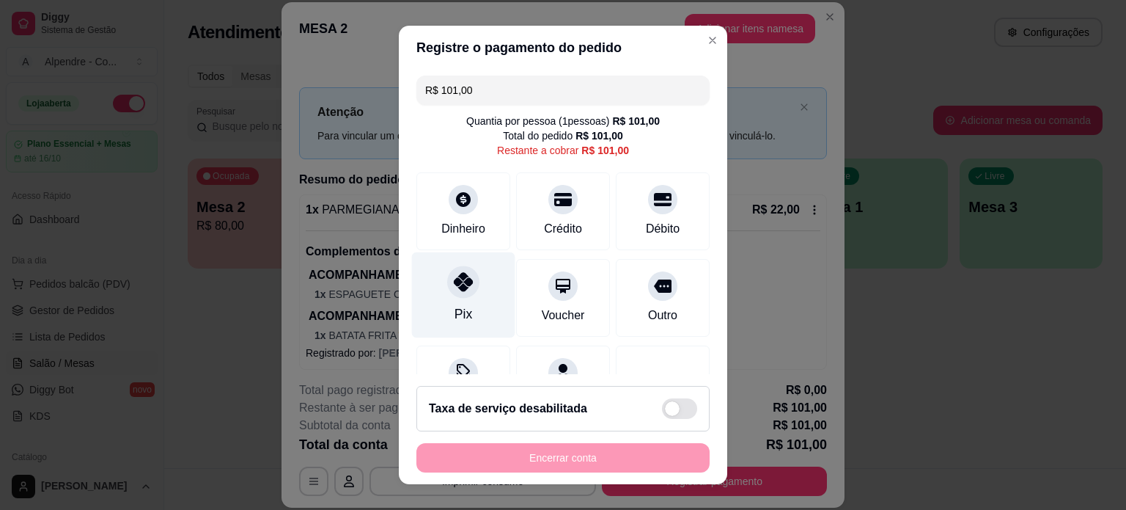
click at [471, 305] on div "Pix" at bounding box center [463, 294] width 103 height 86
type input "R$ 0,00"
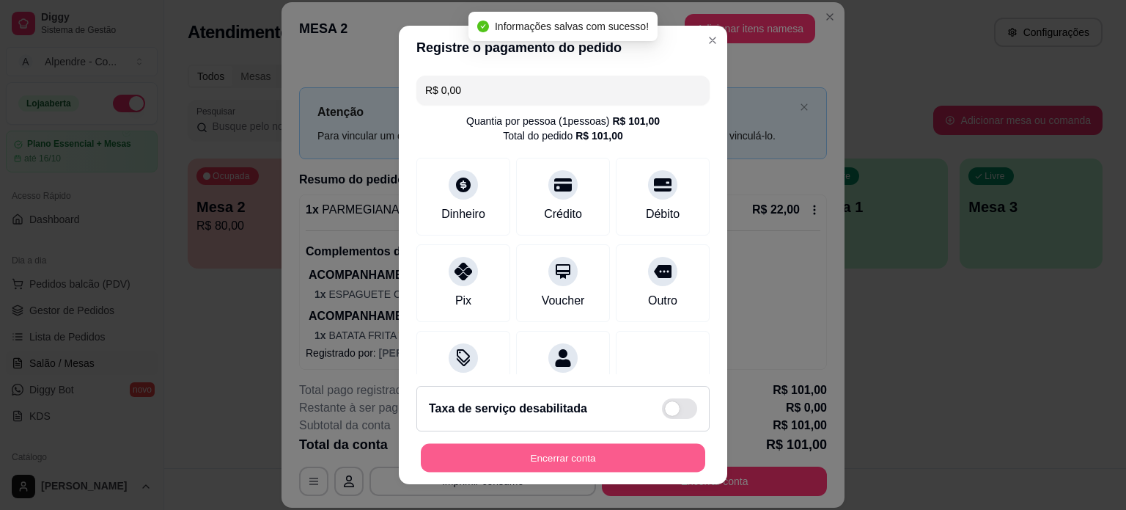
click at [551, 453] on button "Encerrar conta" at bounding box center [563, 458] width 284 height 29
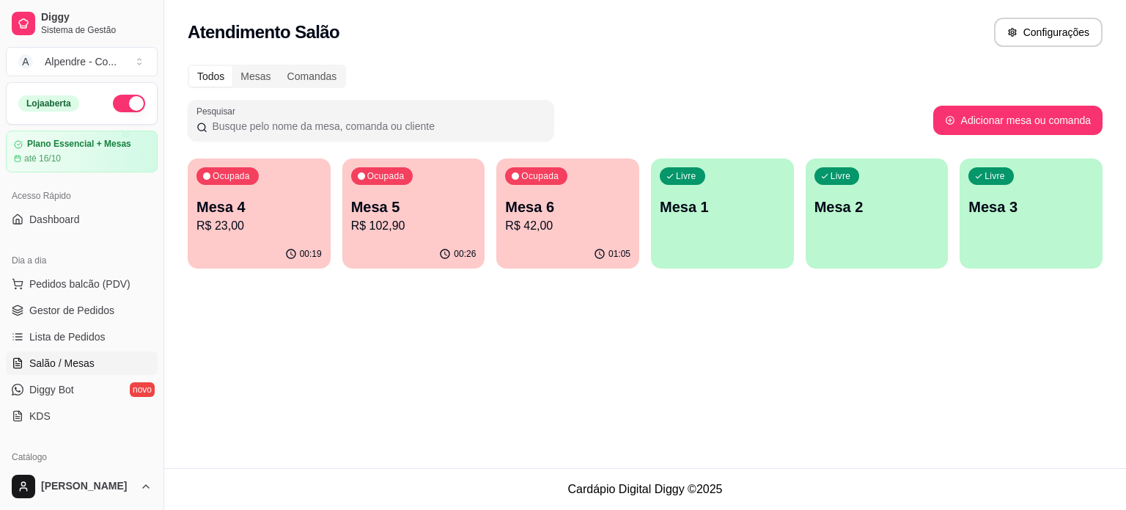
click at [308, 228] on p "R$ 23,00" at bounding box center [258, 226] width 125 height 18
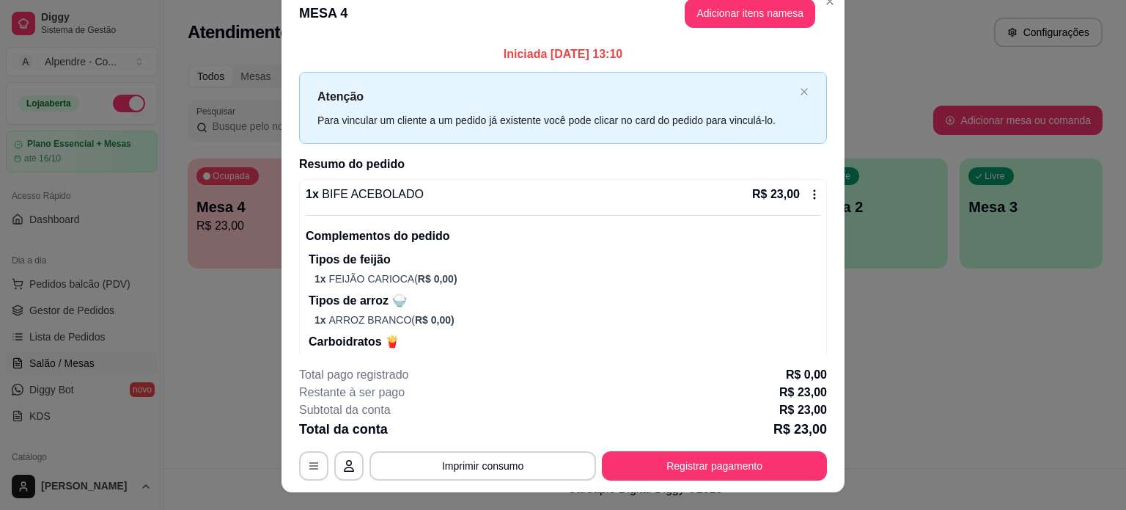
scroll to position [0, 0]
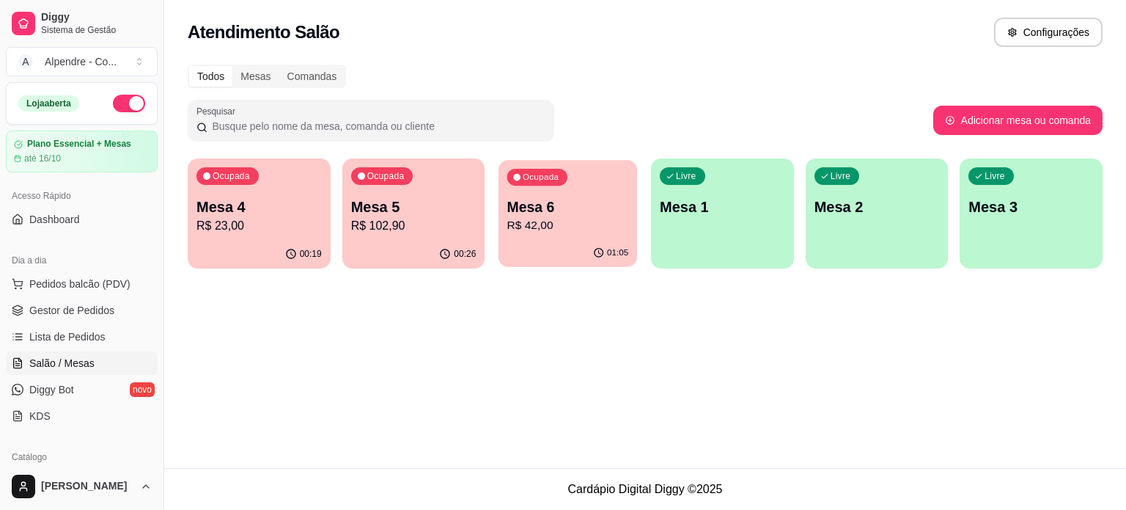
click at [554, 208] on p "Mesa 6" at bounding box center [568, 207] width 122 height 20
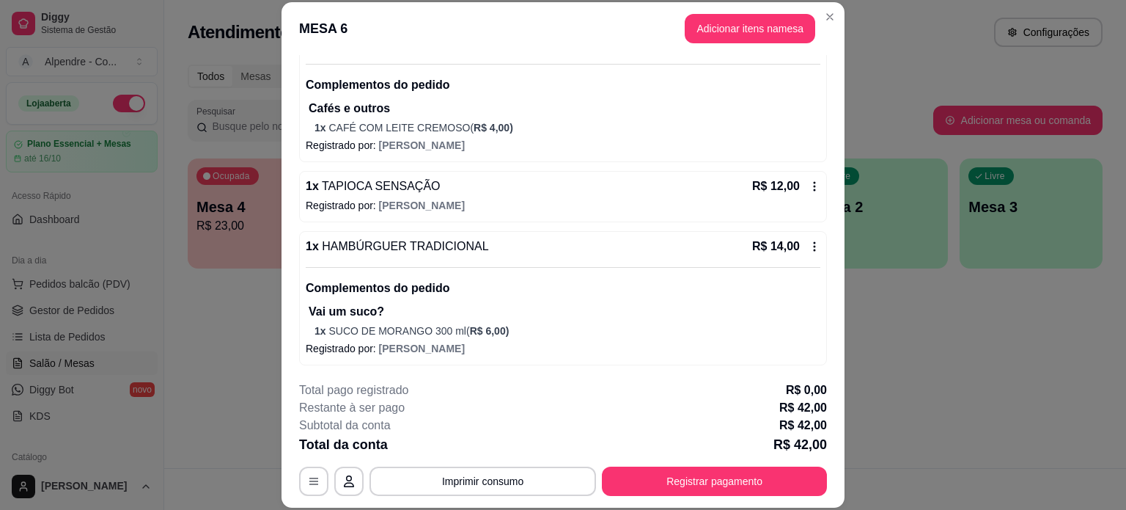
scroll to position [44, 0]
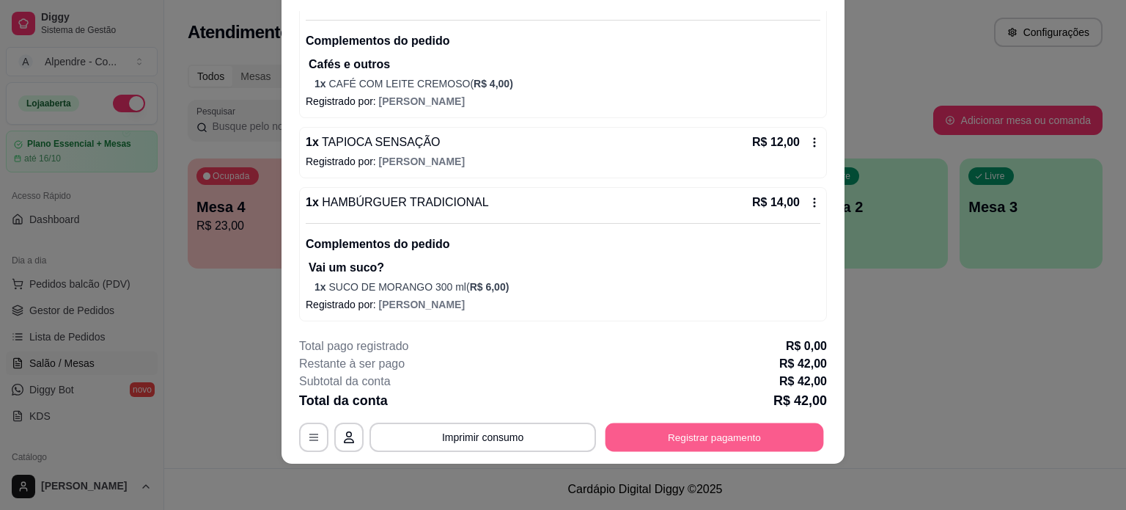
click at [706, 438] on button "Registrar pagamento" at bounding box center [715, 436] width 218 height 29
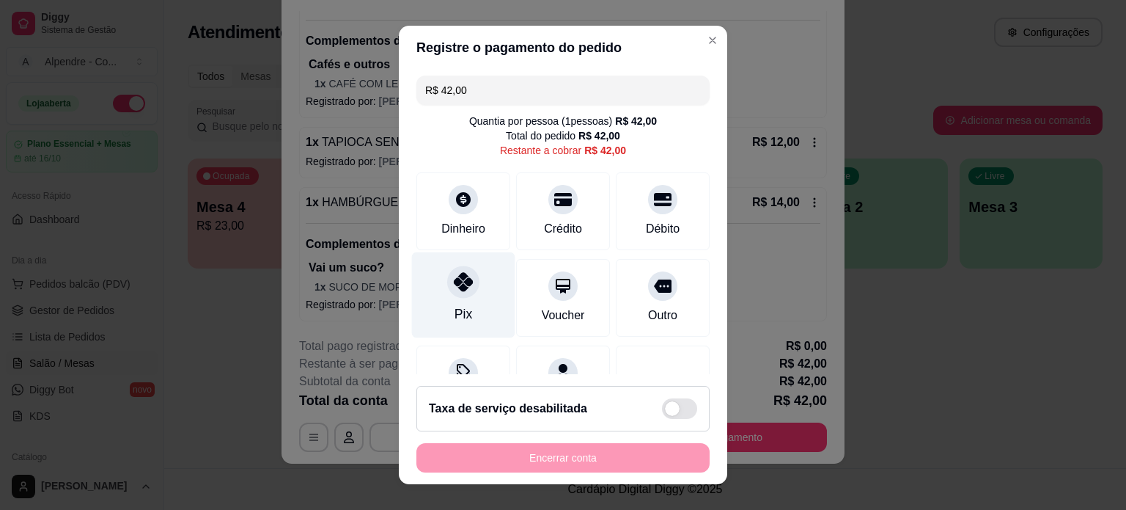
click at [473, 306] on div "Pix" at bounding box center [463, 294] width 103 height 86
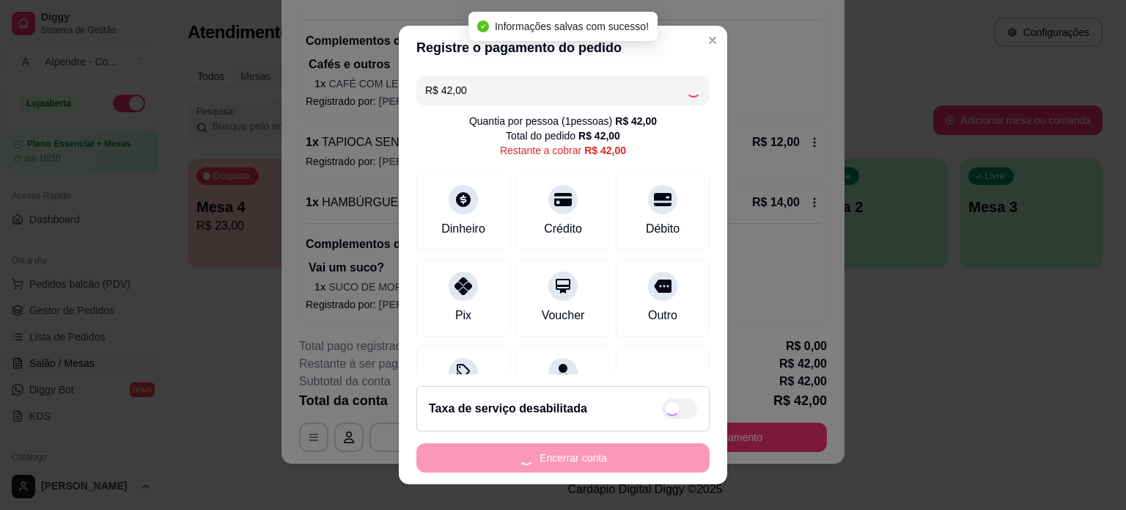
type input "R$ 0,00"
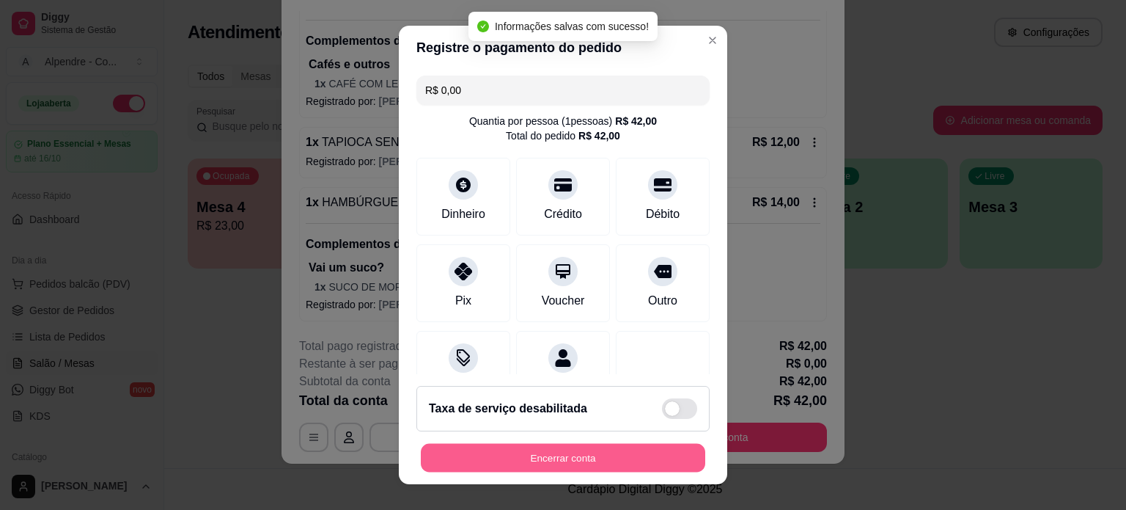
click at [540, 454] on button "Encerrar conta" at bounding box center [563, 458] width 284 height 29
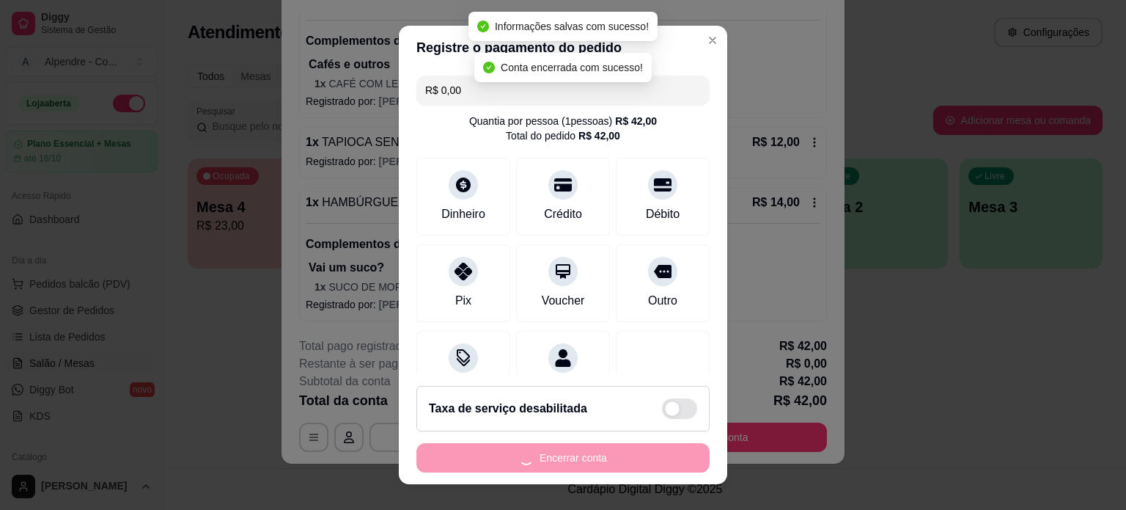
scroll to position [0, 0]
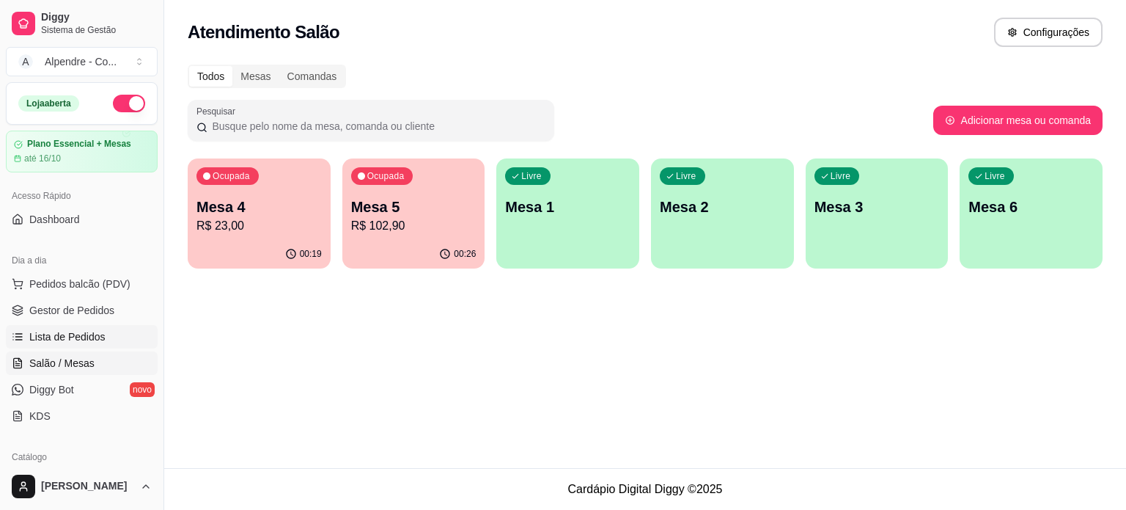
click at [64, 329] on span "Lista de Pedidos" at bounding box center [67, 336] width 76 height 15
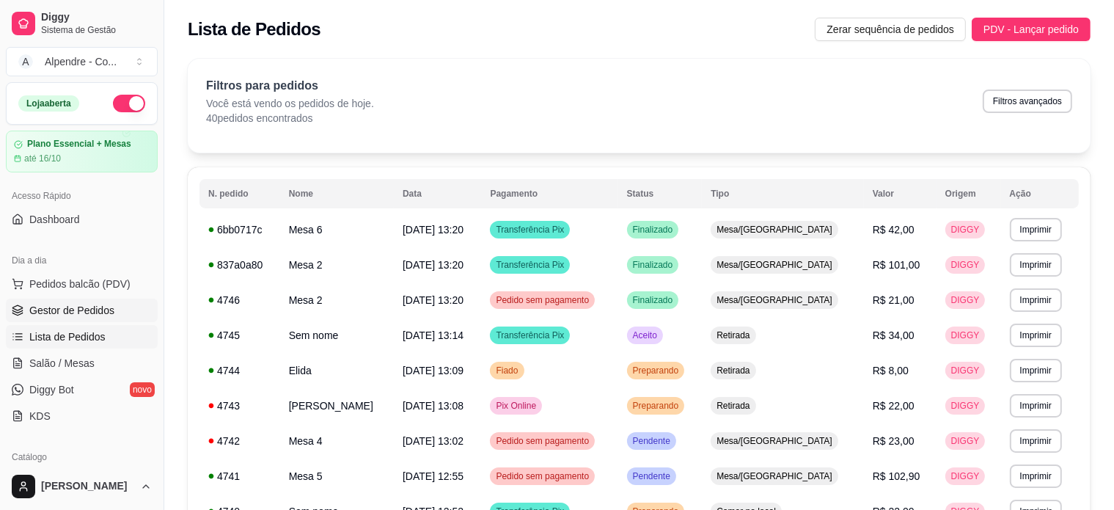
click at [78, 315] on span "Gestor de Pedidos" at bounding box center [71, 310] width 85 height 15
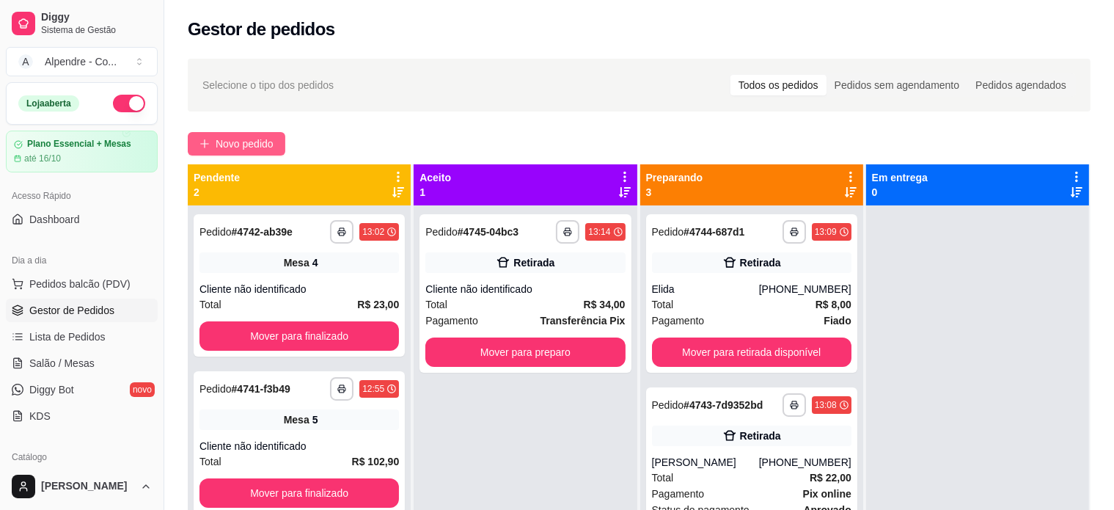
click at [234, 144] on span "Novo pedido" at bounding box center [245, 144] width 58 height 16
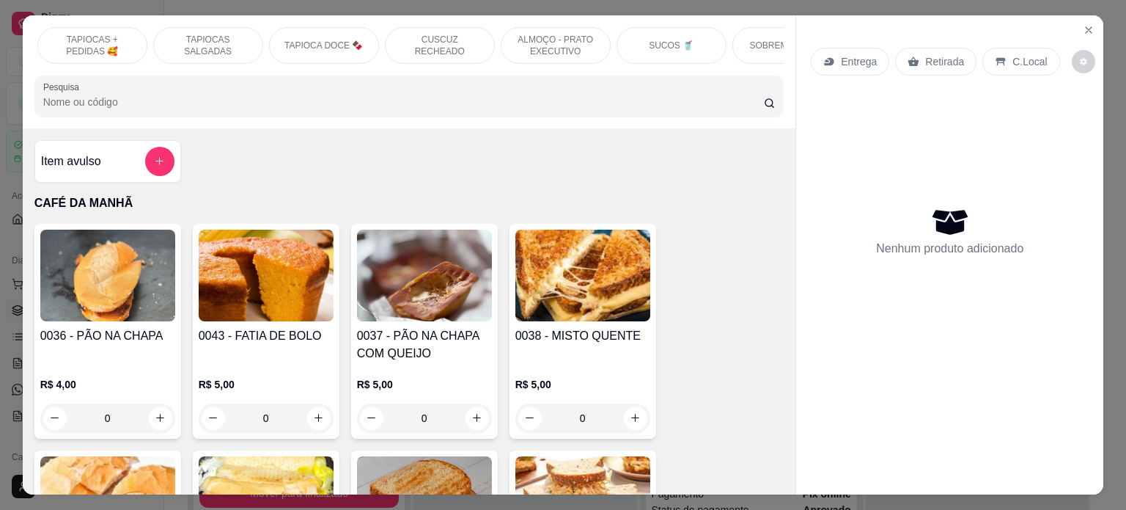
scroll to position [0, 238]
click at [566, 35] on p "ALMOÇO - PRATO EXECUTIVO" at bounding box center [546, 45] width 85 height 23
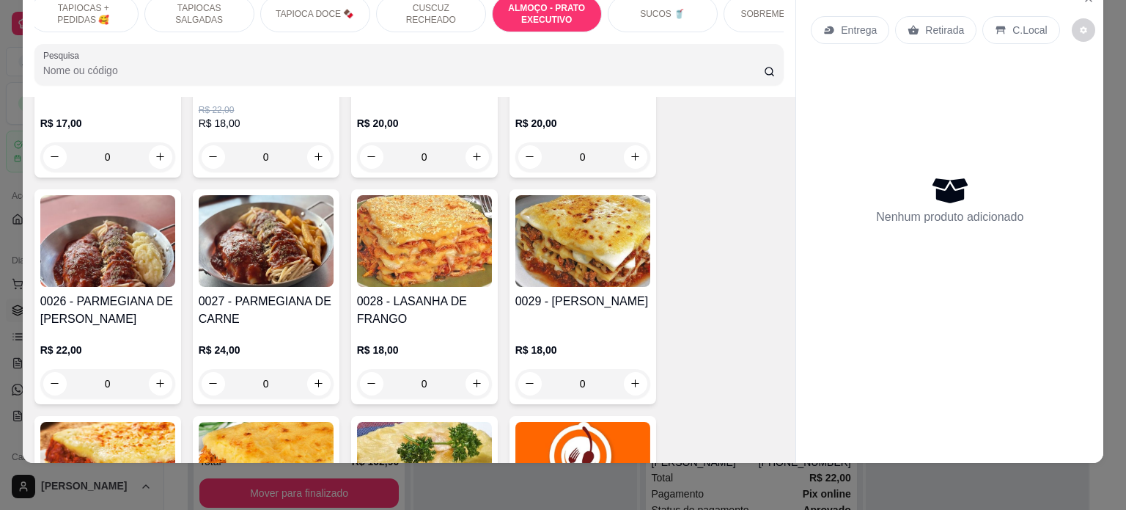
scroll to position [3227, 0]
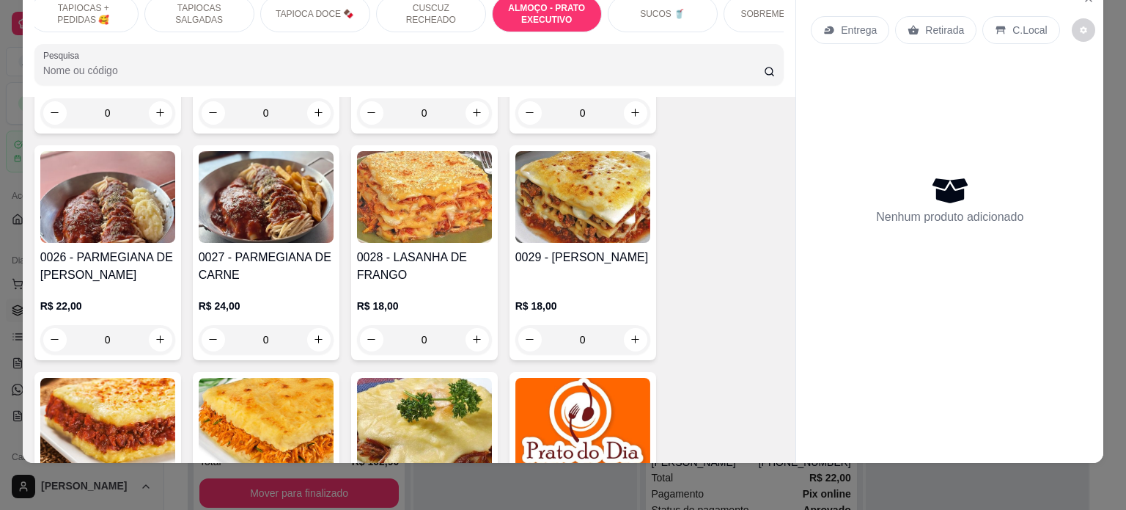
click at [625, 331] on div "0" at bounding box center [582, 339] width 135 height 29
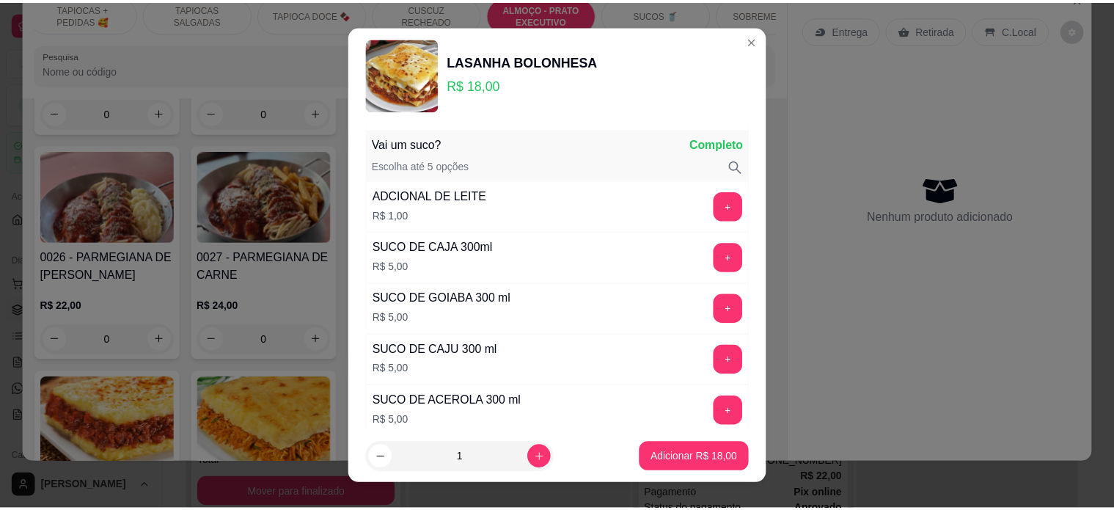
scroll to position [880, 0]
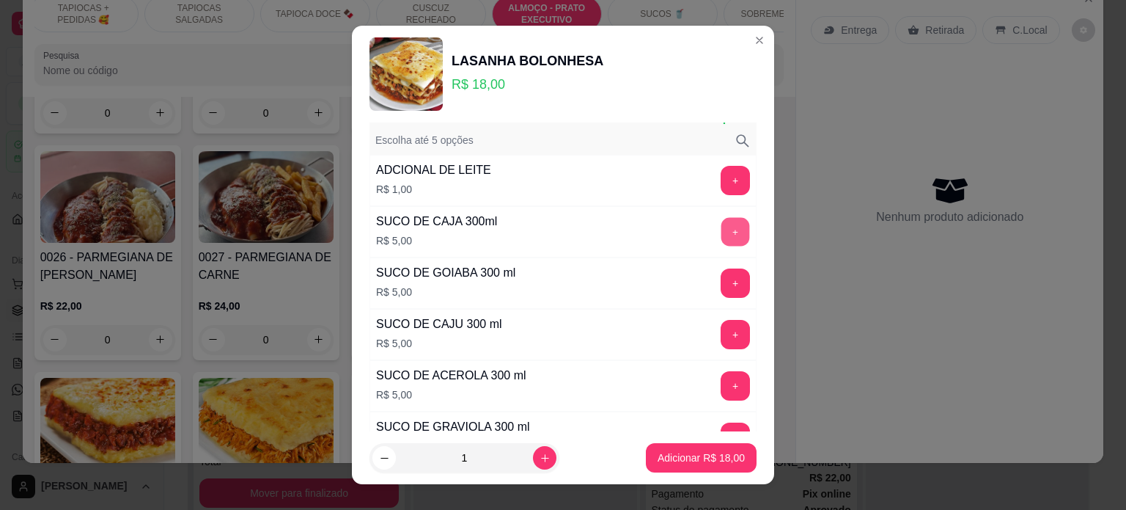
click at [721, 228] on button "+" at bounding box center [735, 231] width 29 height 29
click at [697, 466] on button "Adicionar R$ 23,00" at bounding box center [701, 458] width 108 height 29
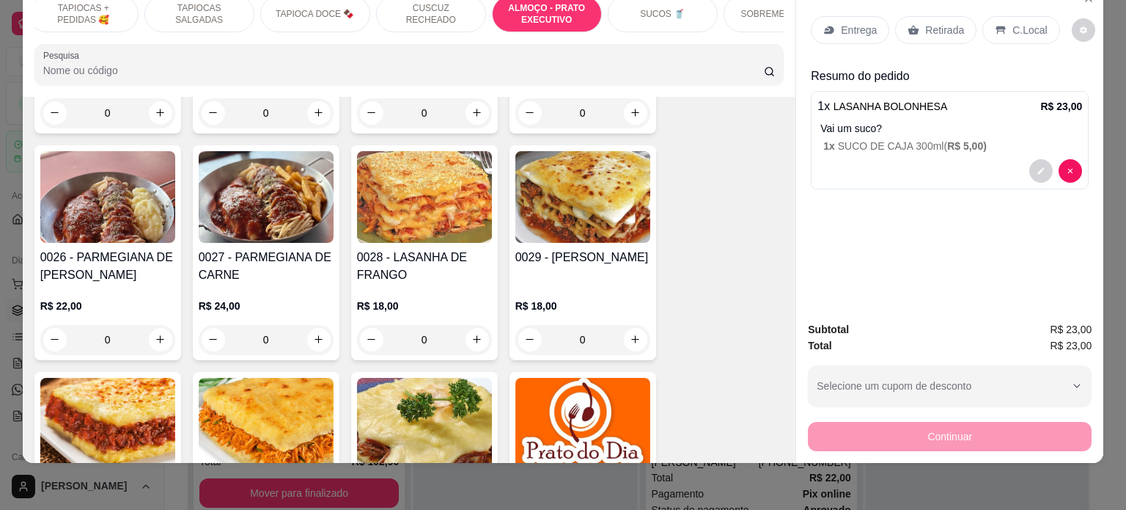
click at [926, 23] on p "Retirada" at bounding box center [944, 30] width 39 height 15
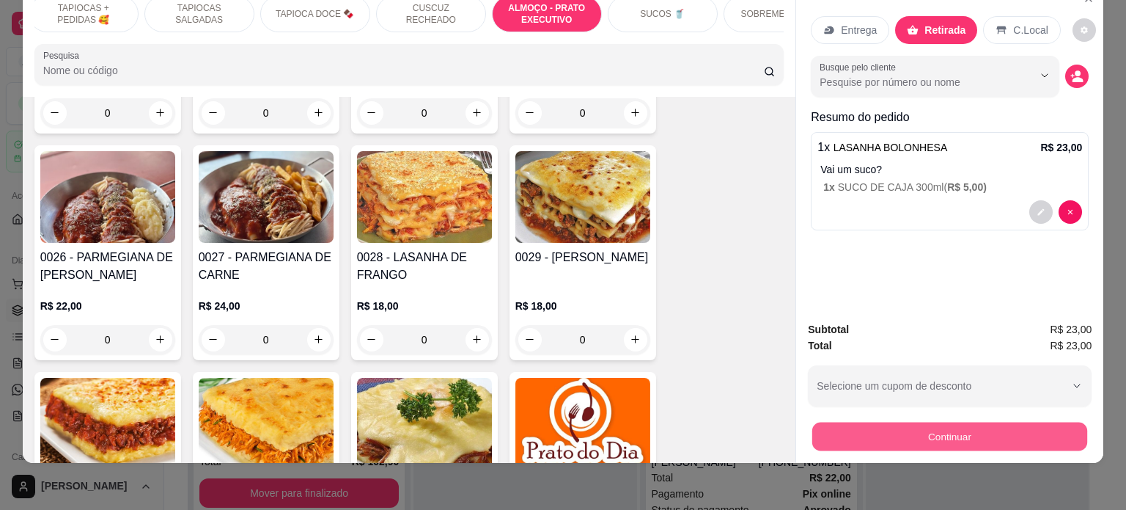
click at [936, 425] on button "Continuar" at bounding box center [949, 436] width 275 height 29
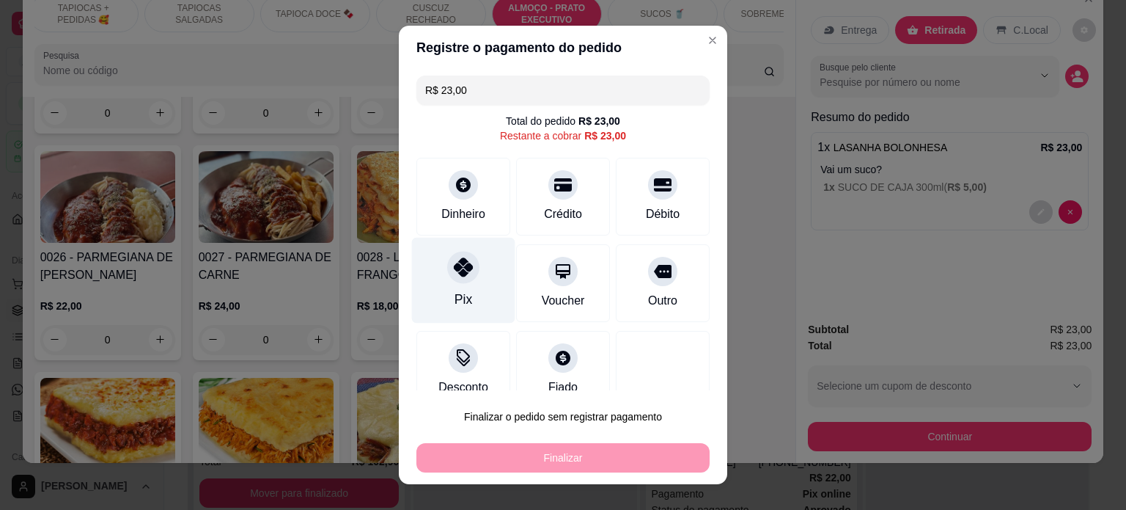
click at [470, 272] on div "Pix" at bounding box center [463, 280] width 103 height 86
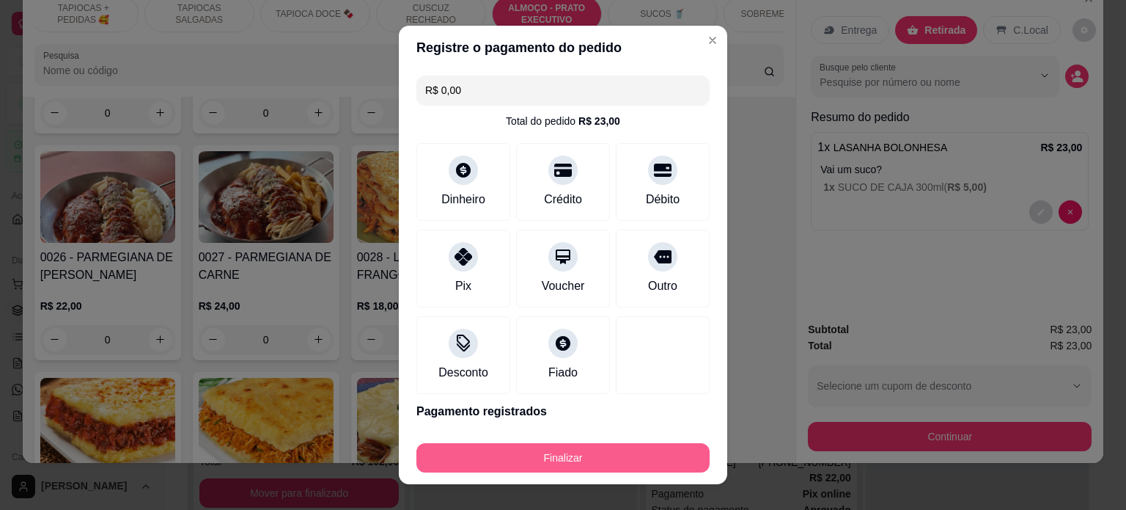
click at [584, 454] on button "Finalizar" at bounding box center [562, 457] width 293 height 29
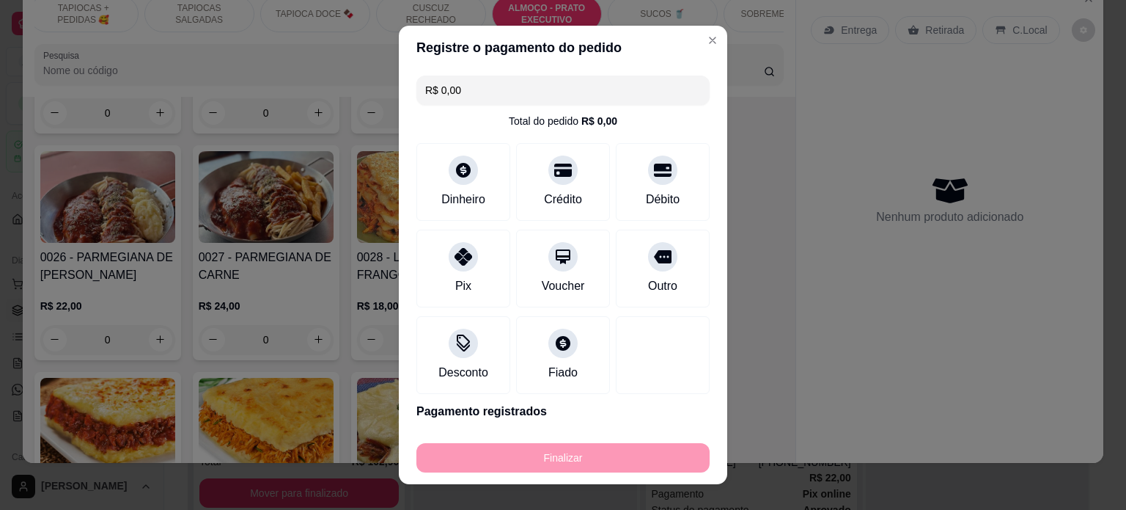
type input "-R$ 23,00"
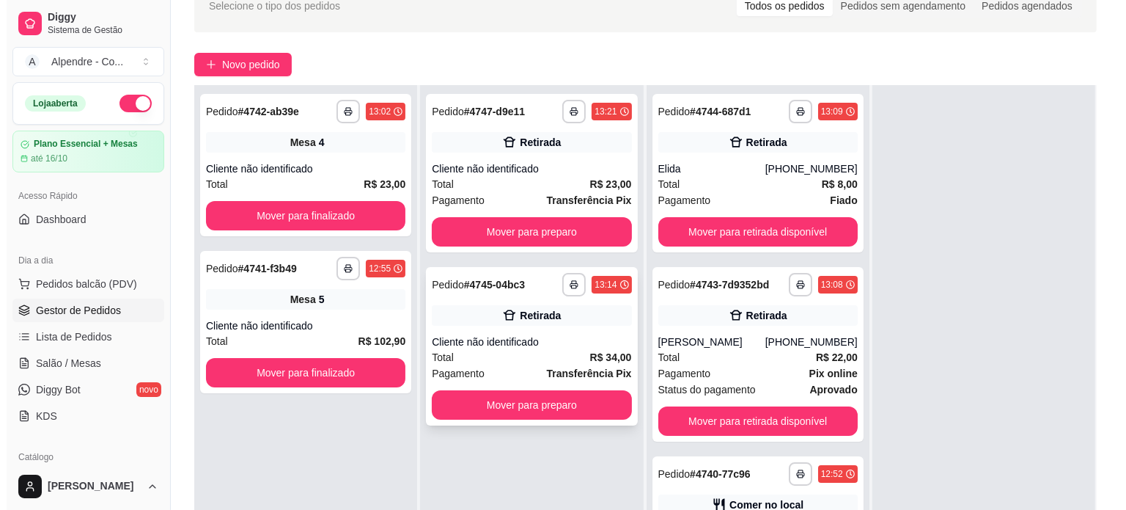
scroll to position [220, 0]
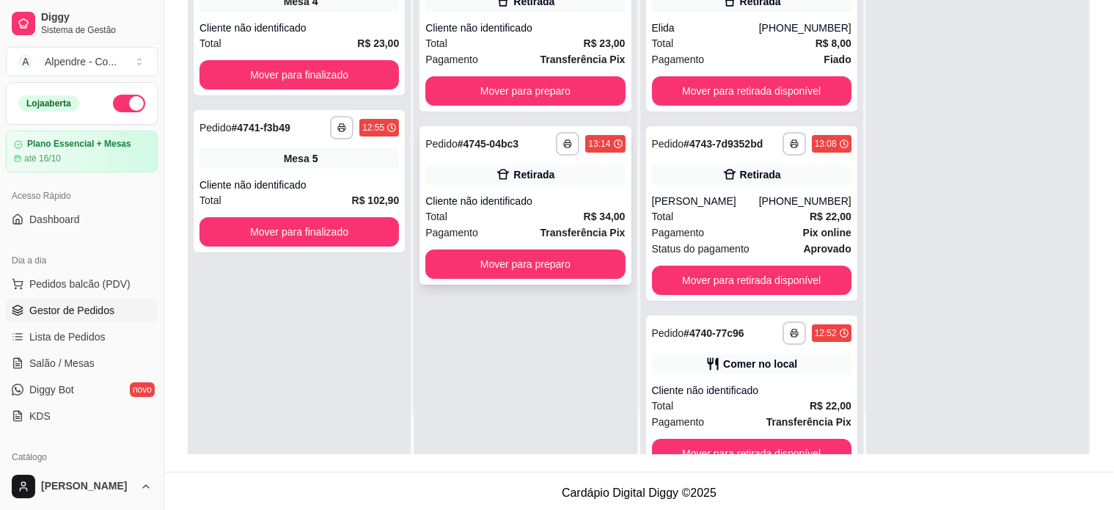
click at [518, 216] on div "Total R$ 34,00" at bounding box center [524, 216] width 199 height 16
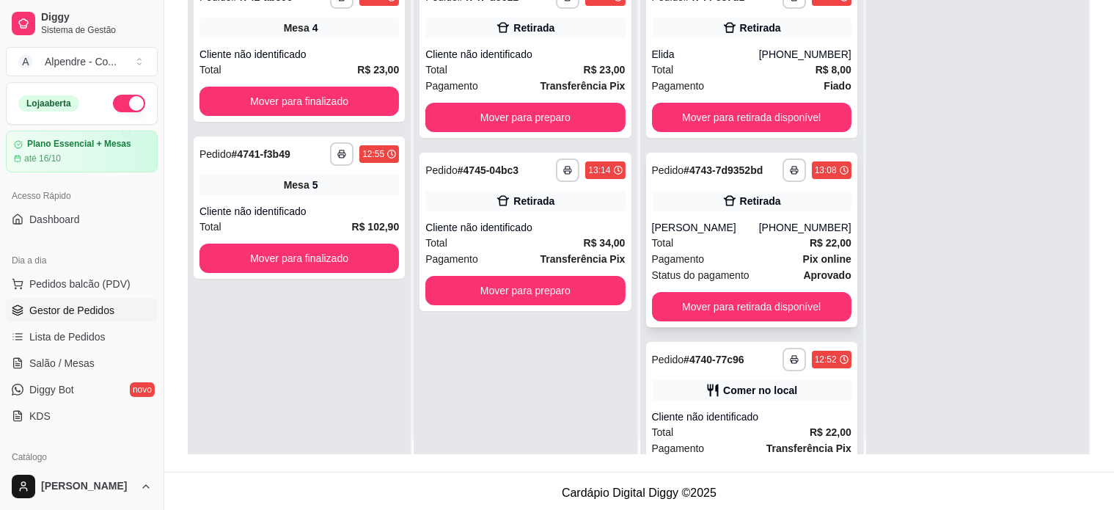
scroll to position [0, 0]
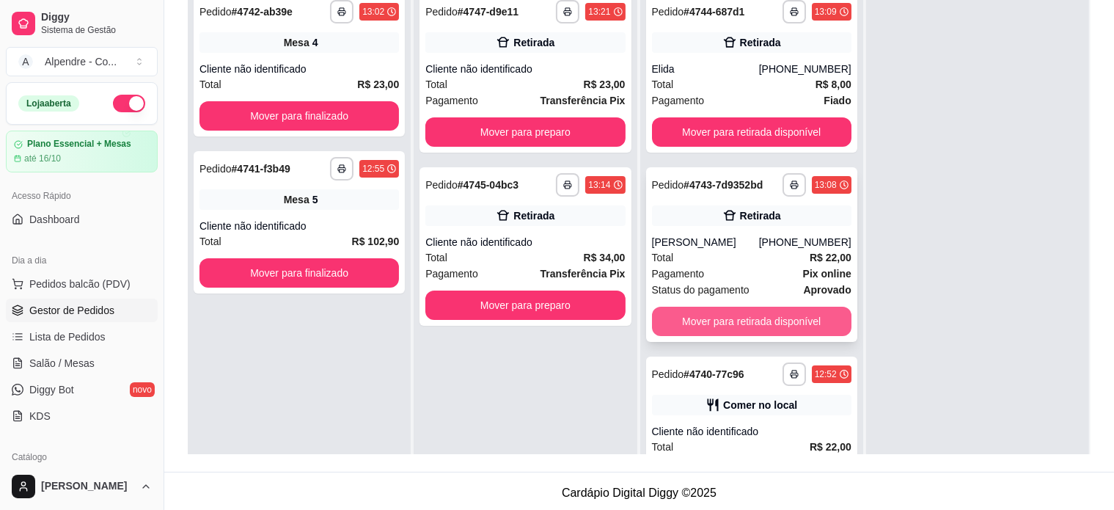
click at [731, 313] on button "Mover para retirada disponível" at bounding box center [751, 320] width 199 height 29
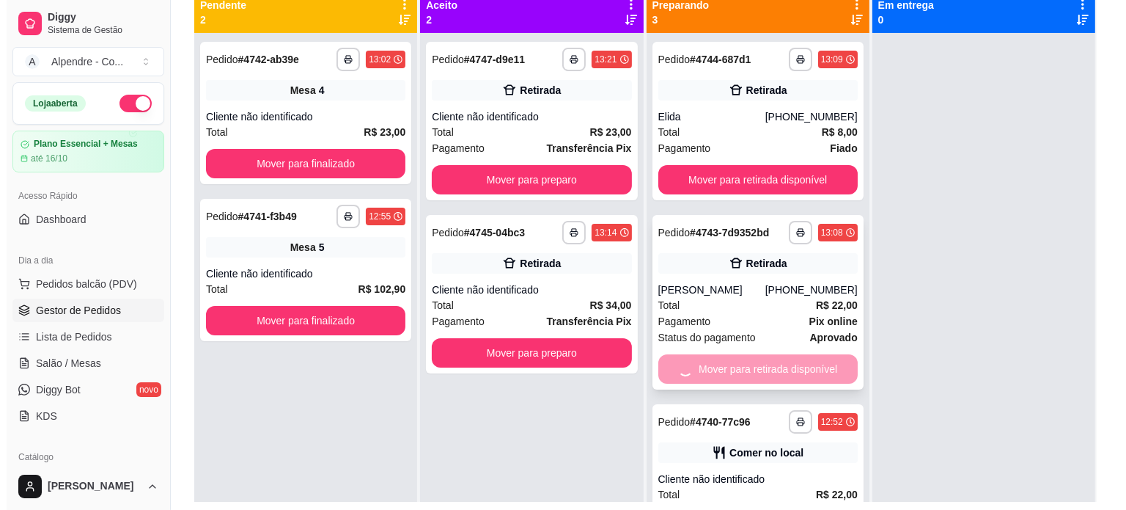
scroll to position [147, 0]
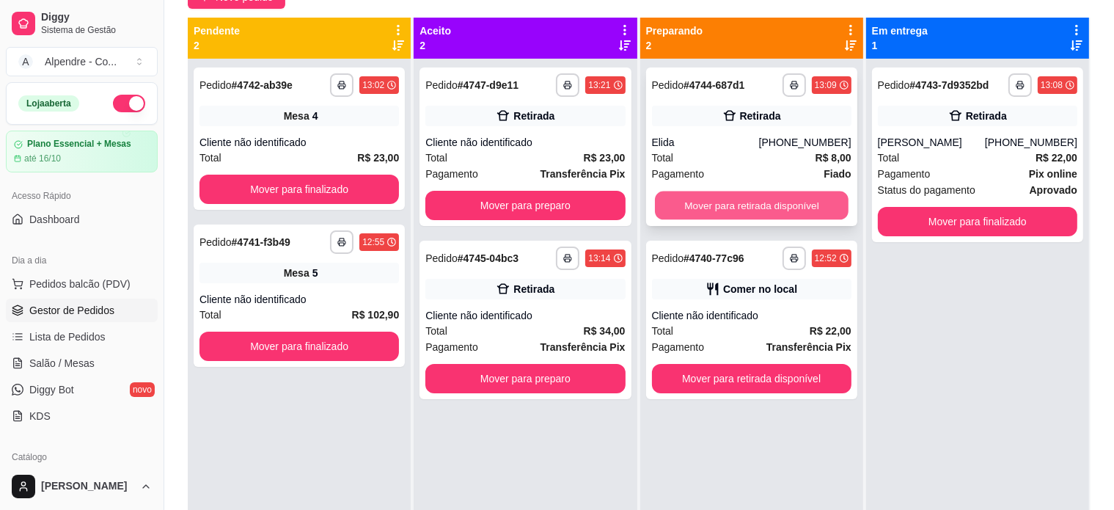
click at [771, 200] on button "Mover para retirada disponível" at bounding box center [752, 205] width 194 height 29
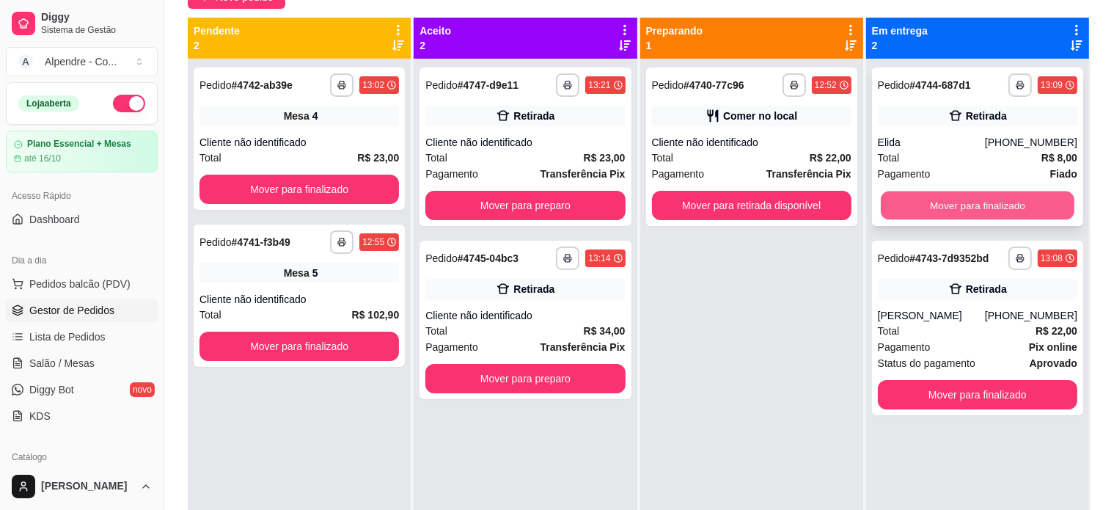
click at [959, 205] on button "Mover para finalizado" at bounding box center [978, 205] width 194 height 29
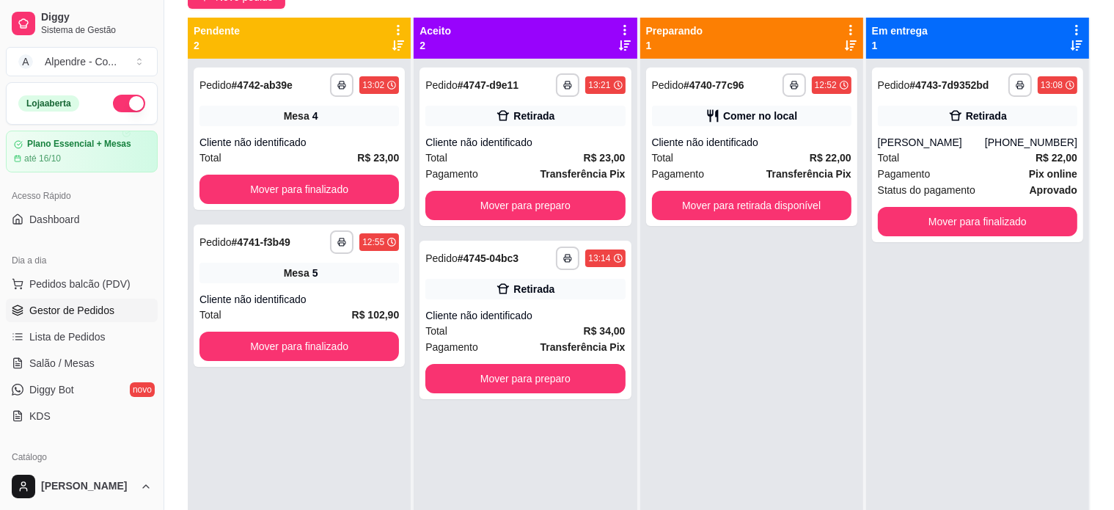
click at [959, 205] on div "**********" at bounding box center [977, 154] width 211 height 174
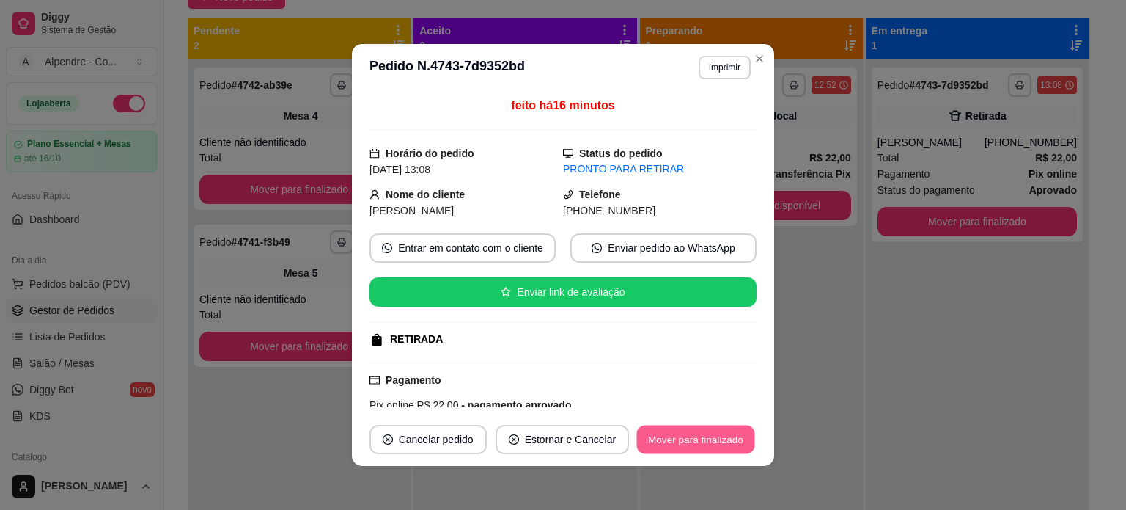
click at [686, 435] on button "Mover para finalizado" at bounding box center [696, 439] width 118 height 29
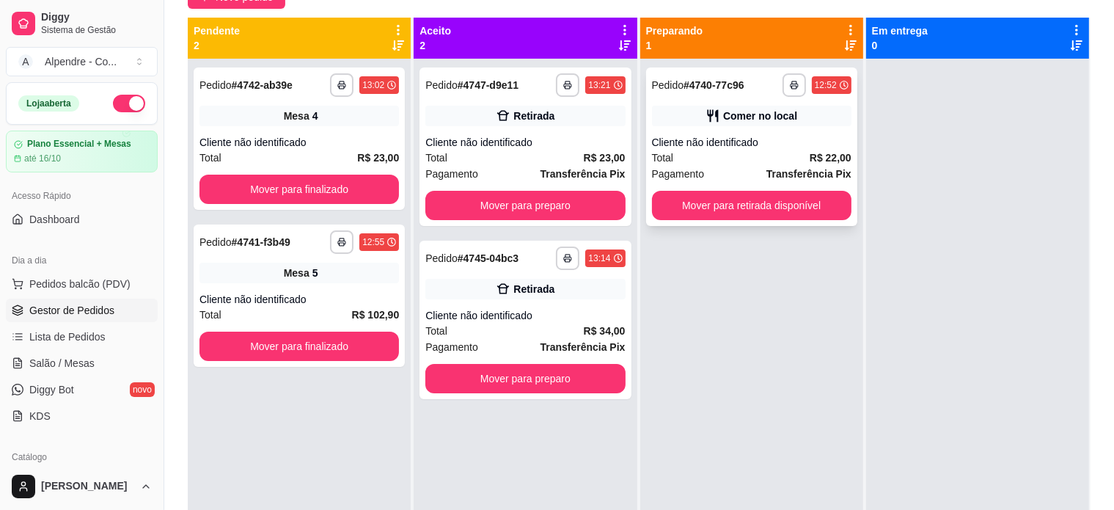
click at [730, 161] on div "Total R$ 22,00" at bounding box center [751, 158] width 199 height 16
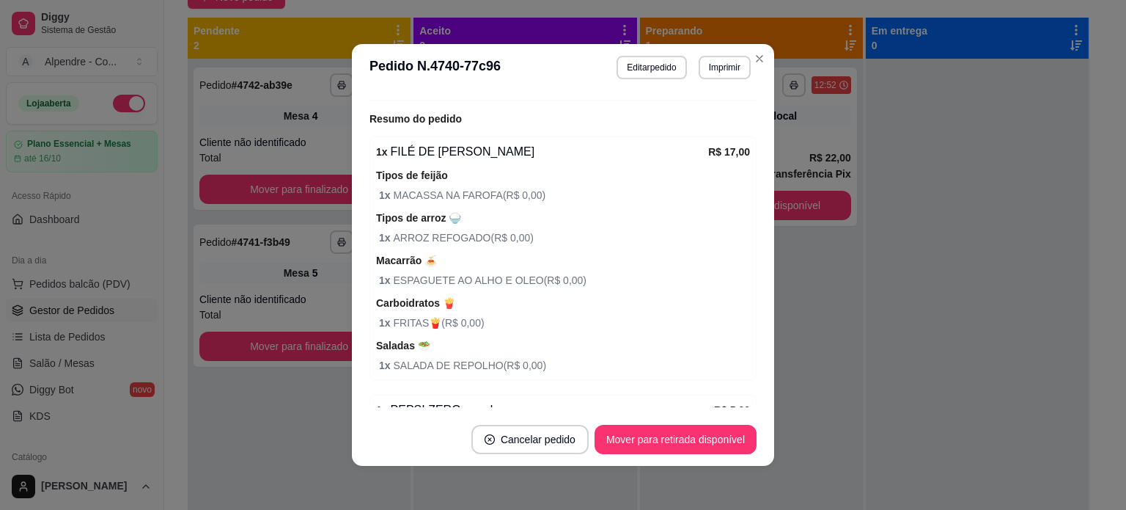
scroll to position [325, 0]
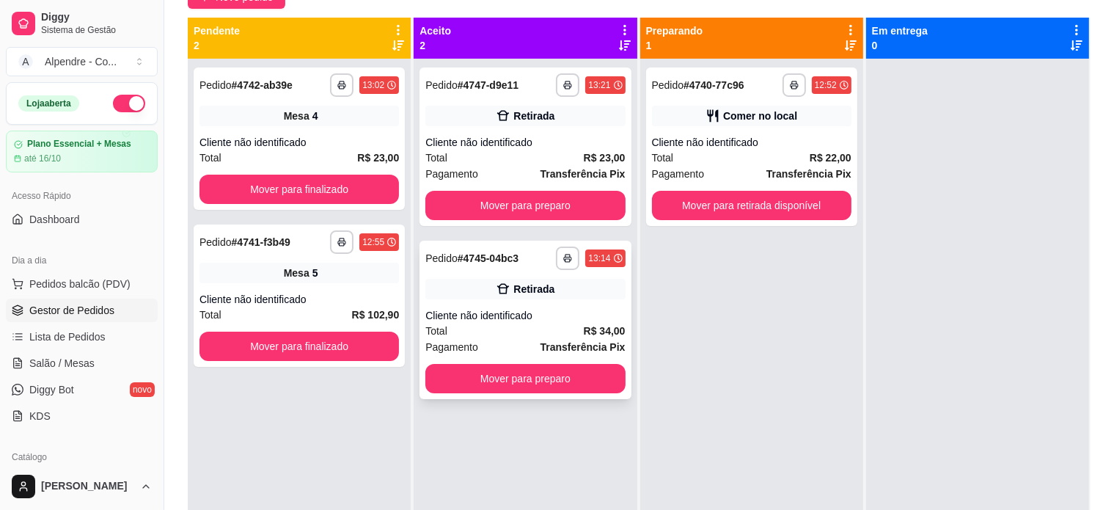
click at [521, 328] on div "Total R$ 34,00" at bounding box center [524, 331] width 199 height 16
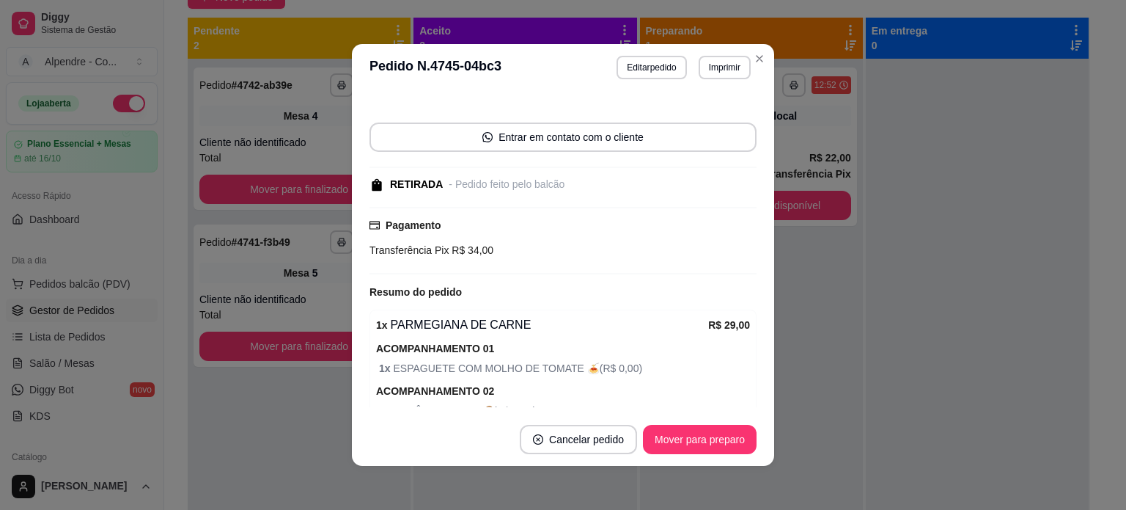
scroll to position [0, 0]
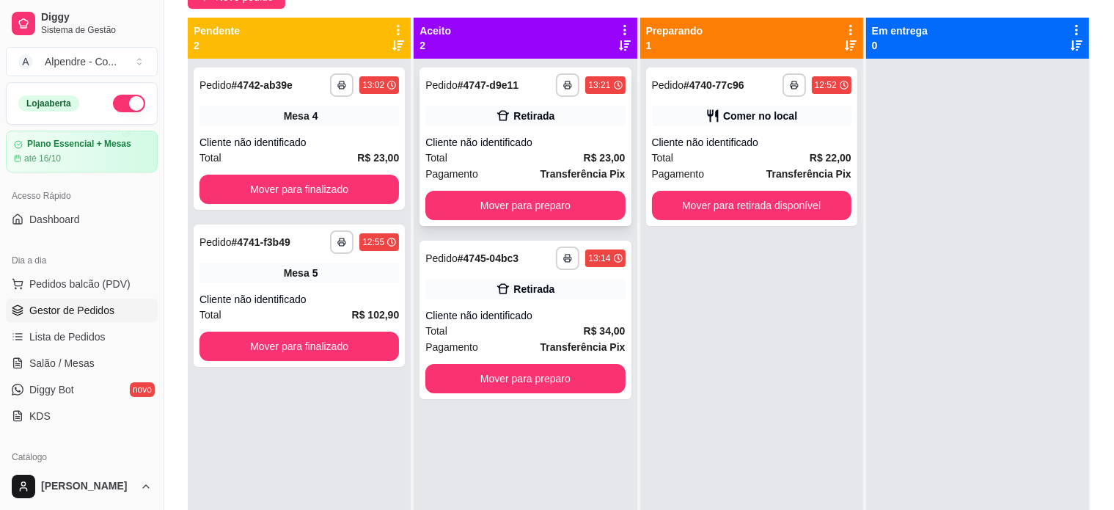
click at [530, 153] on div "Total R$ 23,00" at bounding box center [524, 158] width 199 height 16
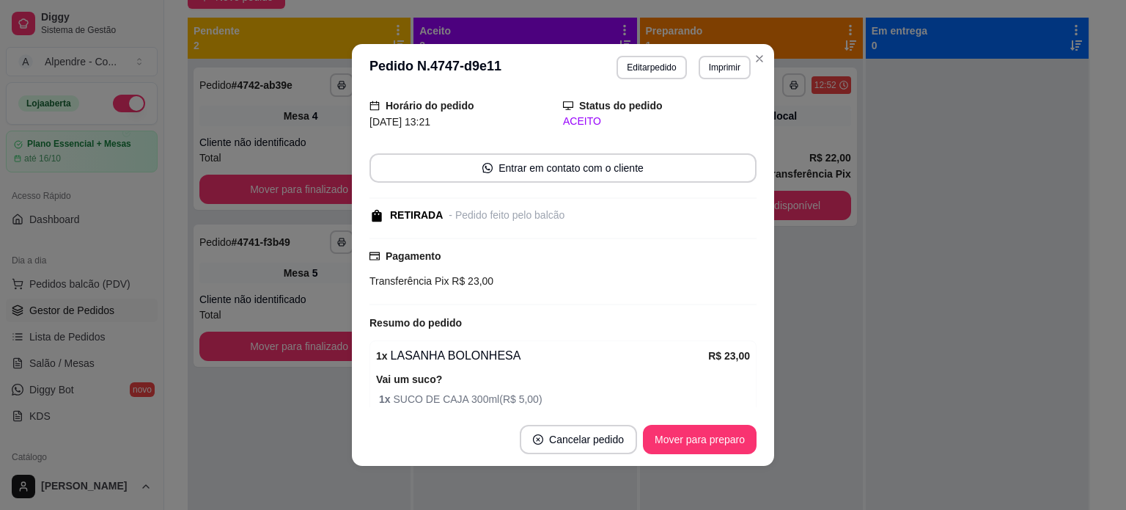
scroll to position [109, 0]
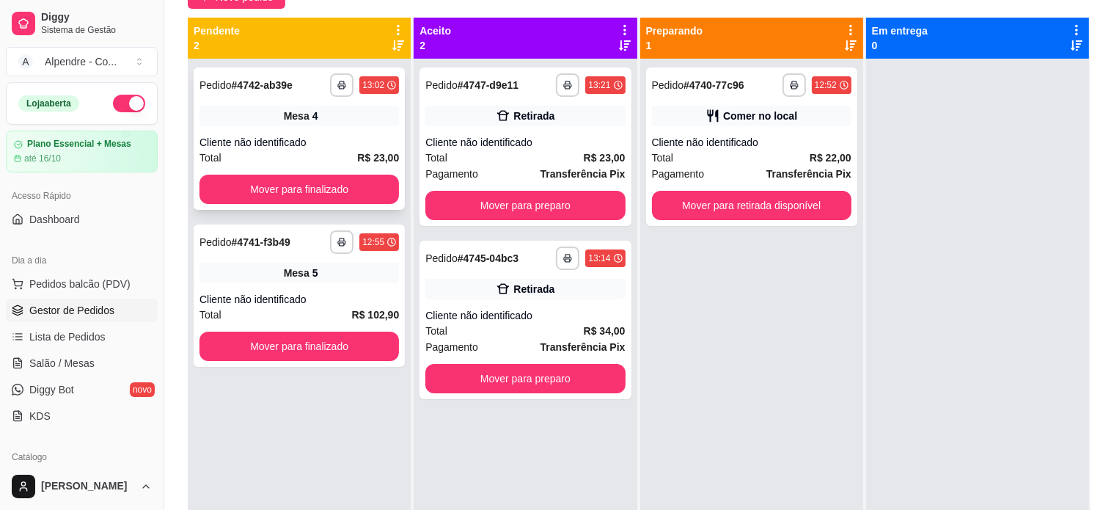
click at [282, 138] on div "Cliente não identificado" at bounding box center [298, 142] width 199 height 15
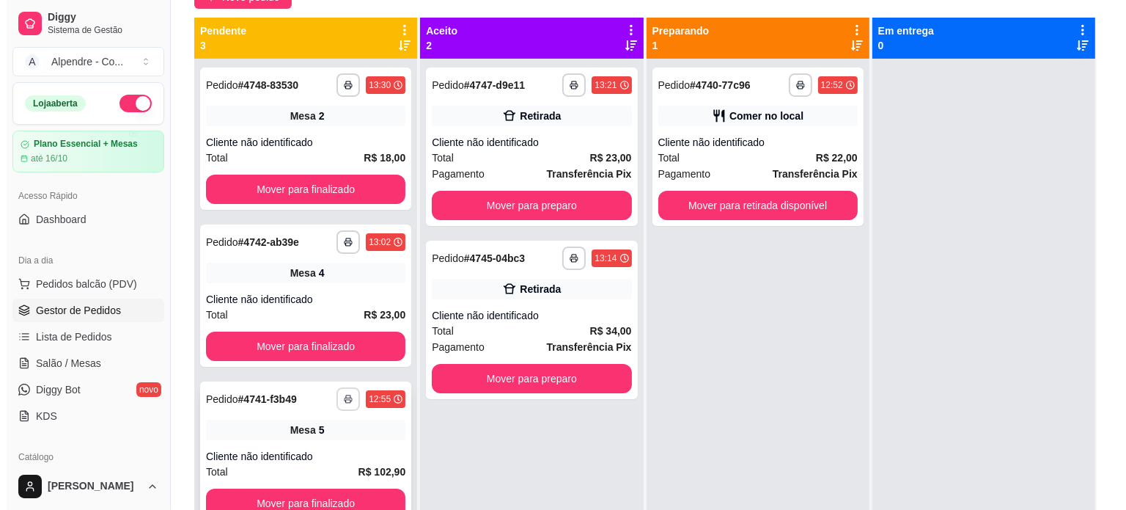
scroll to position [41, 0]
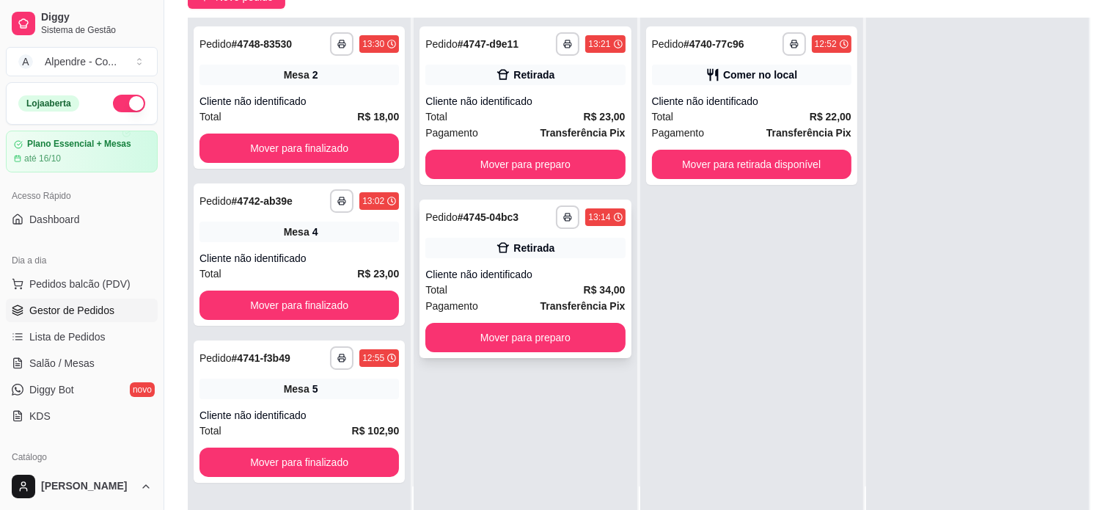
click at [516, 293] on div "Total R$ 34,00" at bounding box center [524, 290] width 199 height 16
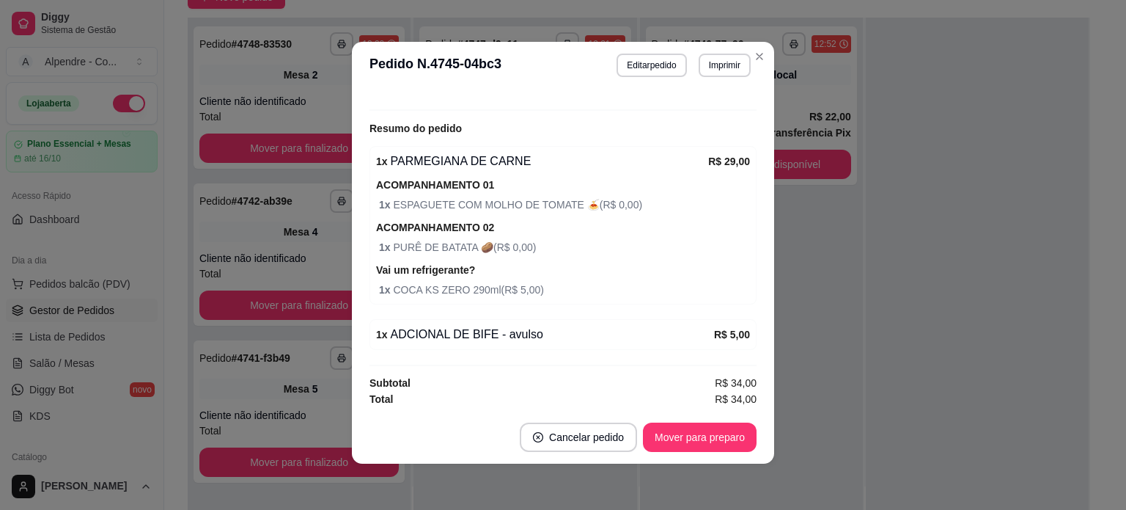
scroll to position [3, 0]
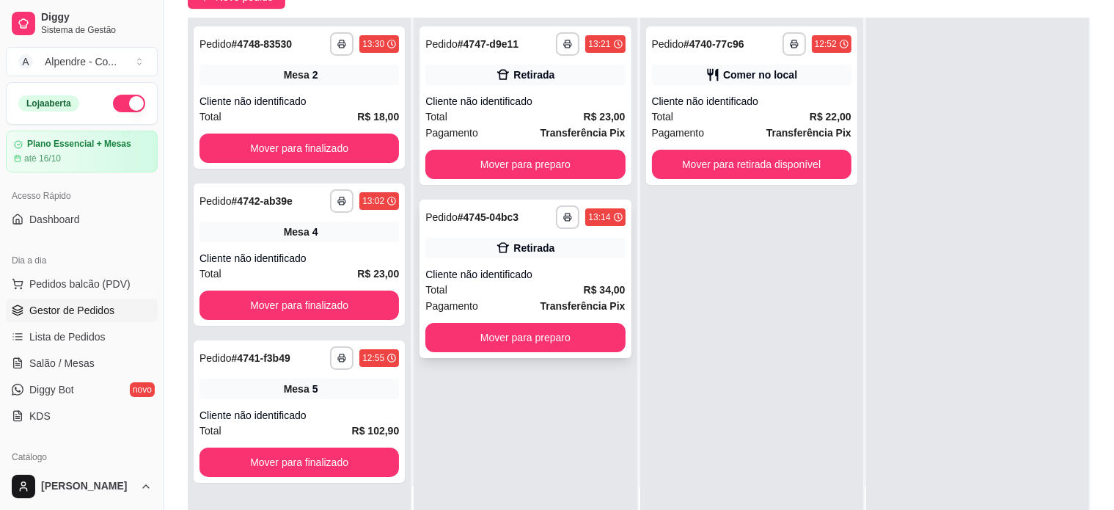
click at [510, 288] on div "Total R$ 34,00" at bounding box center [524, 290] width 199 height 16
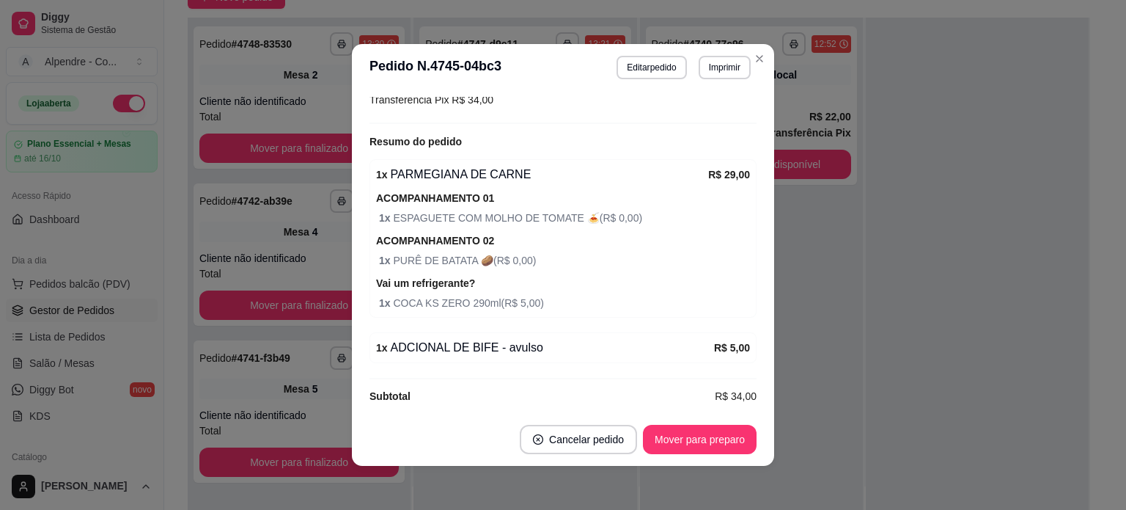
scroll to position [240, 0]
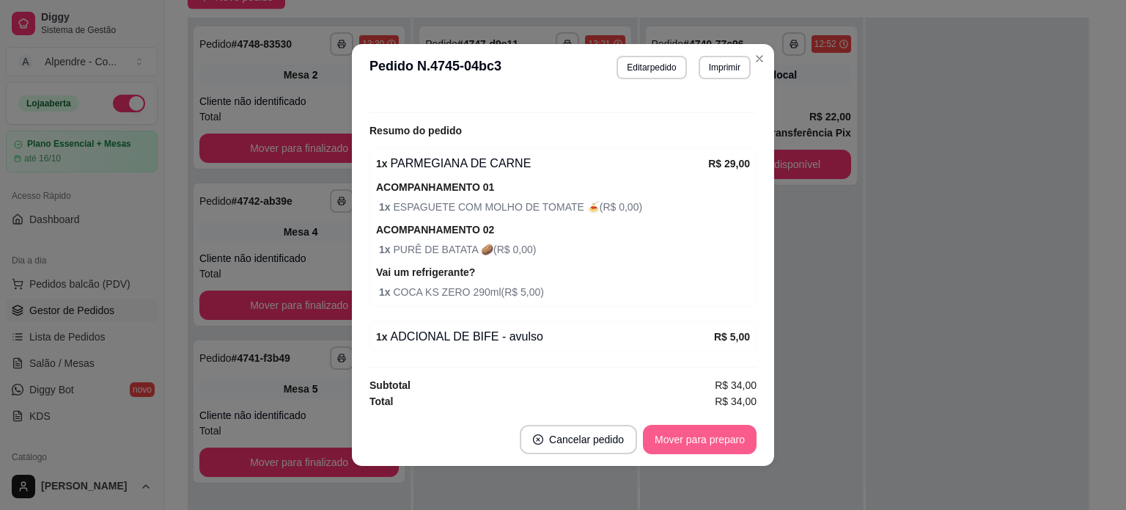
click at [716, 442] on button "Mover para preparo" at bounding box center [700, 439] width 114 height 29
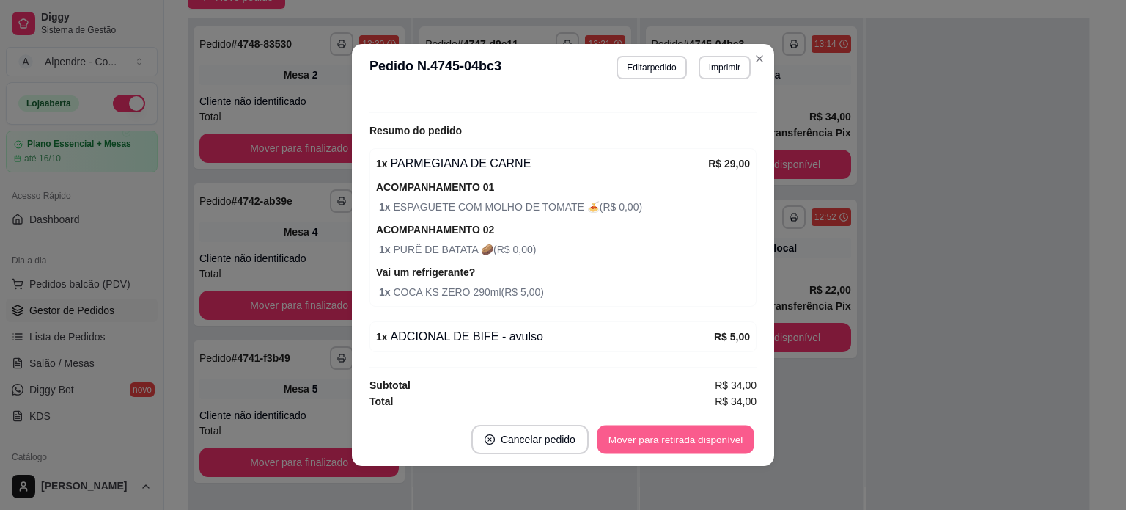
click at [680, 438] on button "Mover para retirada disponível" at bounding box center [675, 439] width 157 height 29
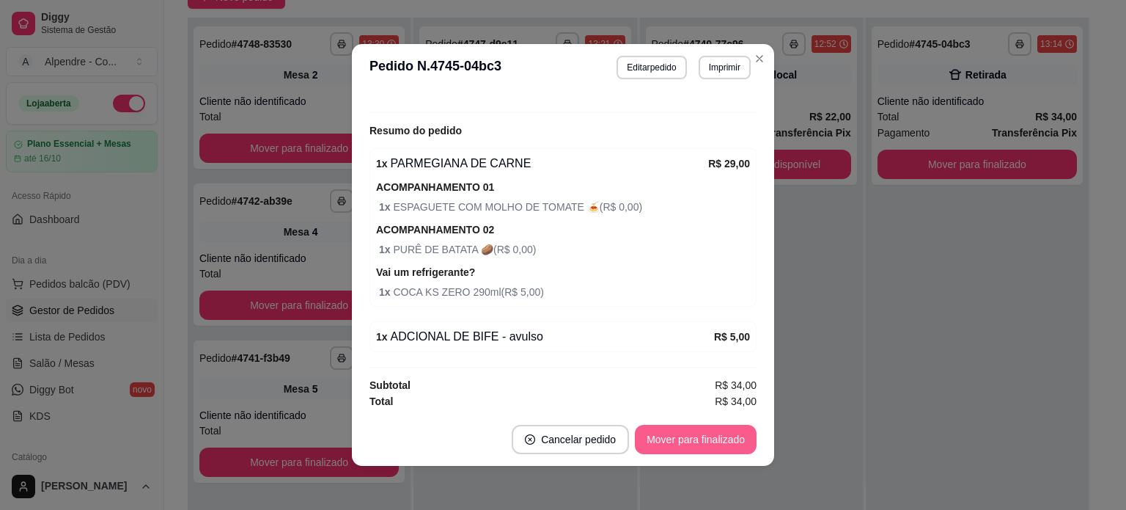
click at [701, 437] on button "Mover para finalizado" at bounding box center [696, 439] width 122 height 29
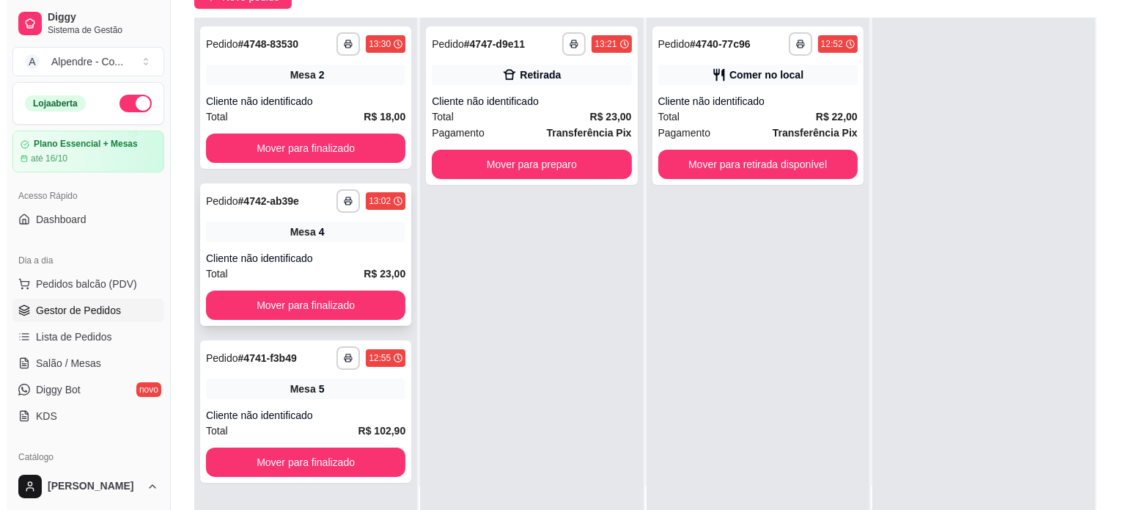
scroll to position [0, 0]
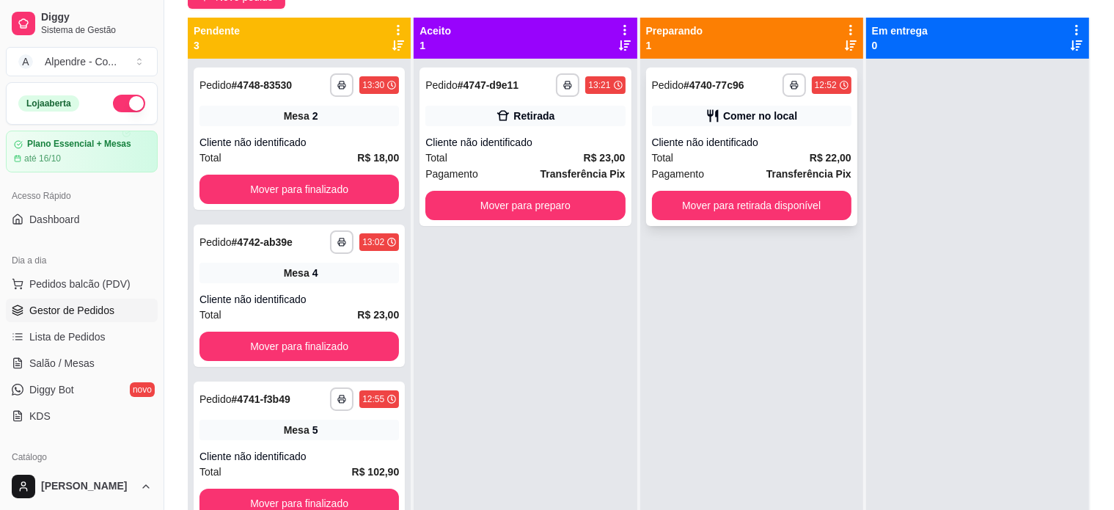
click at [739, 161] on div "Total R$ 22,00" at bounding box center [751, 158] width 199 height 16
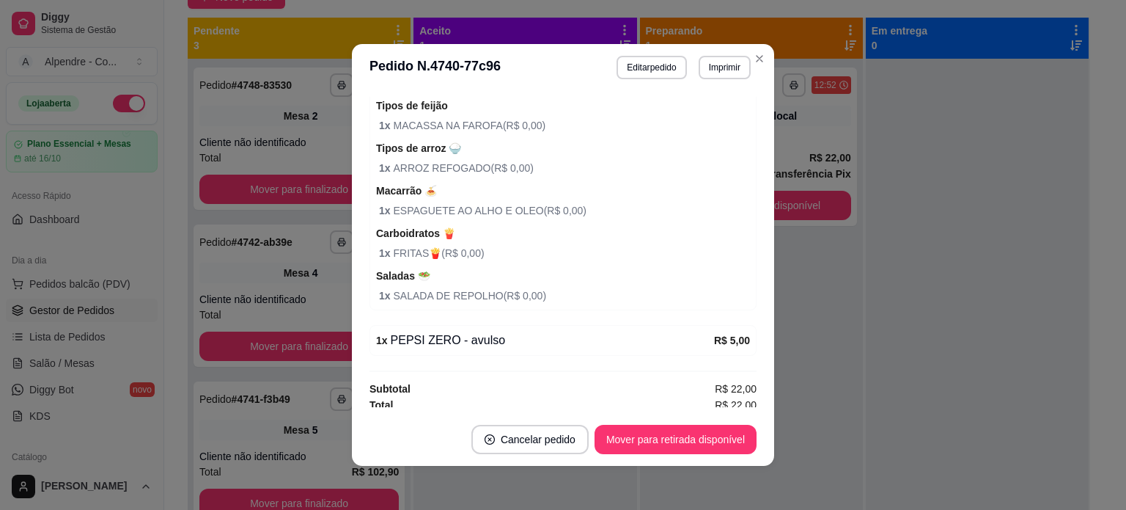
scroll to position [325, 0]
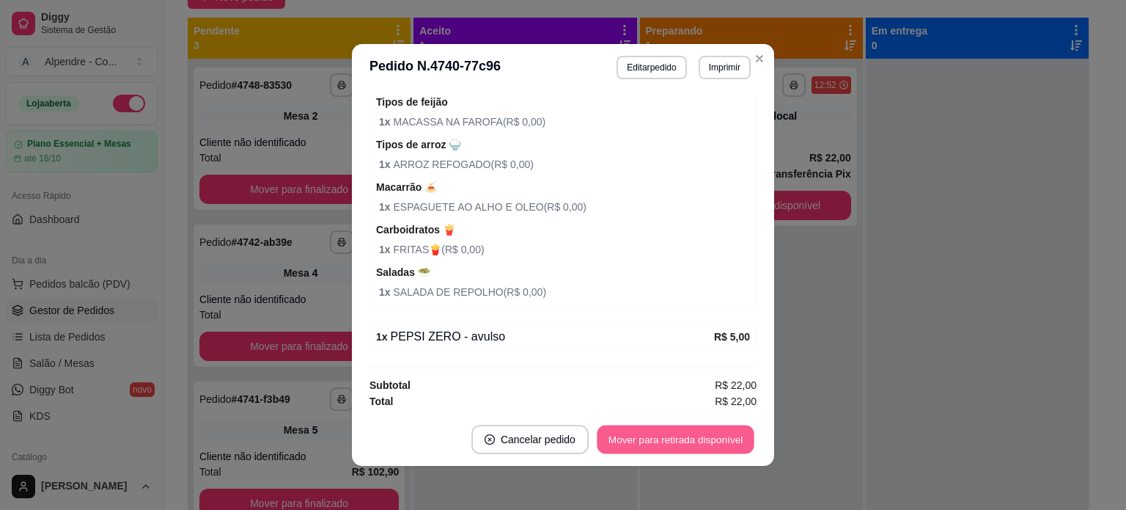
click at [669, 443] on button "Mover para retirada disponível" at bounding box center [675, 439] width 157 height 29
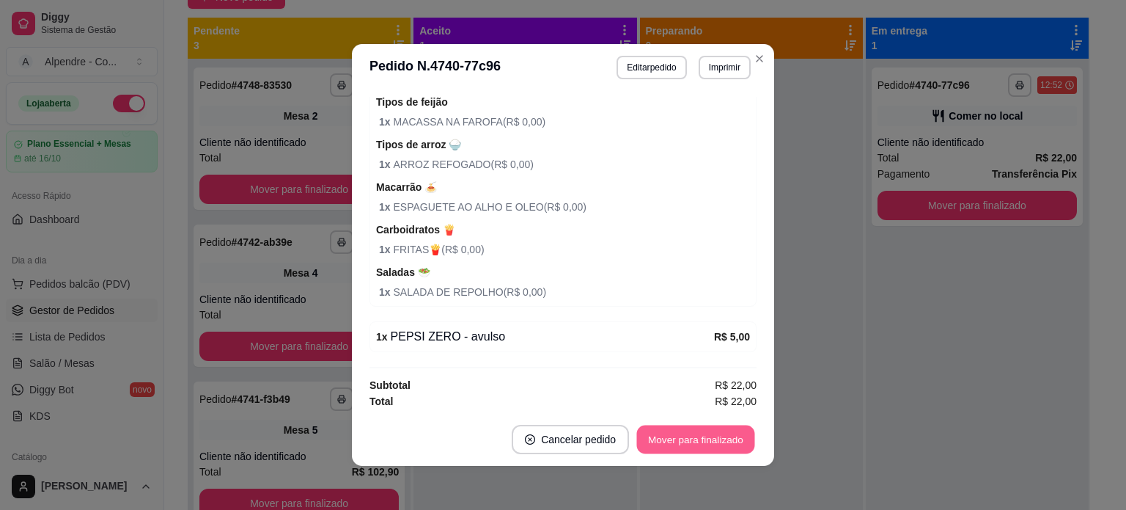
click at [670, 437] on button "Mover para finalizado" at bounding box center [696, 439] width 118 height 29
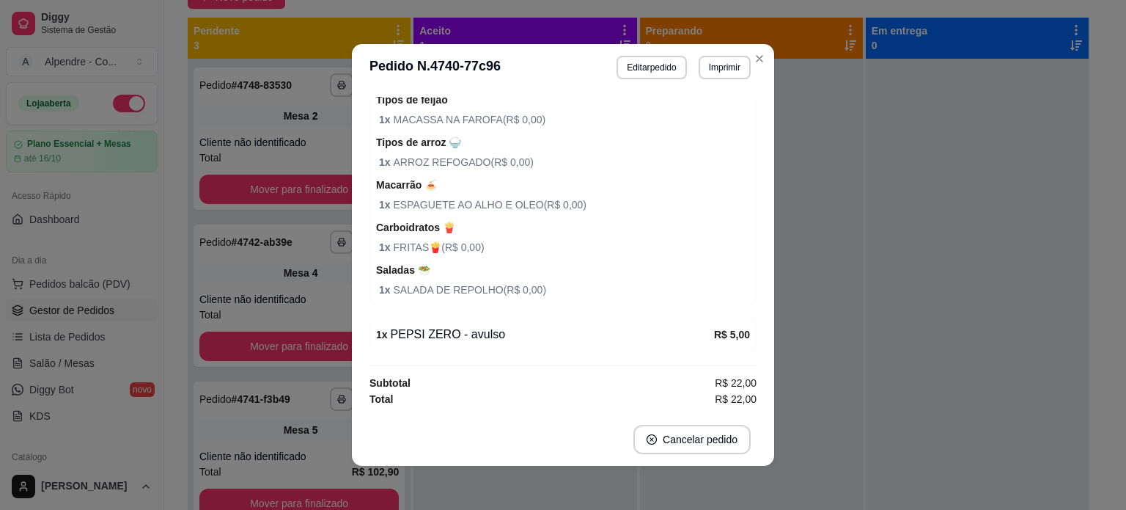
scroll to position [262, 0]
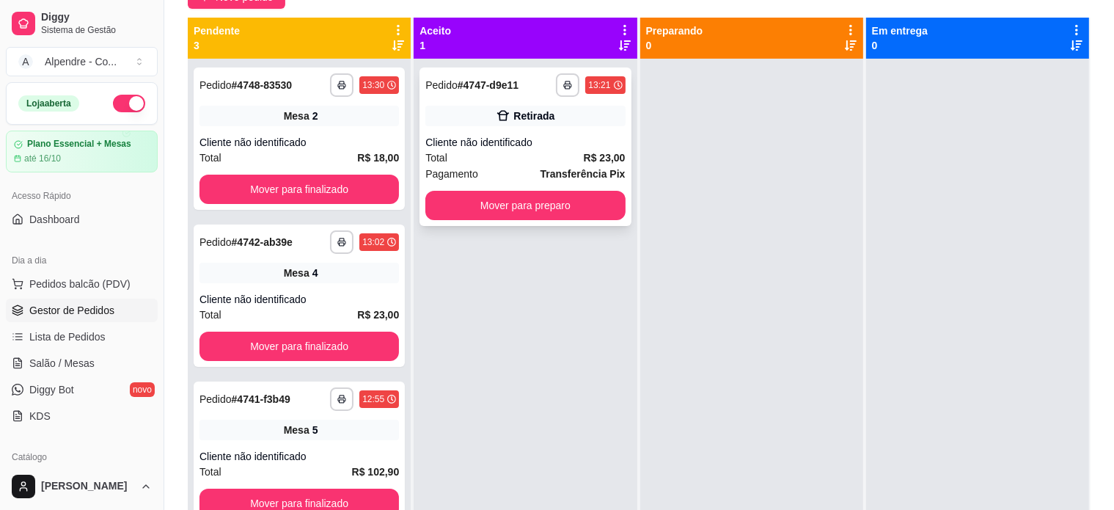
click at [493, 155] on div "Total R$ 23,00" at bounding box center [524, 158] width 199 height 16
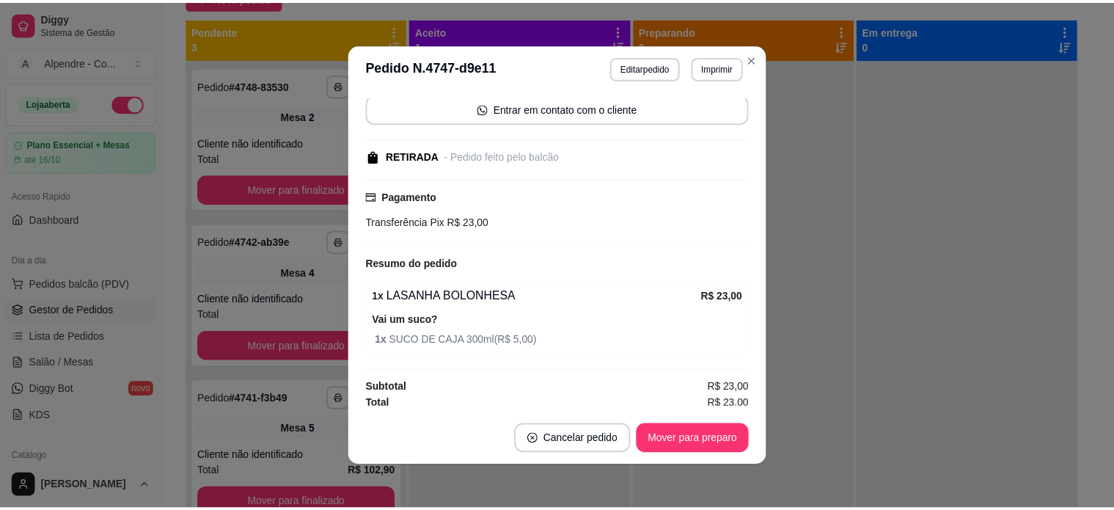
scroll to position [109, 0]
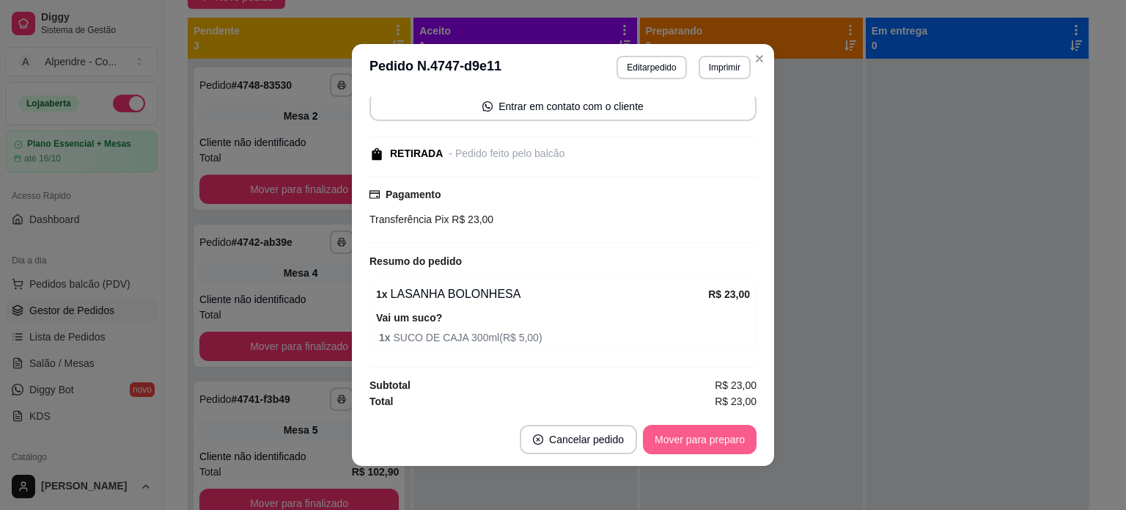
click at [718, 438] on button "Mover para preparo" at bounding box center [700, 439] width 114 height 29
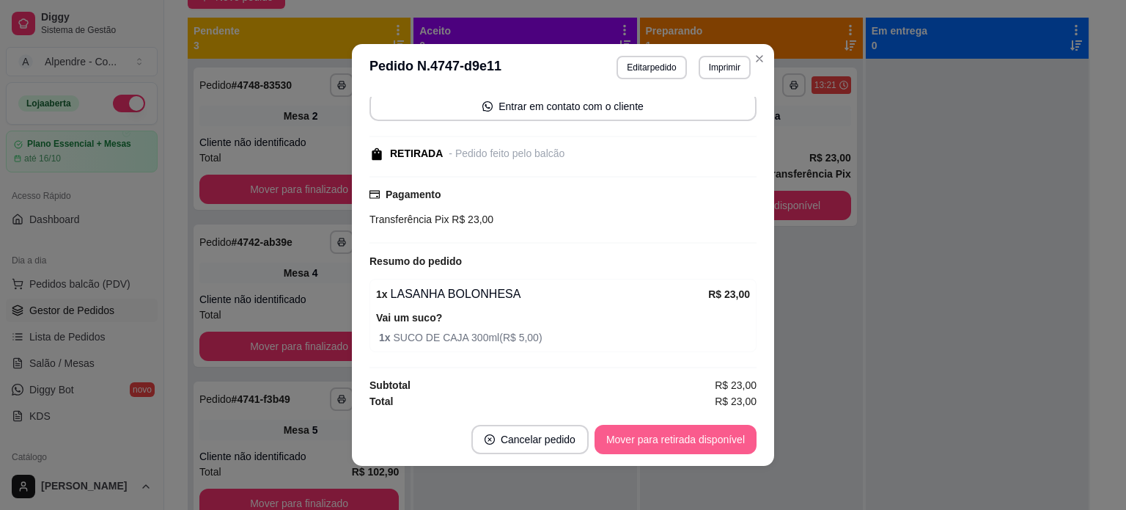
click at [701, 452] on button "Mover para retirada disponível" at bounding box center [676, 439] width 162 height 29
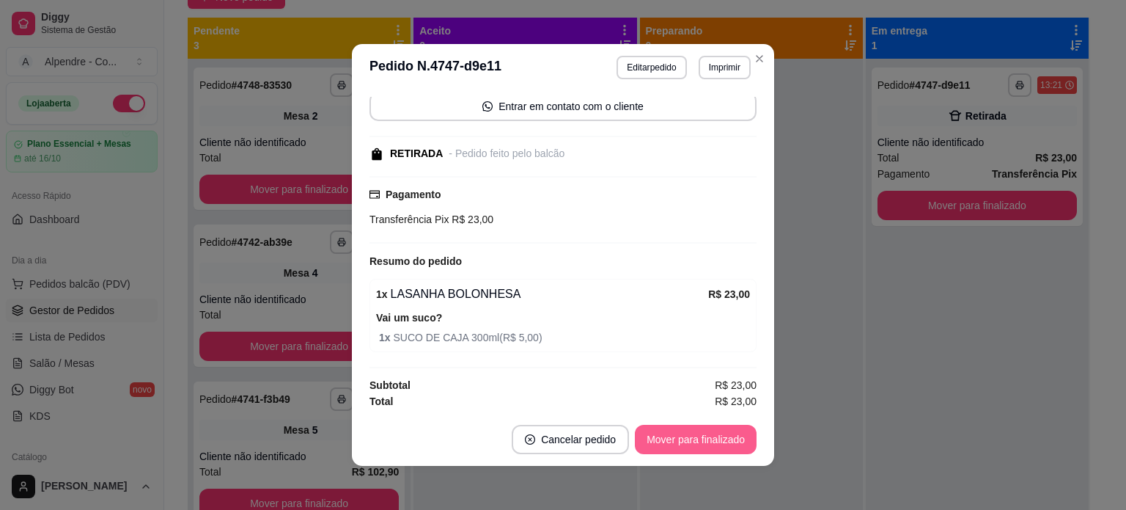
click at [652, 439] on button "Mover para finalizado" at bounding box center [696, 439] width 122 height 29
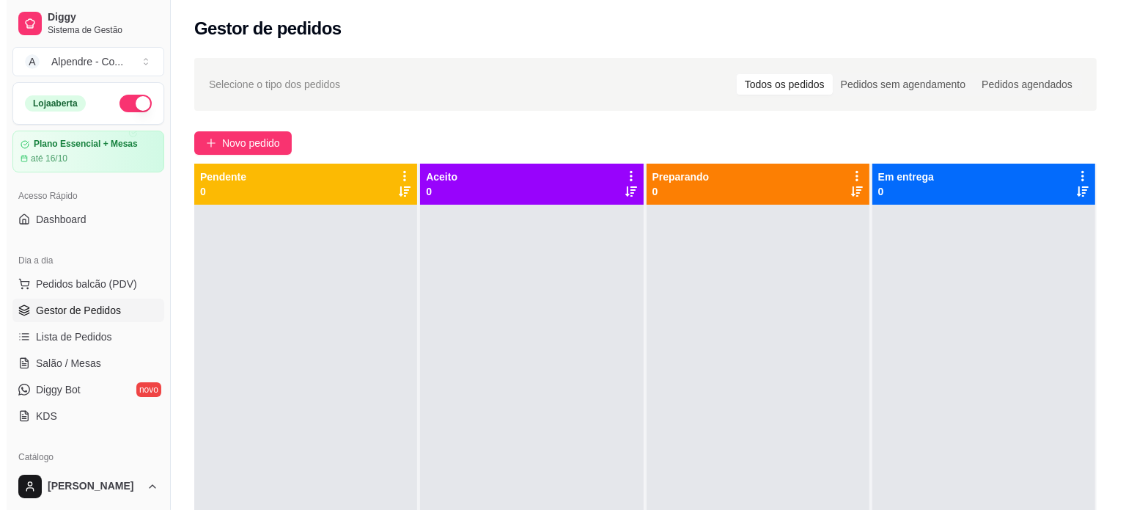
scroll to position [0, 0]
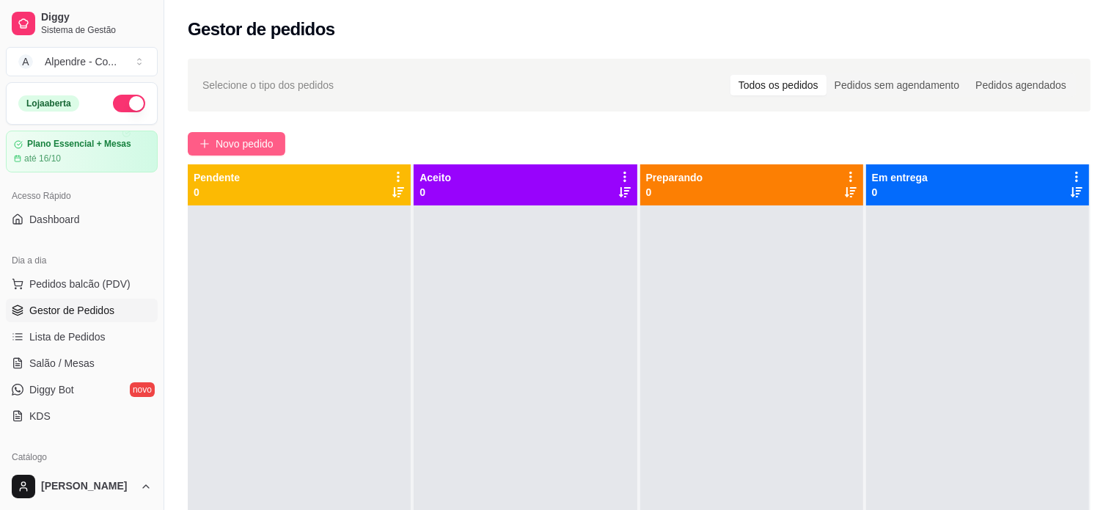
click at [244, 143] on span "Novo pedido" at bounding box center [245, 144] width 58 height 16
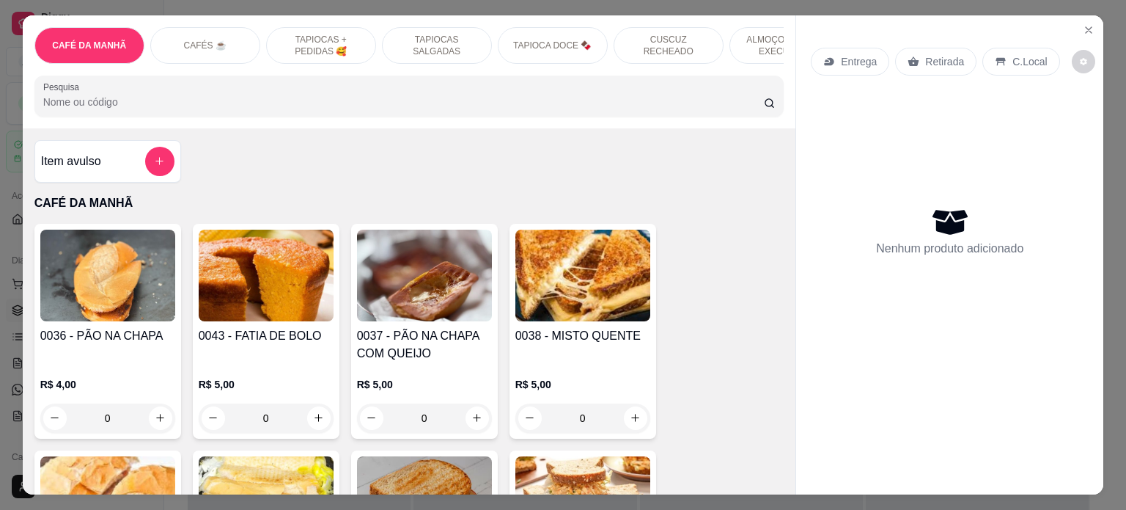
click at [754, 41] on p "ALMOÇO - PRATO EXECUTIVO" at bounding box center [784, 45] width 85 height 23
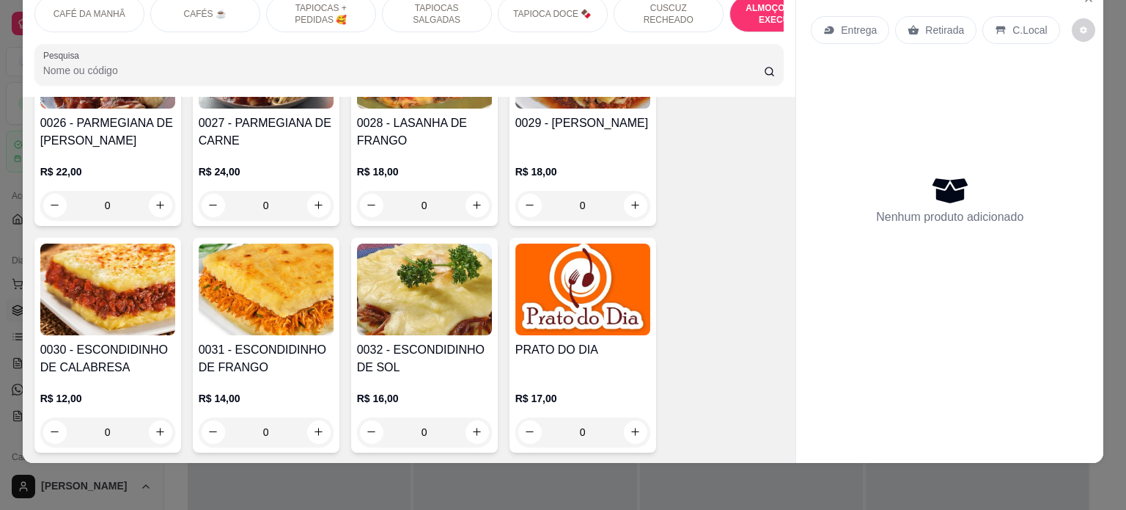
scroll to position [3373, 0]
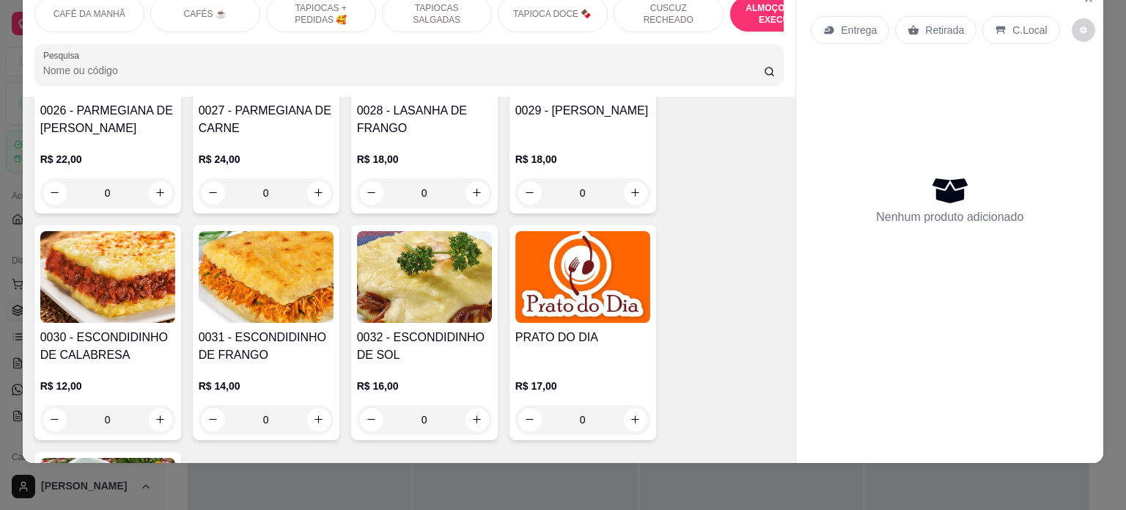
click at [469, 405] on div "0" at bounding box center [424, 419] width 135 height 29
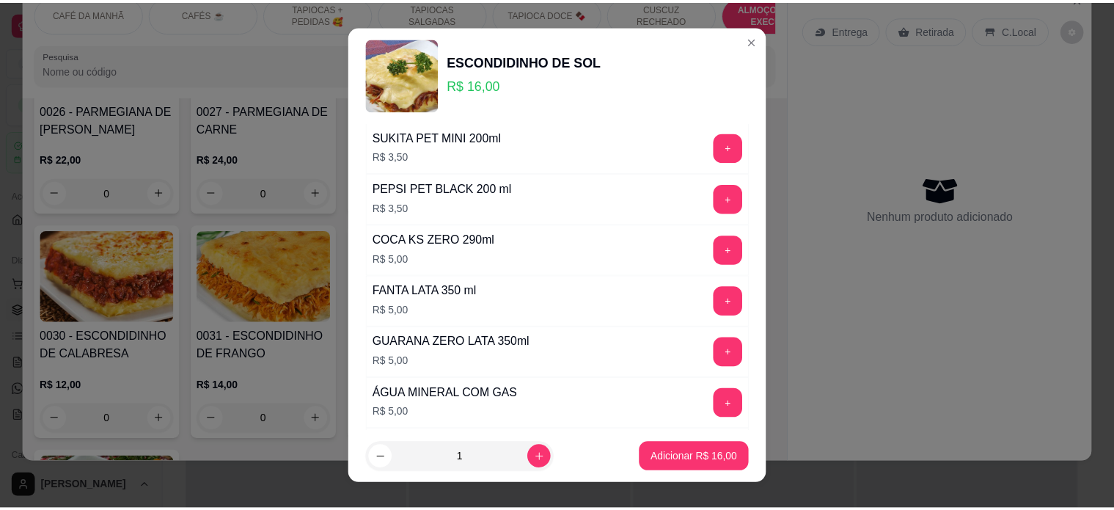
scroll to position [147, 0]
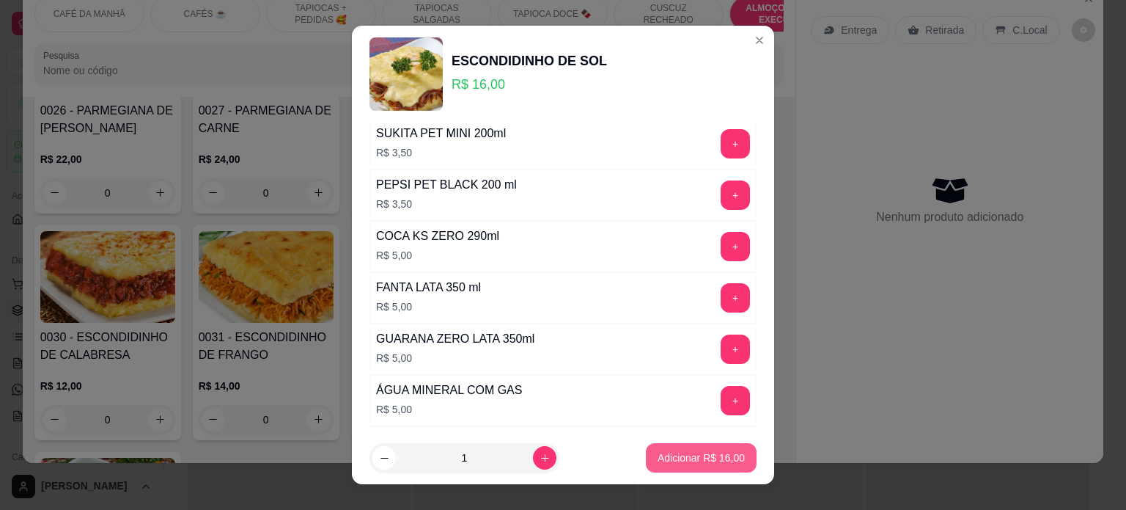
click at [677, 452] on p "Adicionar R$ 16,00" at bounding box center [701, 457] width 87 height 15
type input "1"
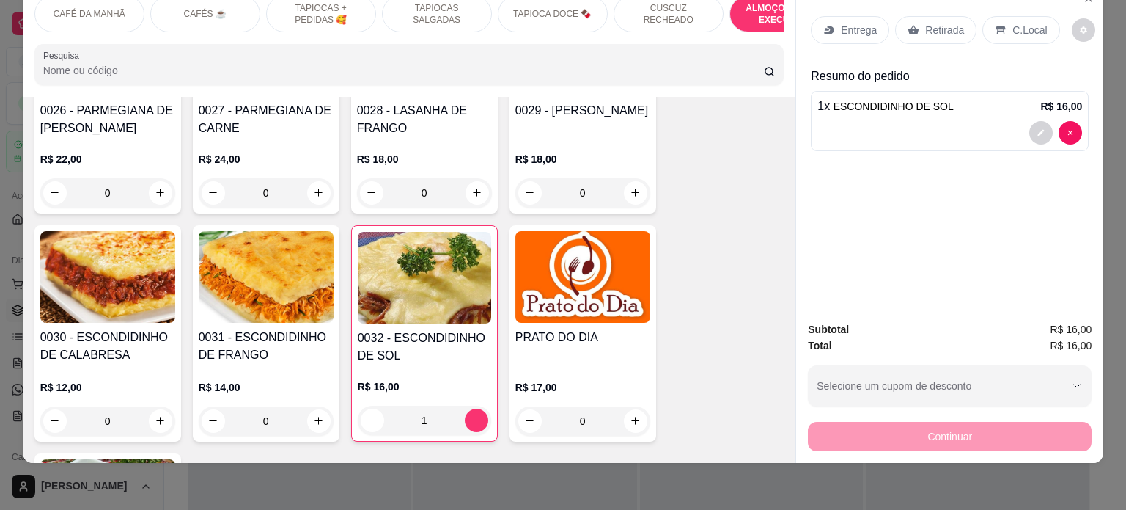
click at [922, 26] on div "Retirada" at bounding box center [935, 30] width 81 height 28
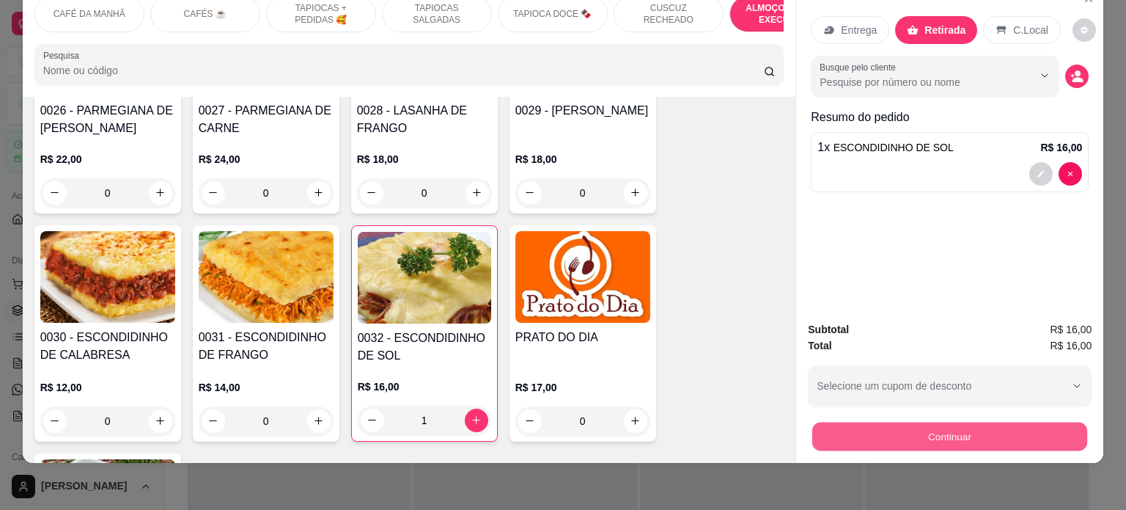
click at [945, 427] on button "Continuar" at bounding box center [949, 436] width 275 height 29
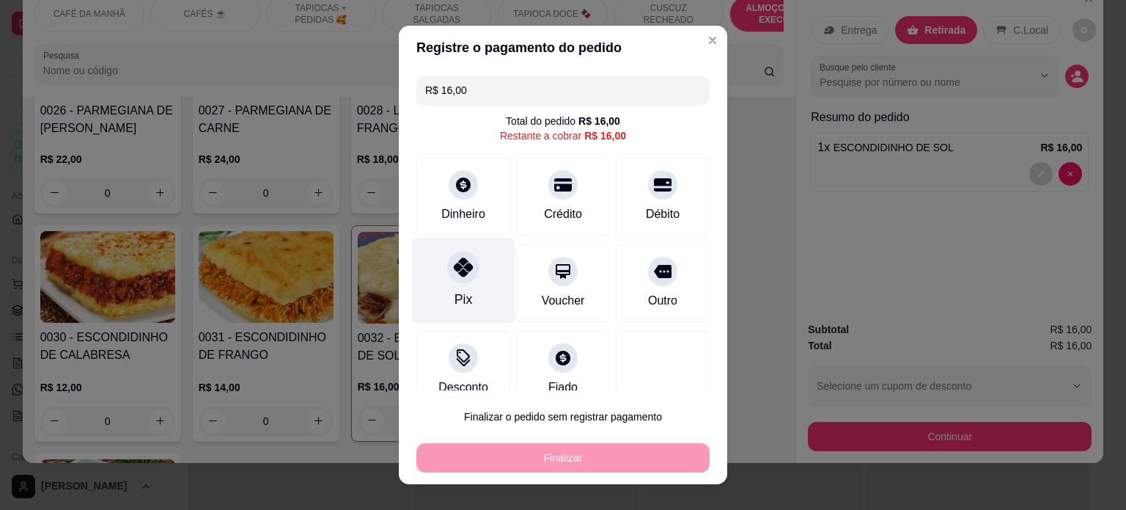
click at [455, 303] on div "Pix" at bounding box center [464, 299] width 18 height 19
type input "R$ 0,00"
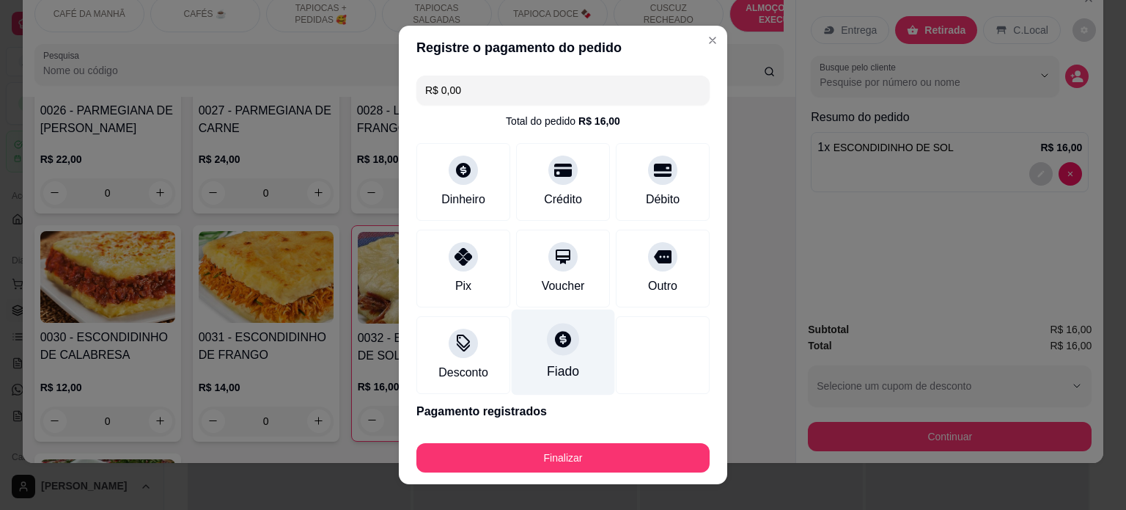
click at [548, 349] on div at bounding box center [563, 339] width 32 height 32
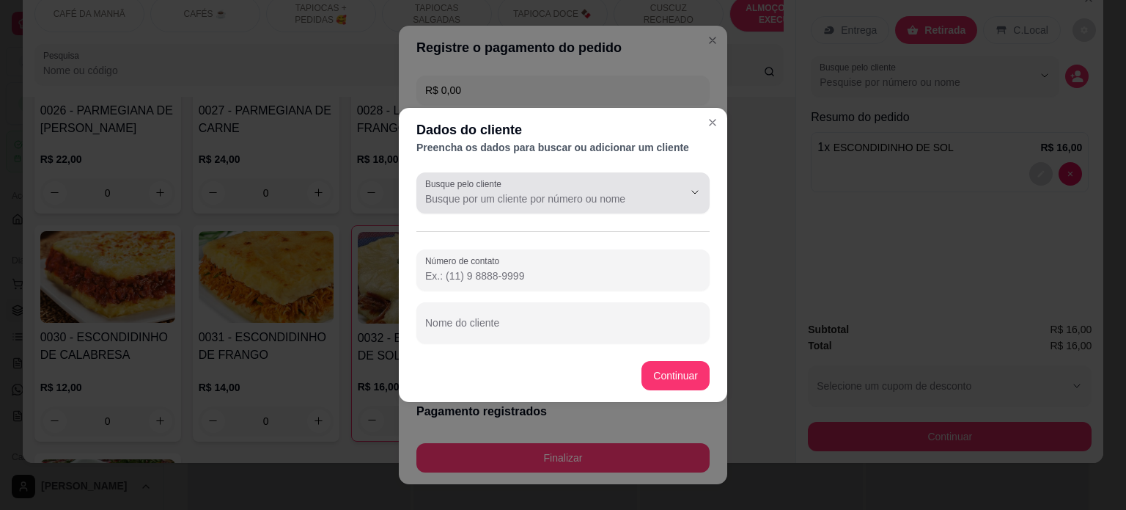
click at [510, 198] on input "Busque pelo cliente" at bounding box center [542, 198] width 235 height 15
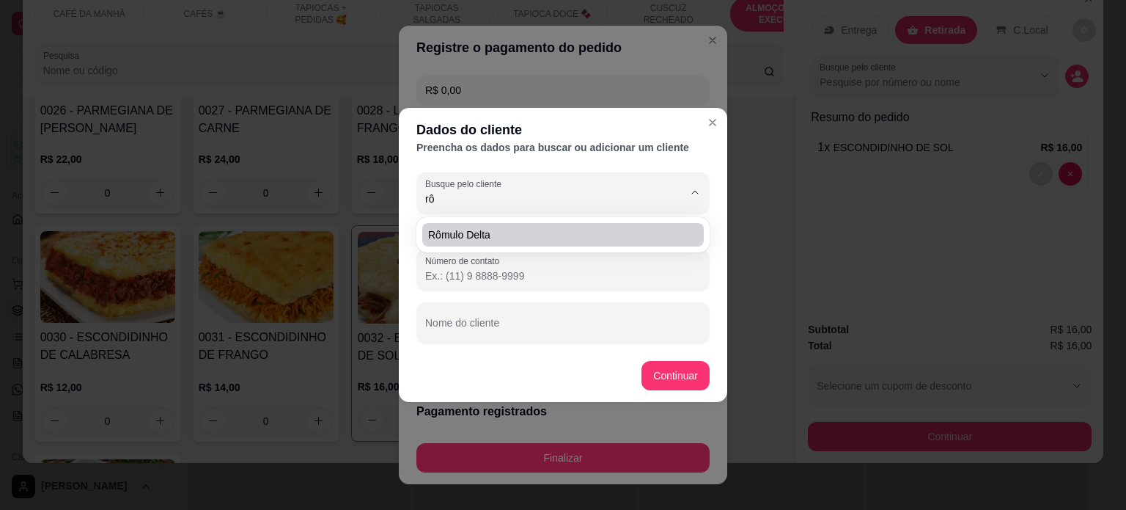
click at [505, 229] on span "Rômulo Delta" at bounding box center [555, 234] width 255 height 15
type input "Rômulo Delta"
type input "[PHONE_NUMBER]"
type input "Rômulo Delta"
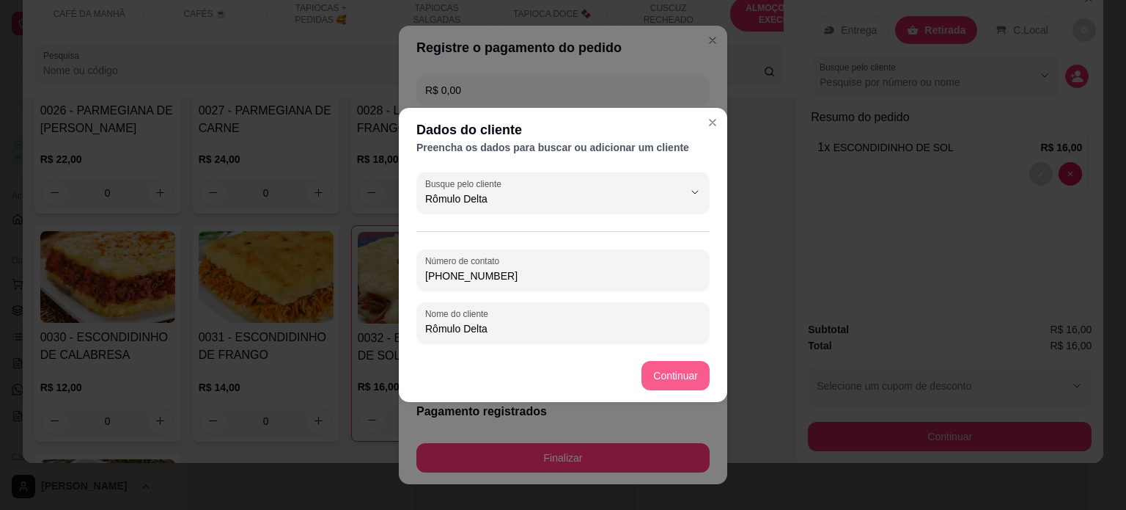
type input "Rômulo Delta"
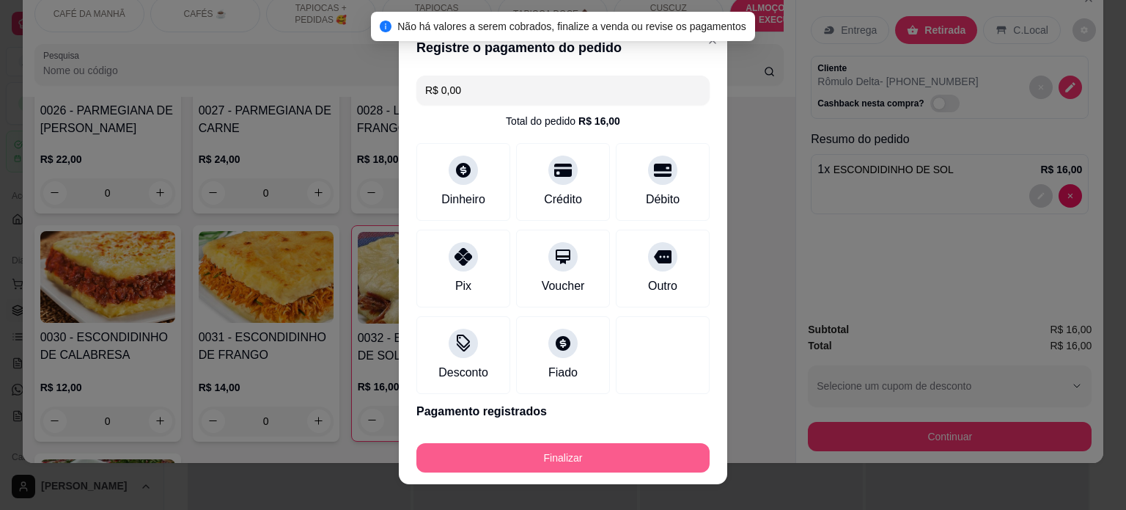
click at [567, 455] on button "Finalizar" at bounding box center [562, 457] width 293 height 29
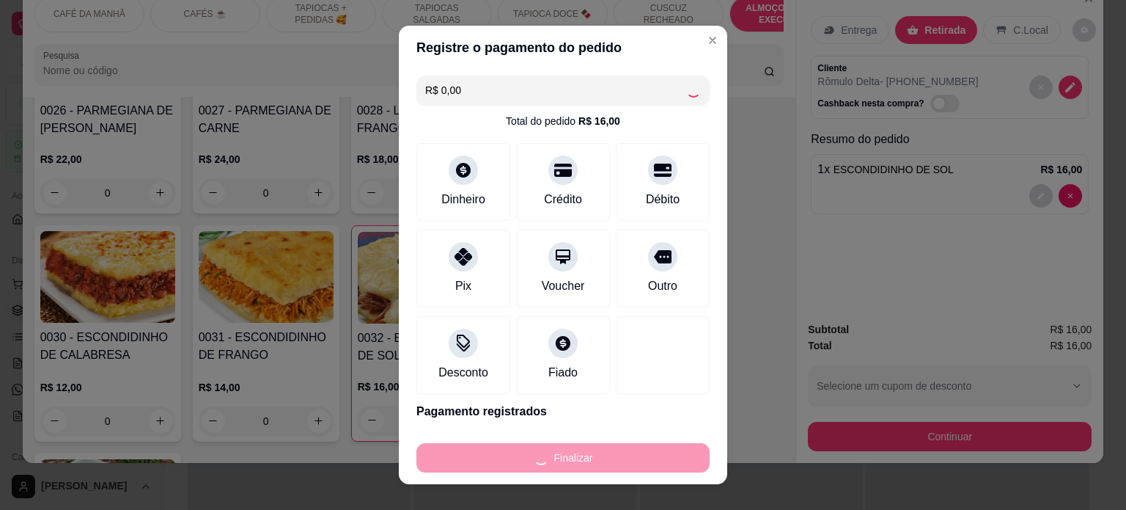
type input "0"
type input "-R$ 16,00"
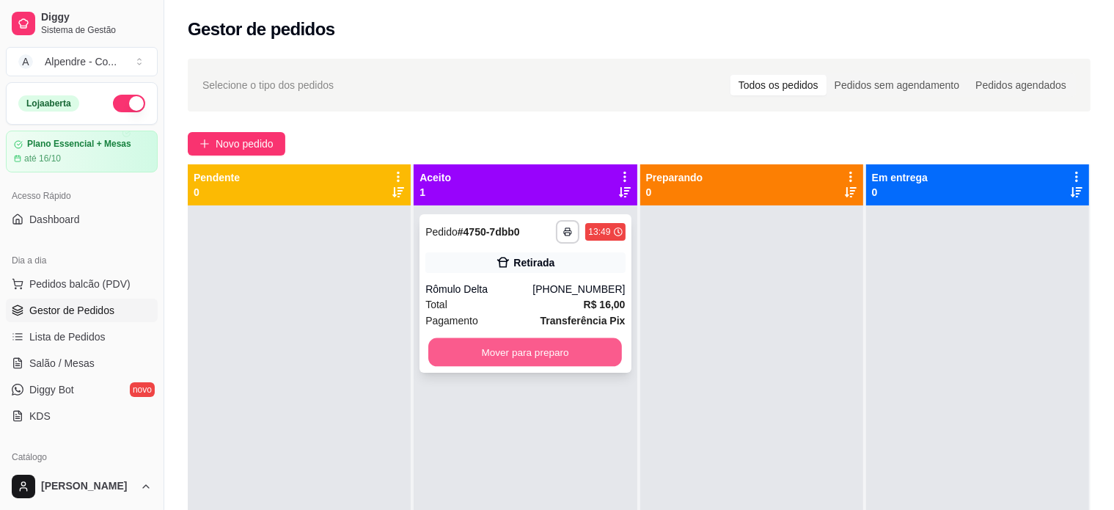
click at [526, 352] on button "Mover para preparo" at bounding box center [525, 352] width 194 height 29
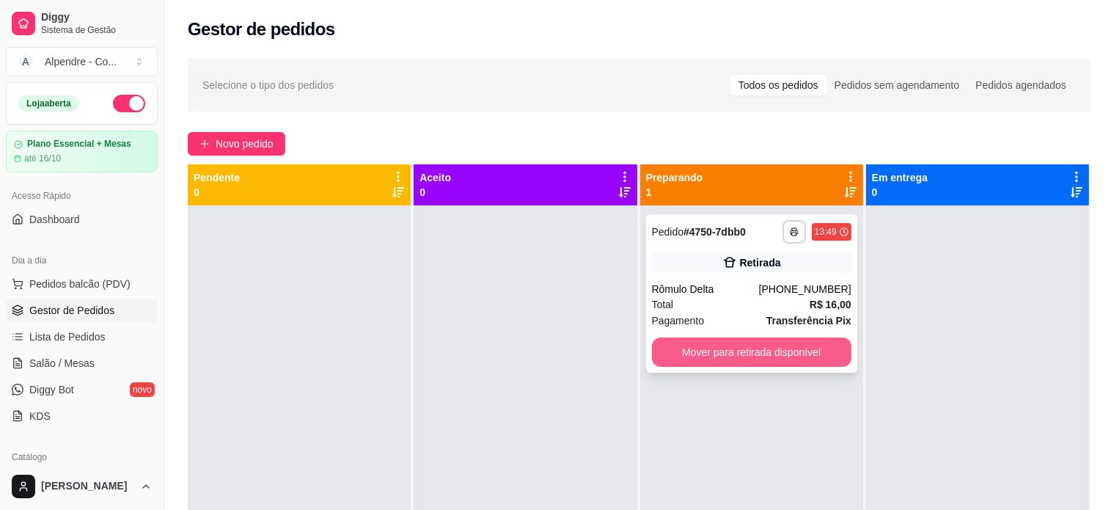
click at [661, 361] on button "Mover para retirada disponível" at bounding box center [751, 351] width 199 height 29
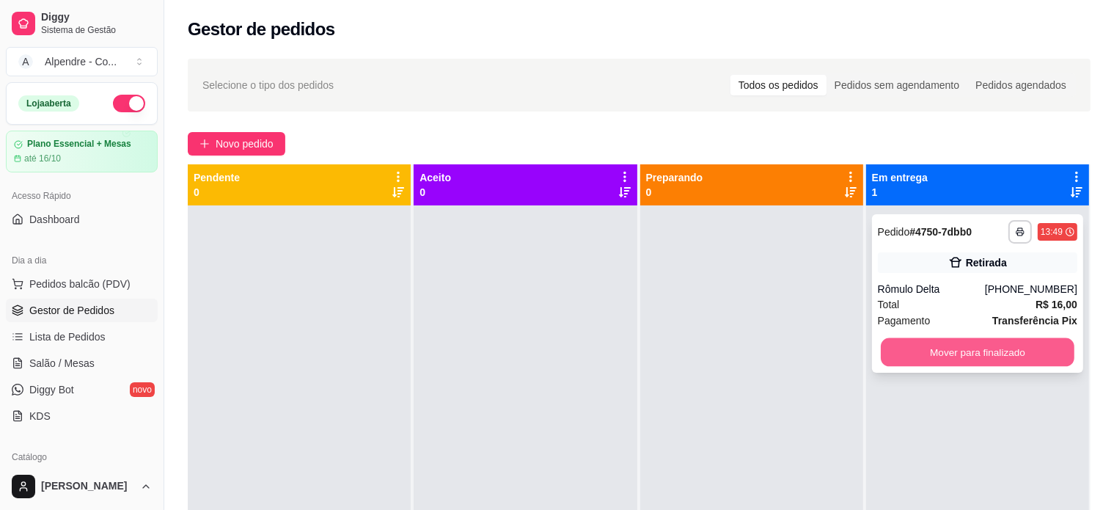
click at [888, 355] on button "Mover para finalizado" at bounding box center [978, 352] width 194 height 29
click at [931, 351] on button "Mover para finalizado" at bounding box center [977, 351] width 199 height 29
